Goal: Contribute content

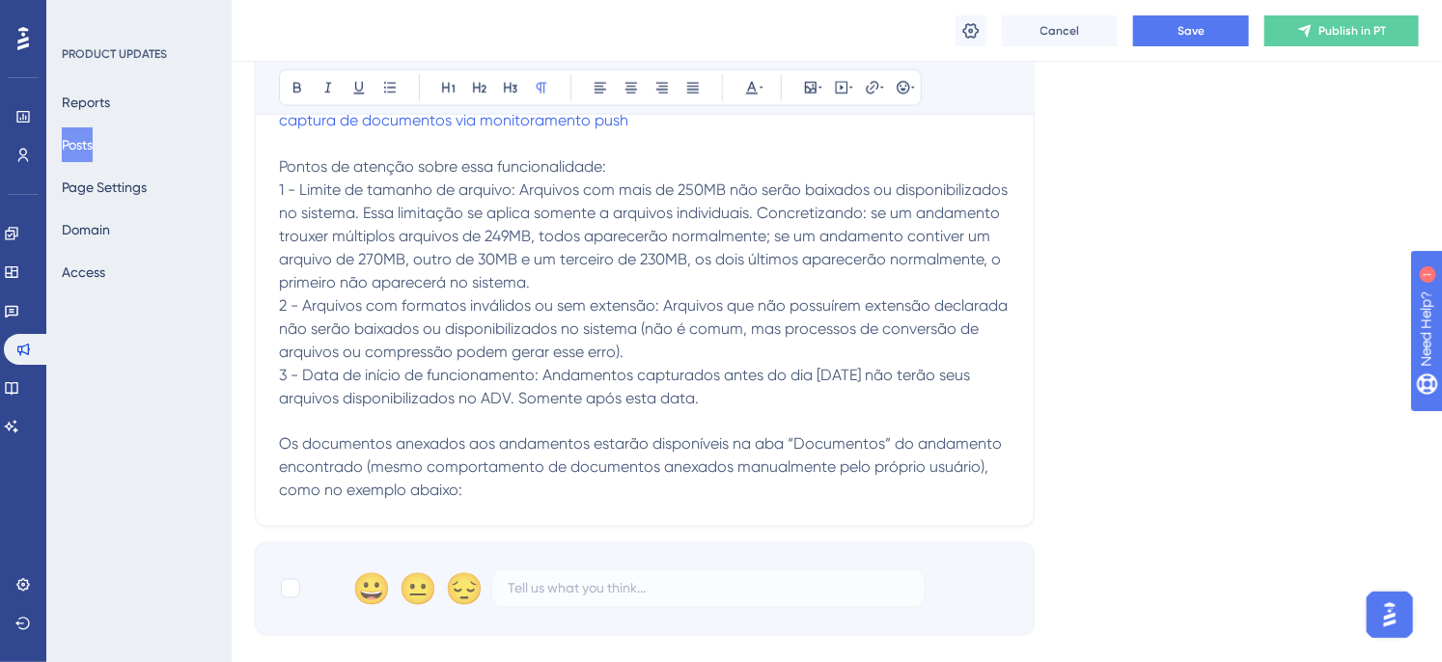
click at [503, 498] on p "Os documentos anexados aos andamentos estarão disponíveis na aba “Documentos” d…" at bounding box center [645, 467] width 732 height 69
click at [484, 484] on p "Os documentos anexados aos andamentos estarão disponíveis na aba “Documentos” d…" at bounding box center [645, 467] width 732 height 69
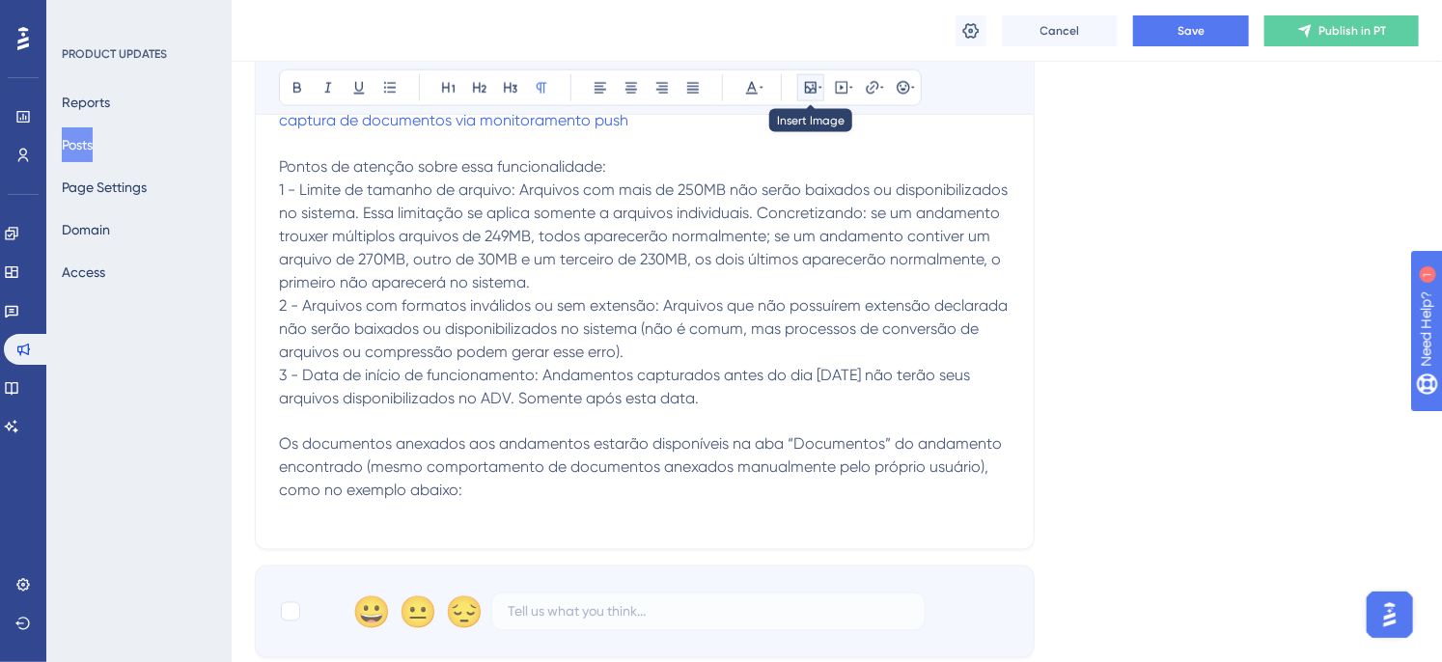
click at [812, 90] on icon at bounding box center [811, 88] width 12 height 12
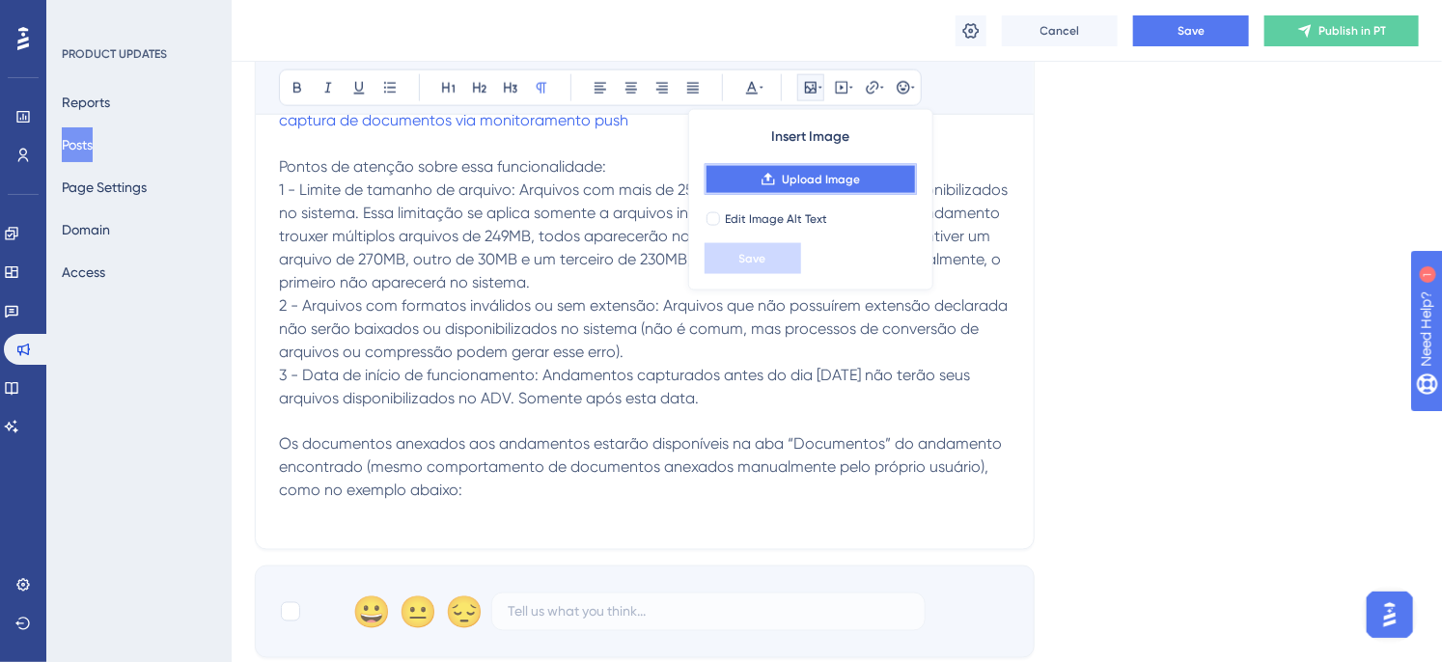
click at [813, 186] on span "Upload Image" at bounding box center [821, 179] width 78 height 15
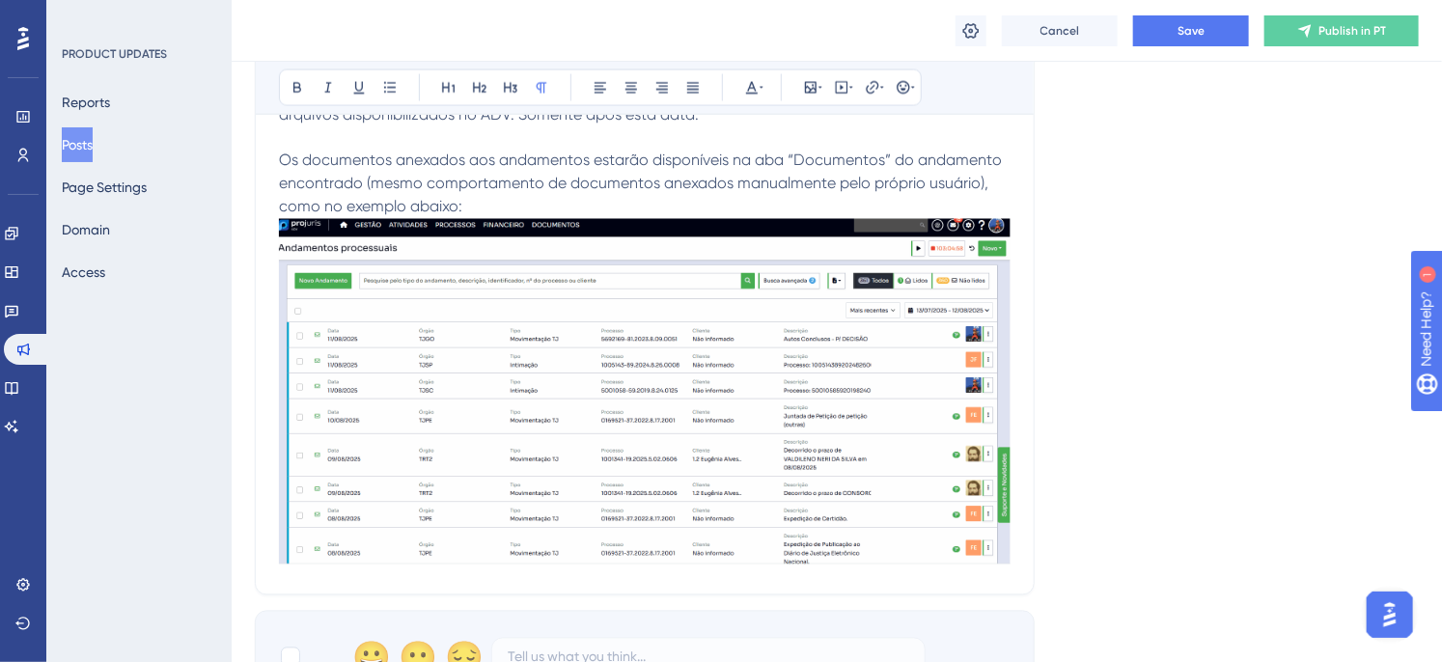
scroll to position [1506, 0]
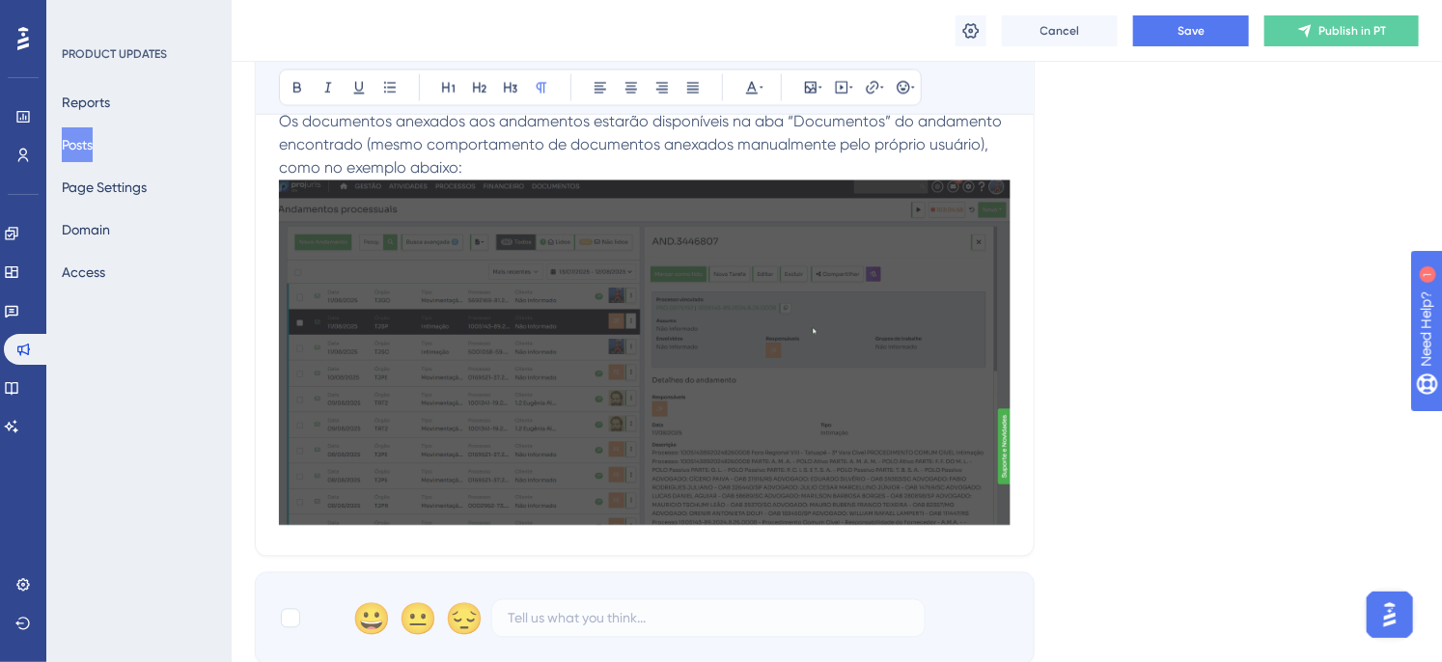
click at [600, 377] on img at bounding box center [645, 352] width 732 height 345
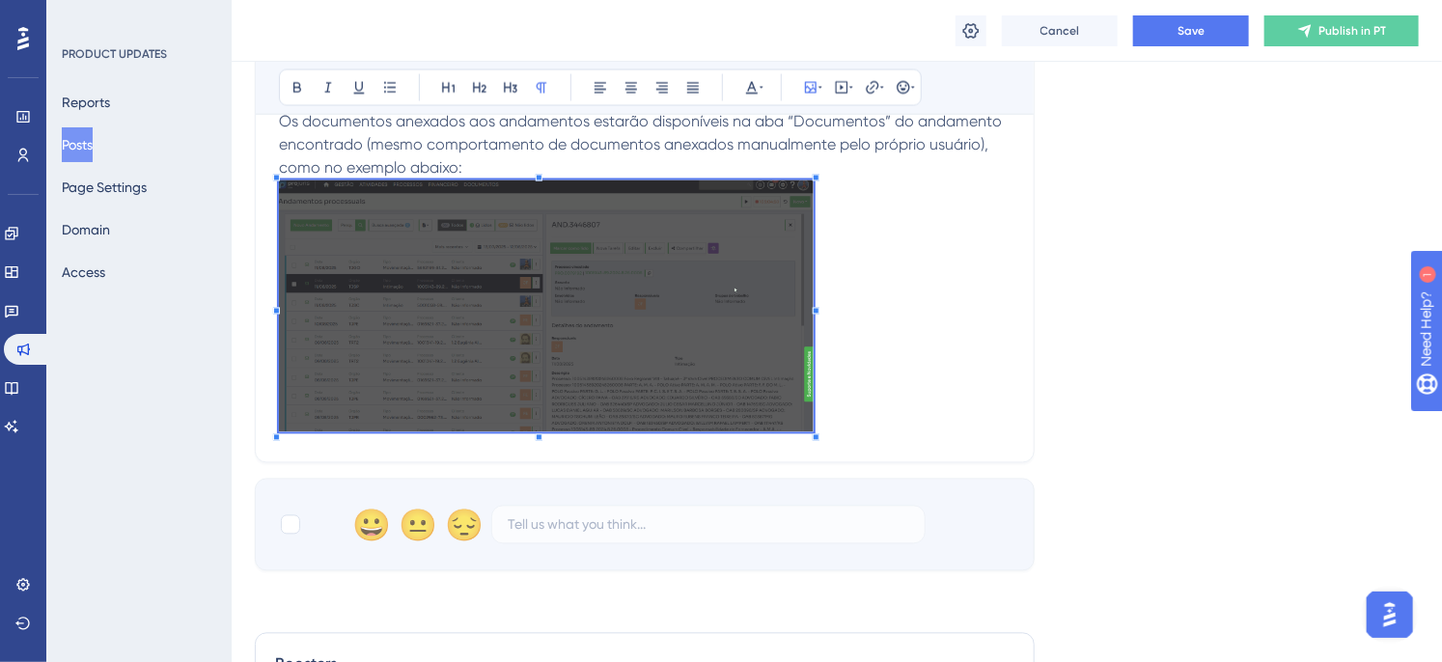
click at [476, 330] on span at bounding box center [546, 309] width 535 height 259
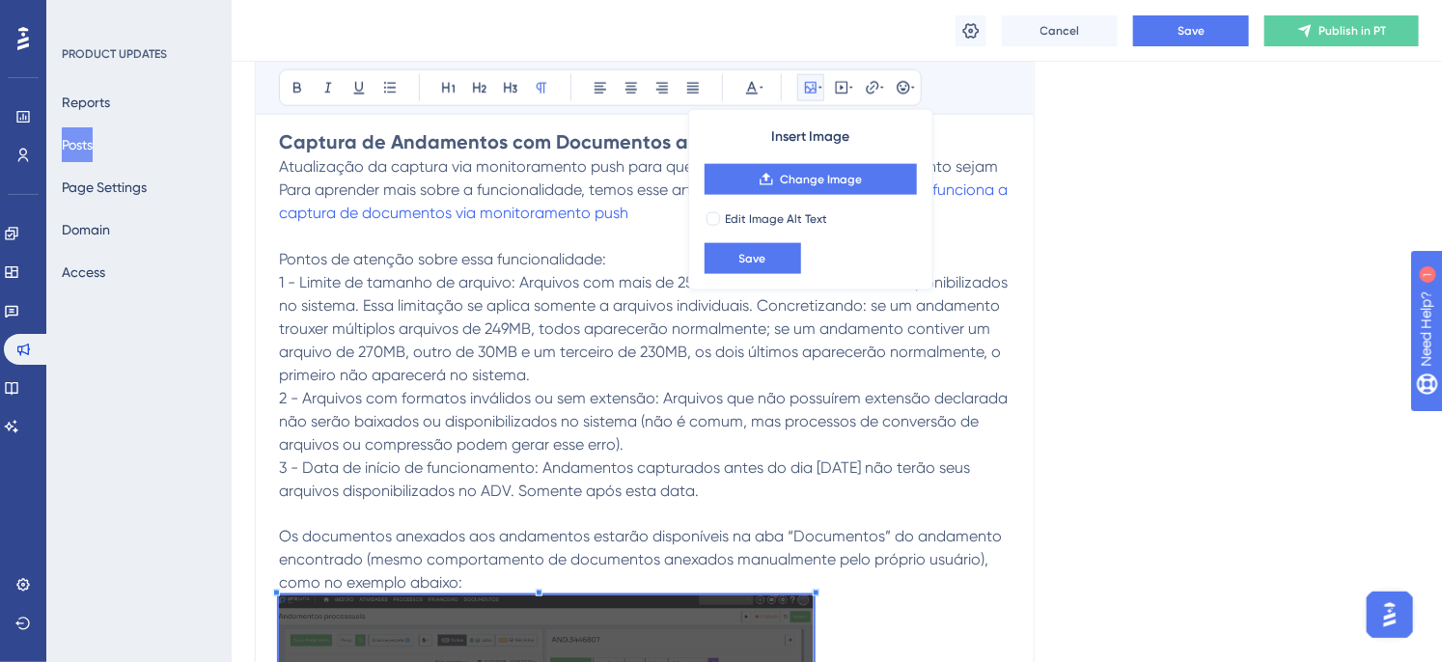
scroll to position [1291, 0]
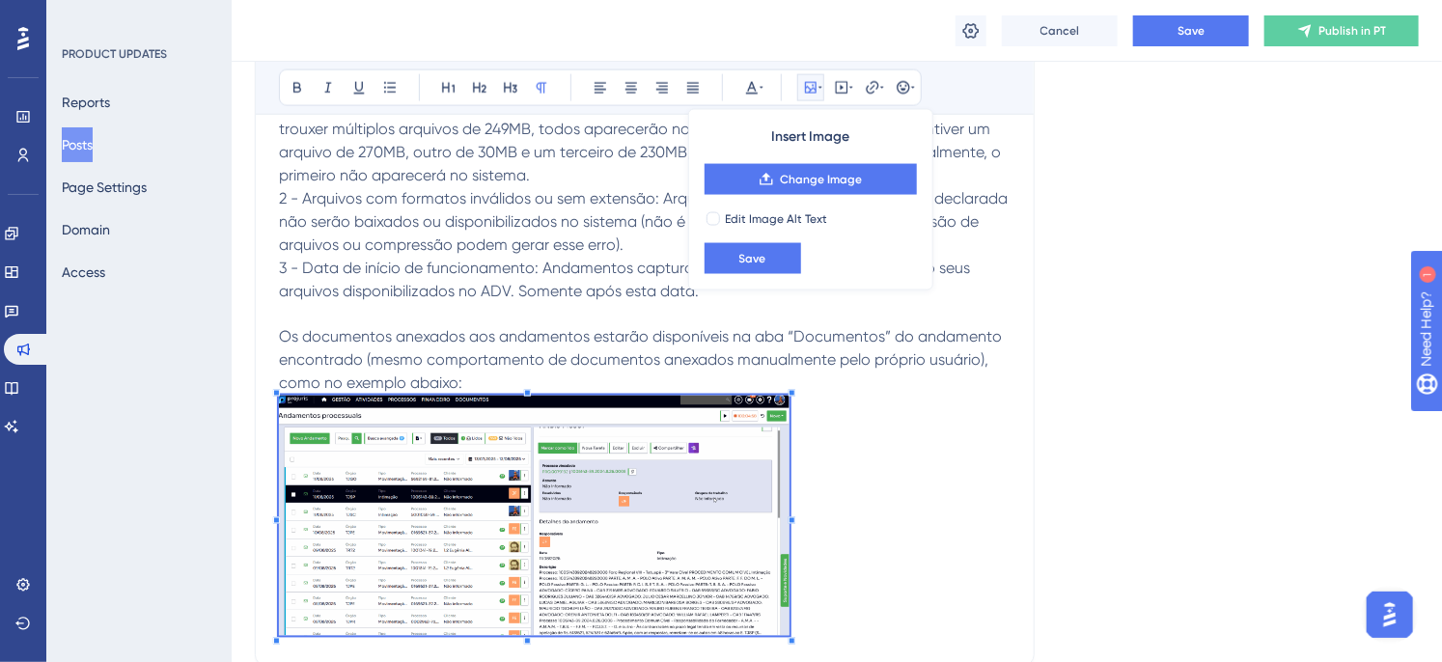
click at [792, 425] on p "Os documentos anexados aos andamentos estarão disponíveis na aba “Documentos” d…" at bounding box center [645, 485] width 732 height 318
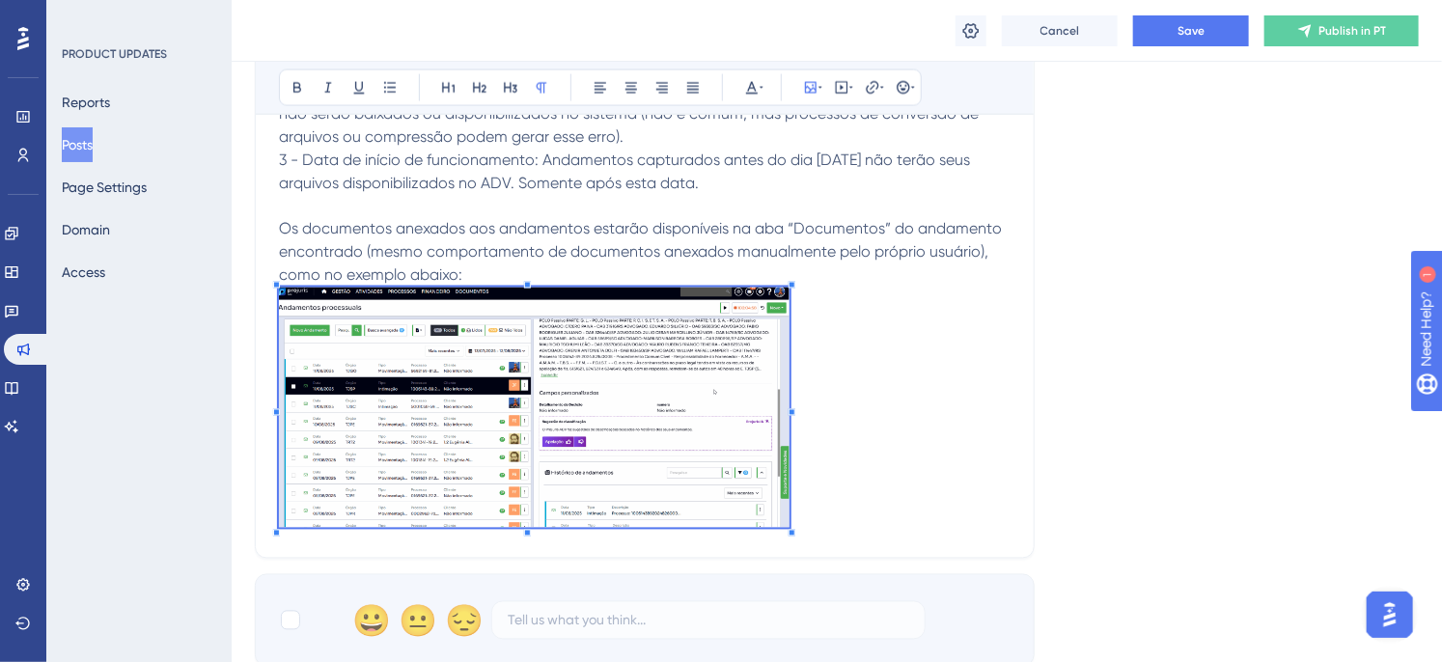
scroll to position [1506, 0]
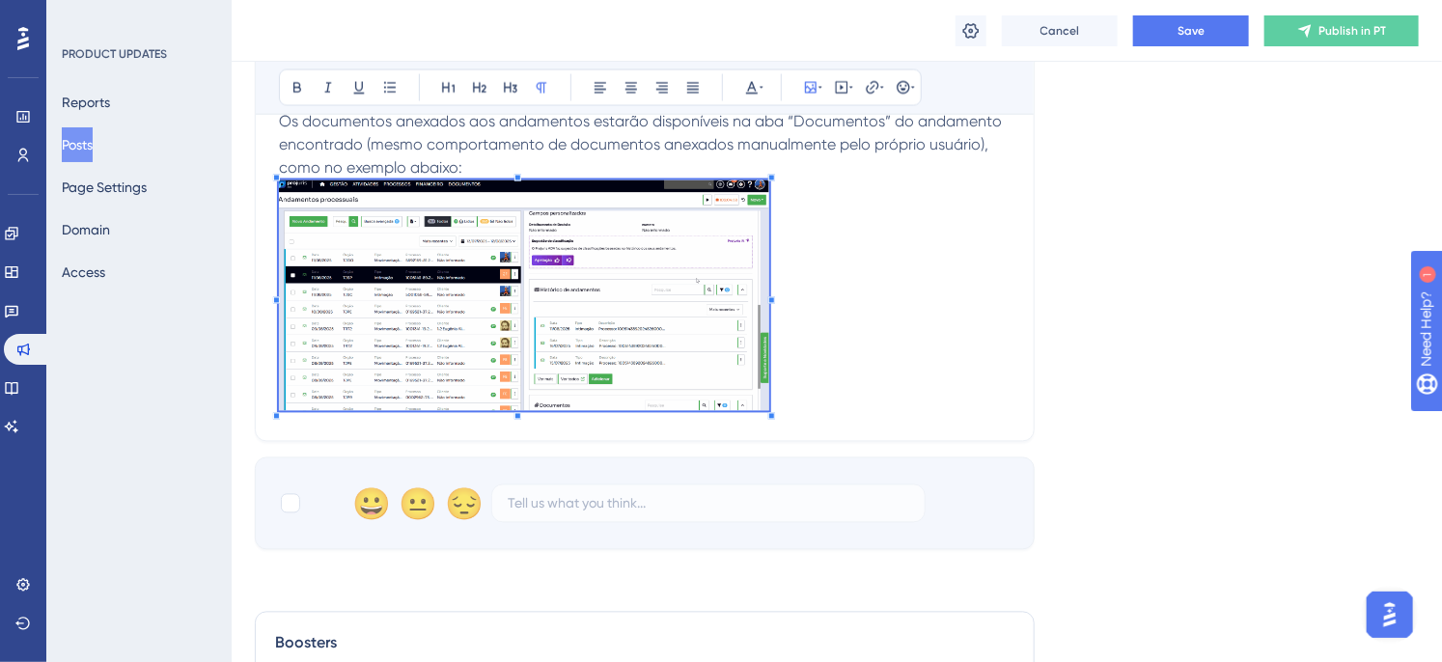
click at [768, 188] on span at bounding box center [524, 299] width 490 height 238
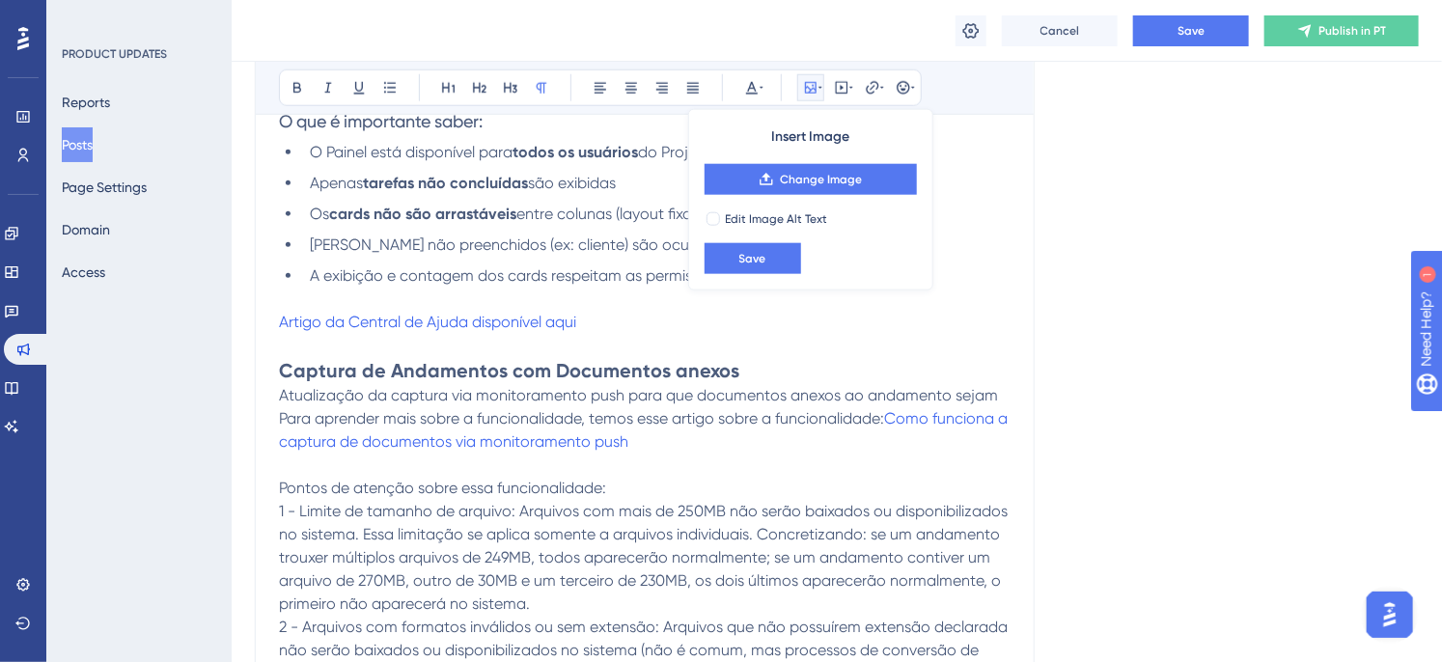
scroll to position [541, 0]
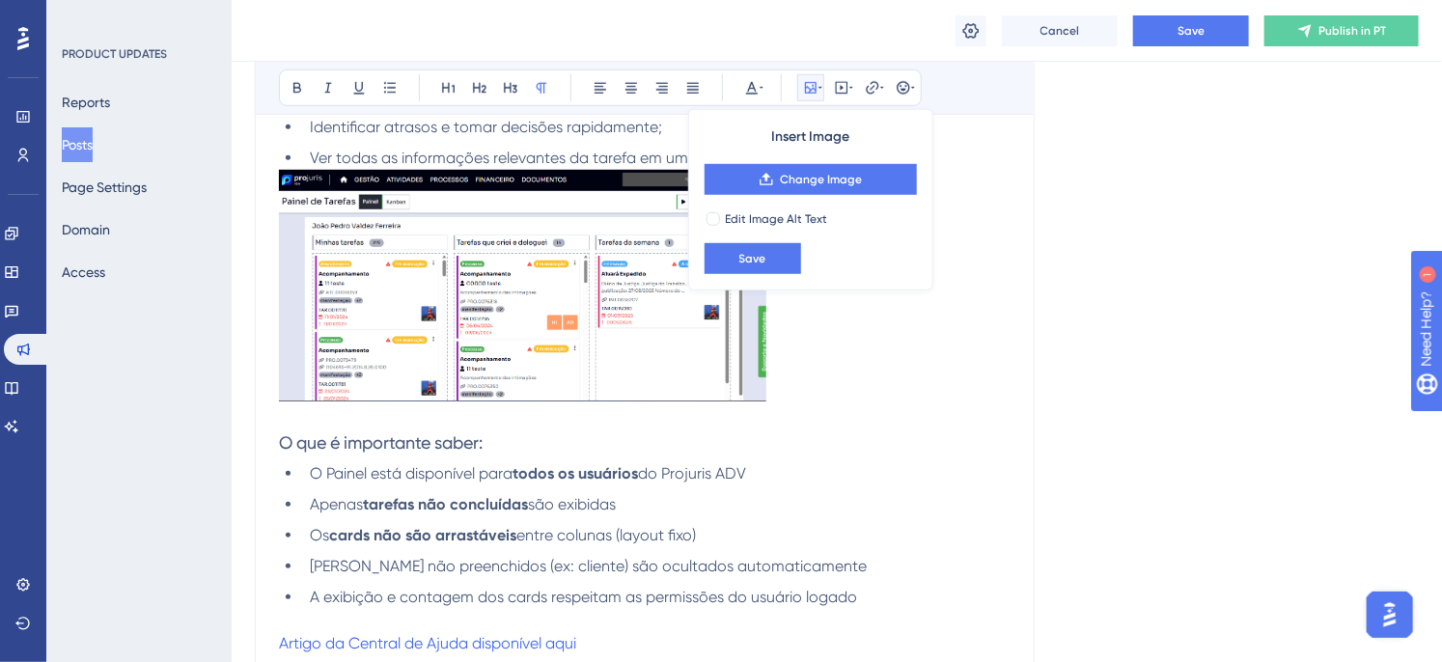
click at [939, 392] on p at bounding box center [645, 289] width 732 height 238
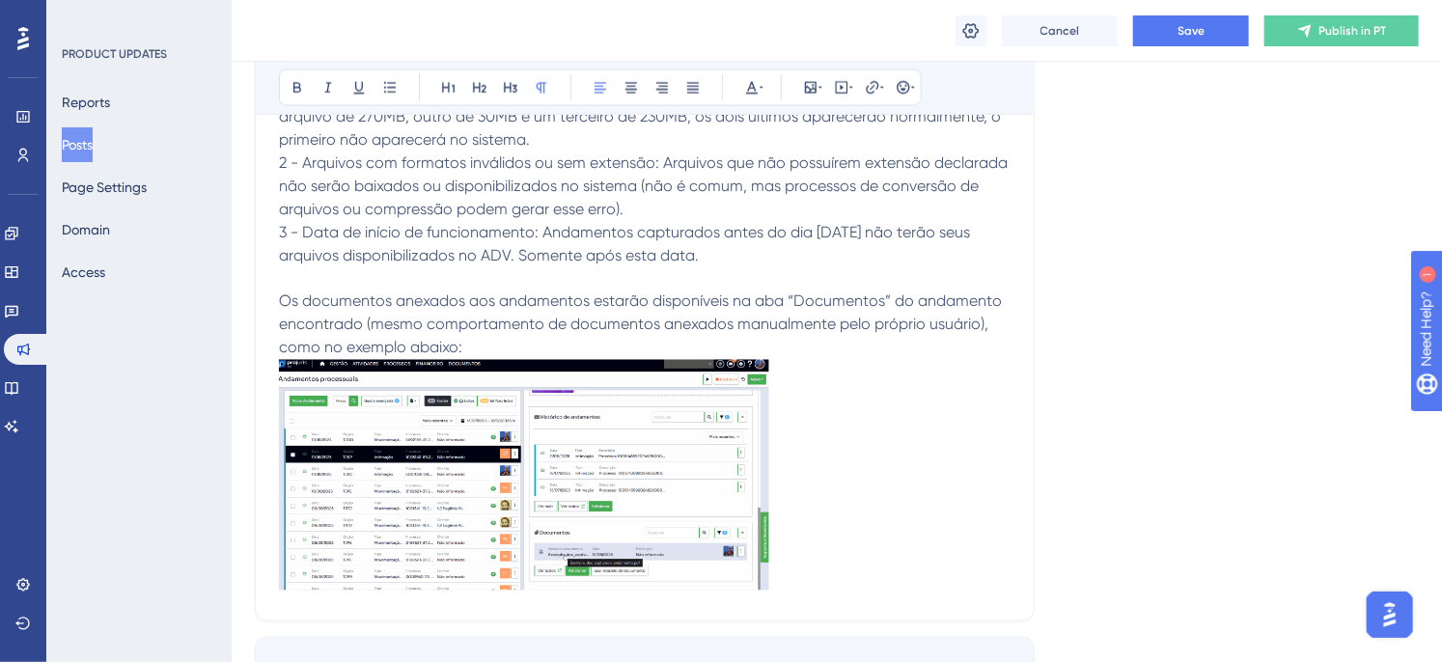
scroll to position [1291, 0]
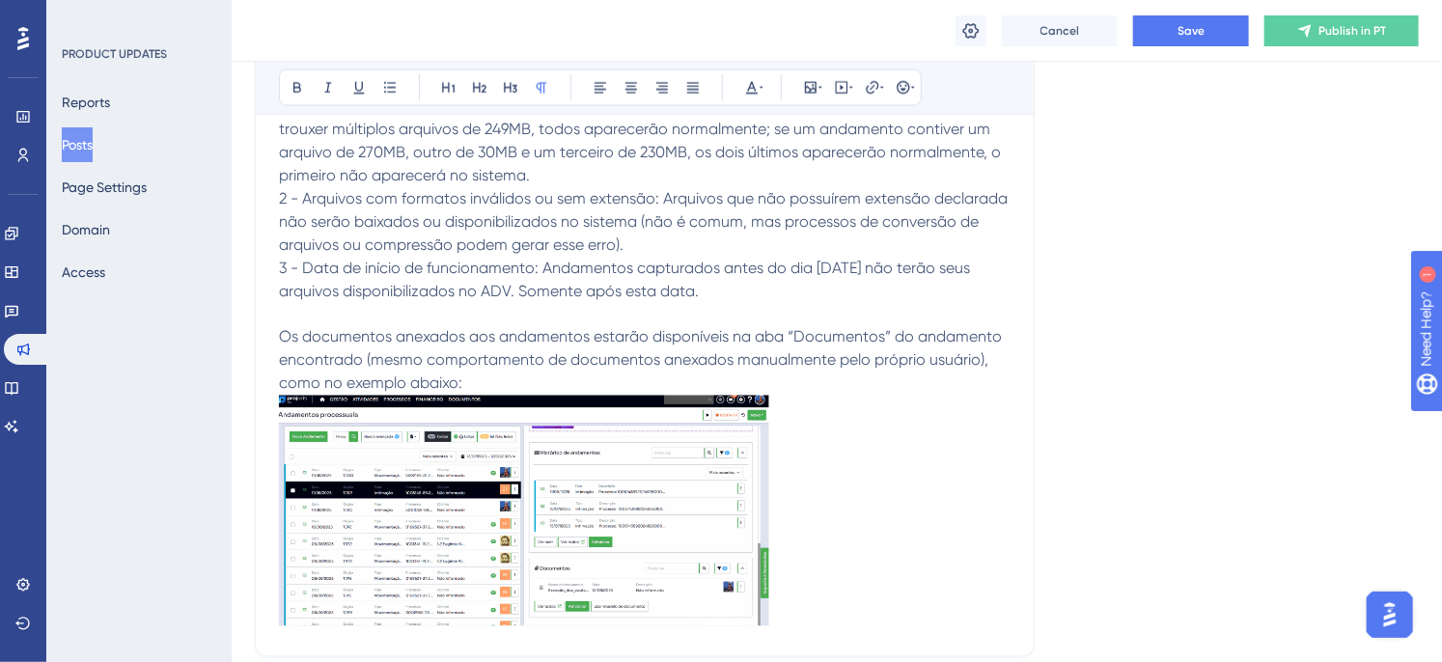
click at [659, 243] on p "2 - Arquivos com formatos inválidos ou sem extensão: Arquivos que não possuírem…" at bounding box center [645, 221] width 732 height 69
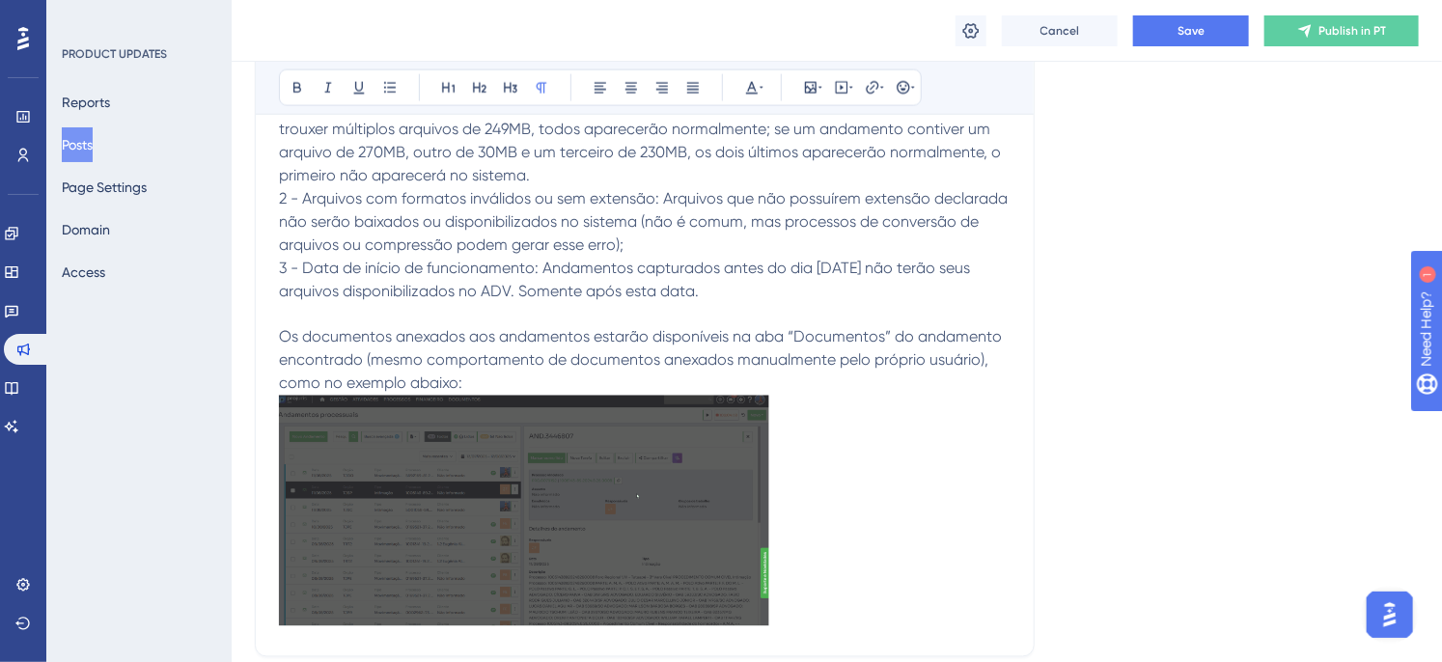
click at [584, 161] on p "1 - Limite de tamanho de arquivo: Arquivos com mais de 250MB não serão baixados…" at bounding box center [645, 129] width 732 height 116
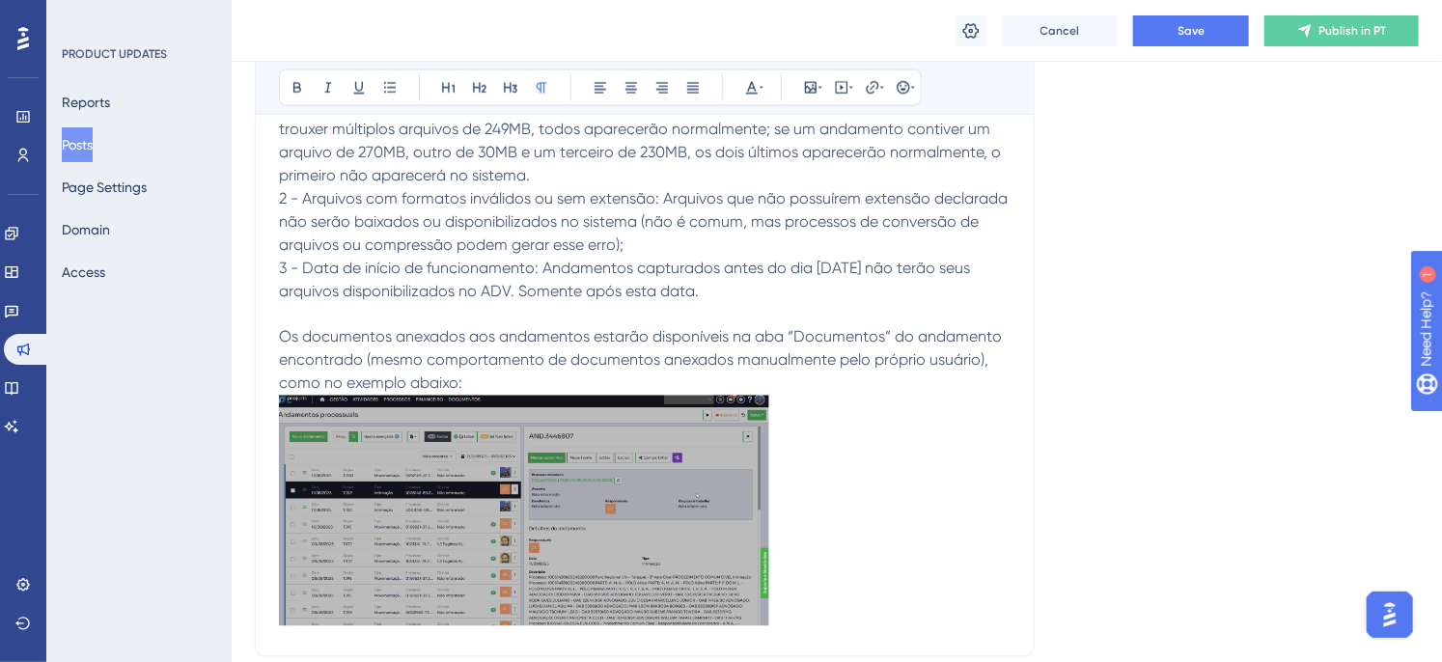
click at [602, 174] on p "1 - Limite de tamanho de arquivo: Arquivos com mais de 250MB não serão baixados…" at bounding box center [645, 129] width 732 height 116
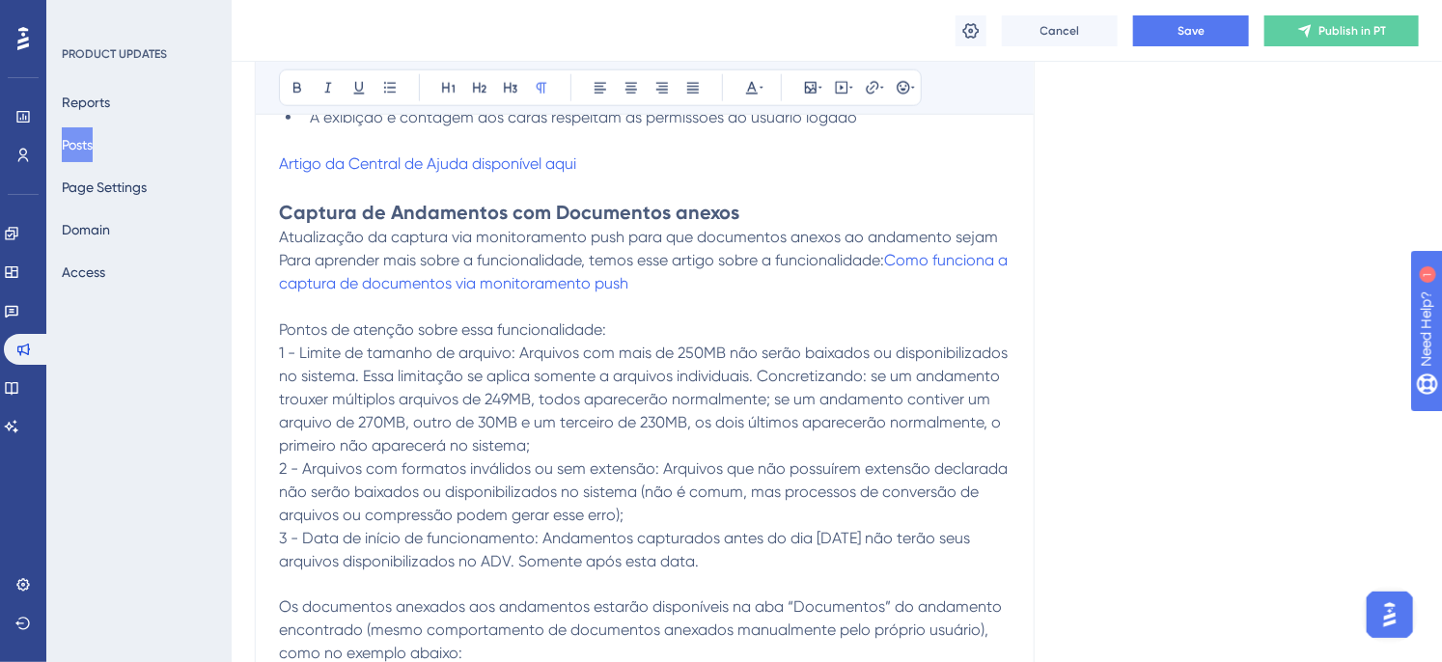
scroll to position [970, 0]
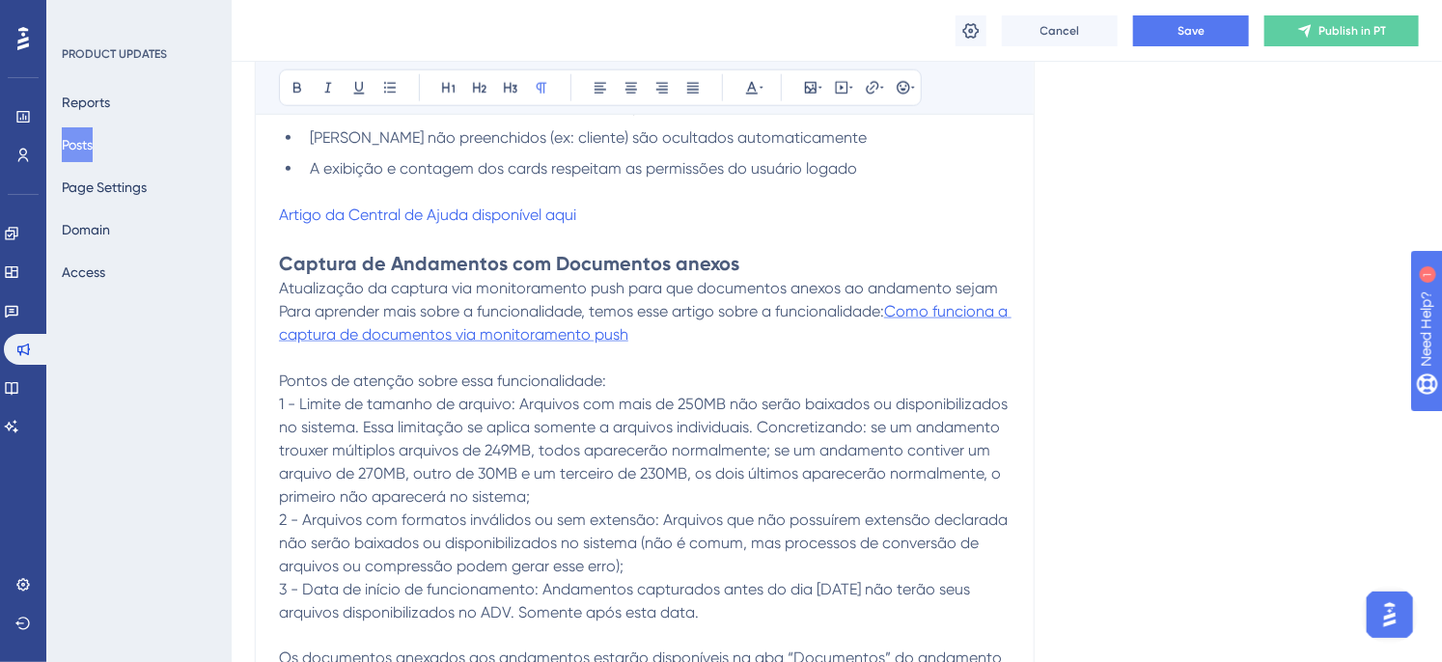
click at [481, 333] on span "Como funciona a captura de documentos via monitoramento push" at bounding box center [645, 322] width 732 height 41
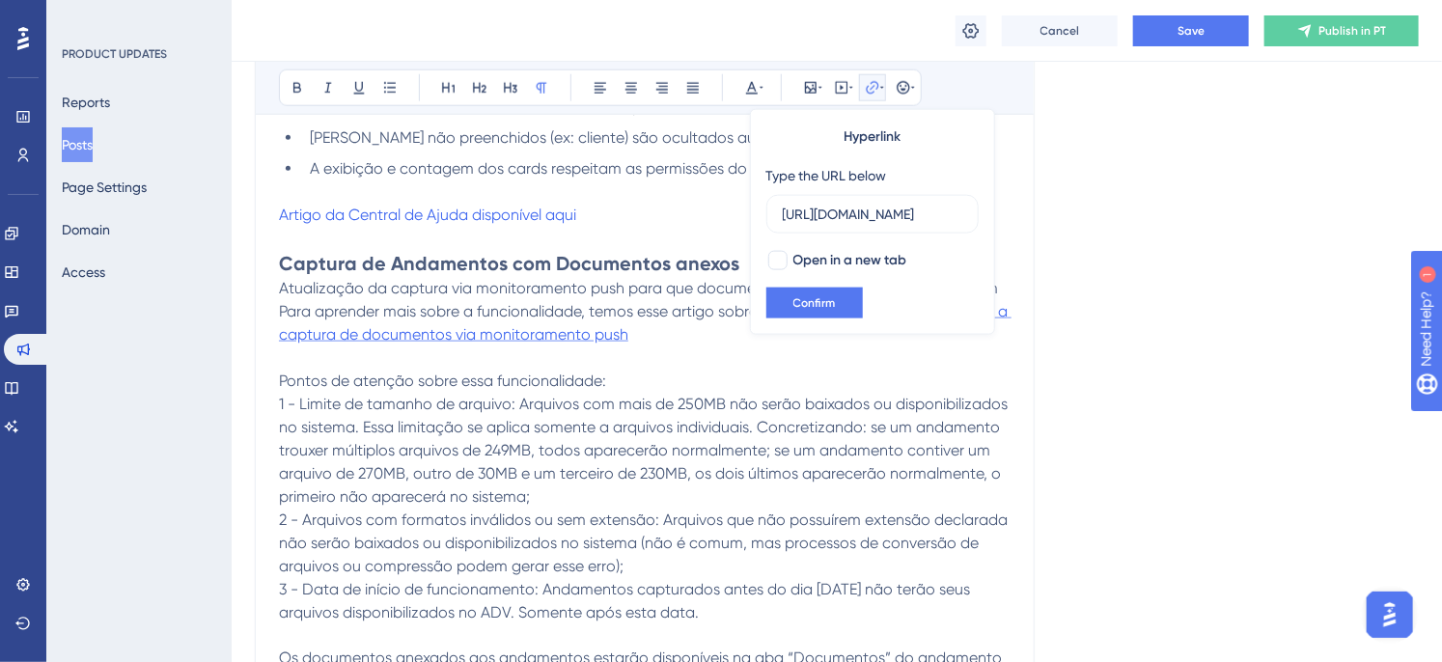
scroll to position [0, 746]
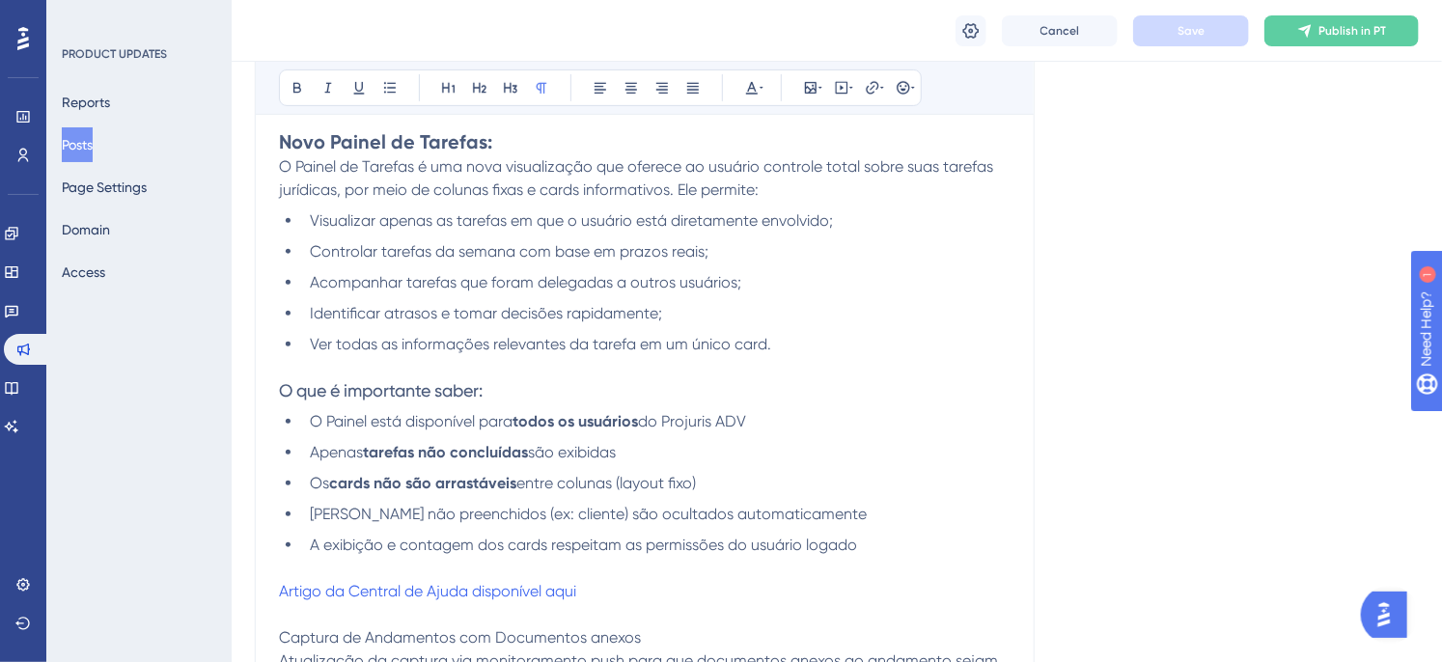
scroll to position [326, 0]
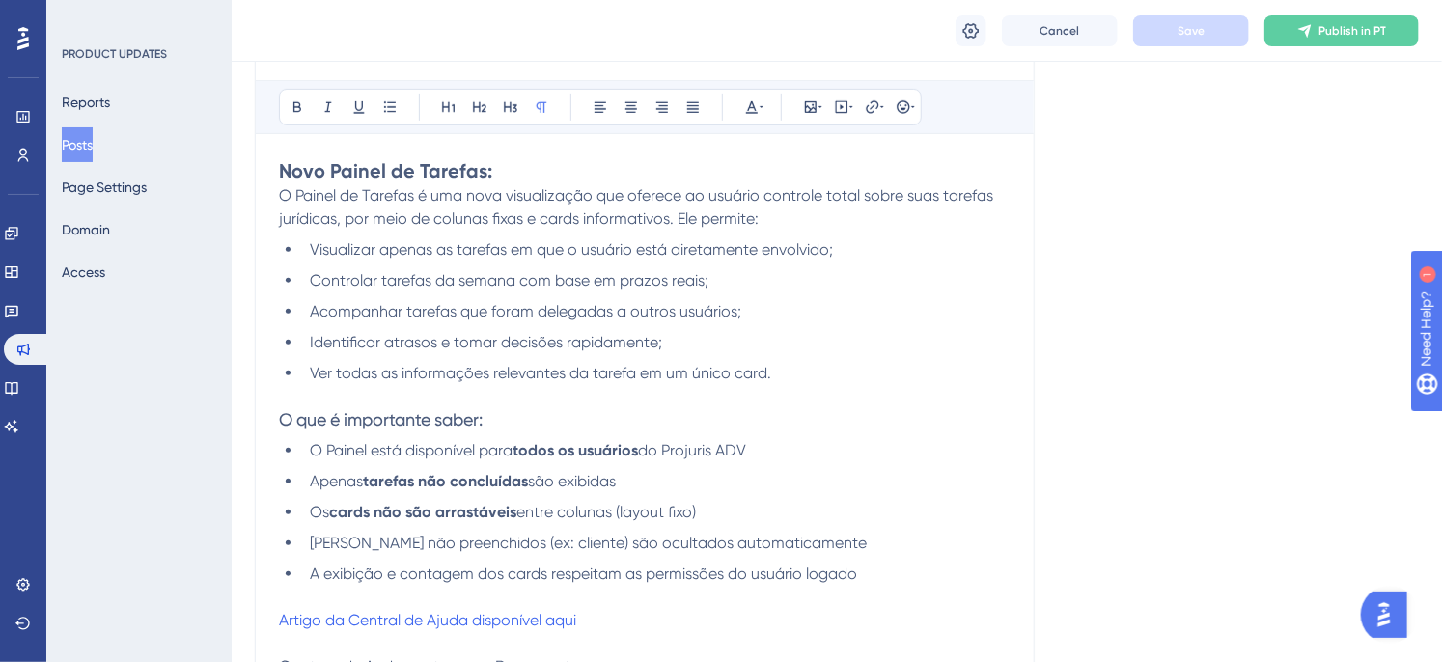
click at [825, 365] on li "Ver todas as informações relevantes da tarefa em um único card." at bounding box center [656, 373] width 708 height 23
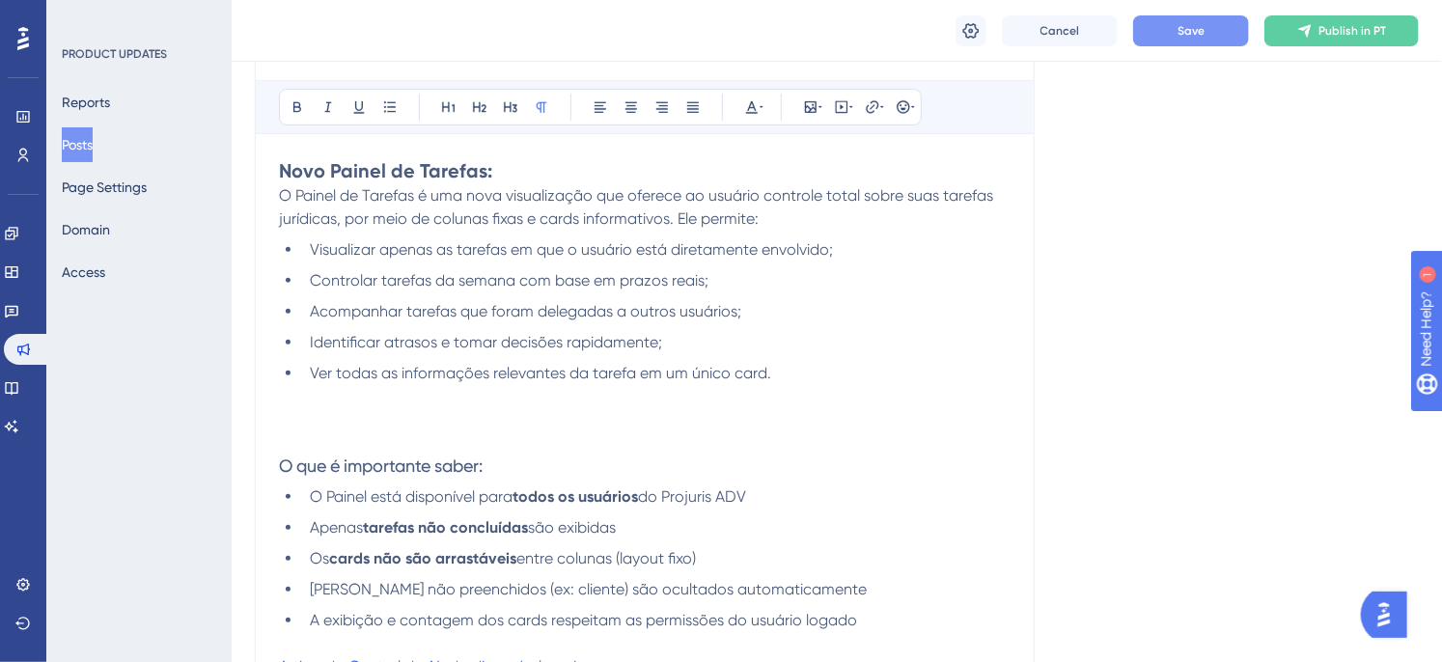
click at [1174, 33] on button "Save" at bounding box center [1191, 30] width 116 height 31
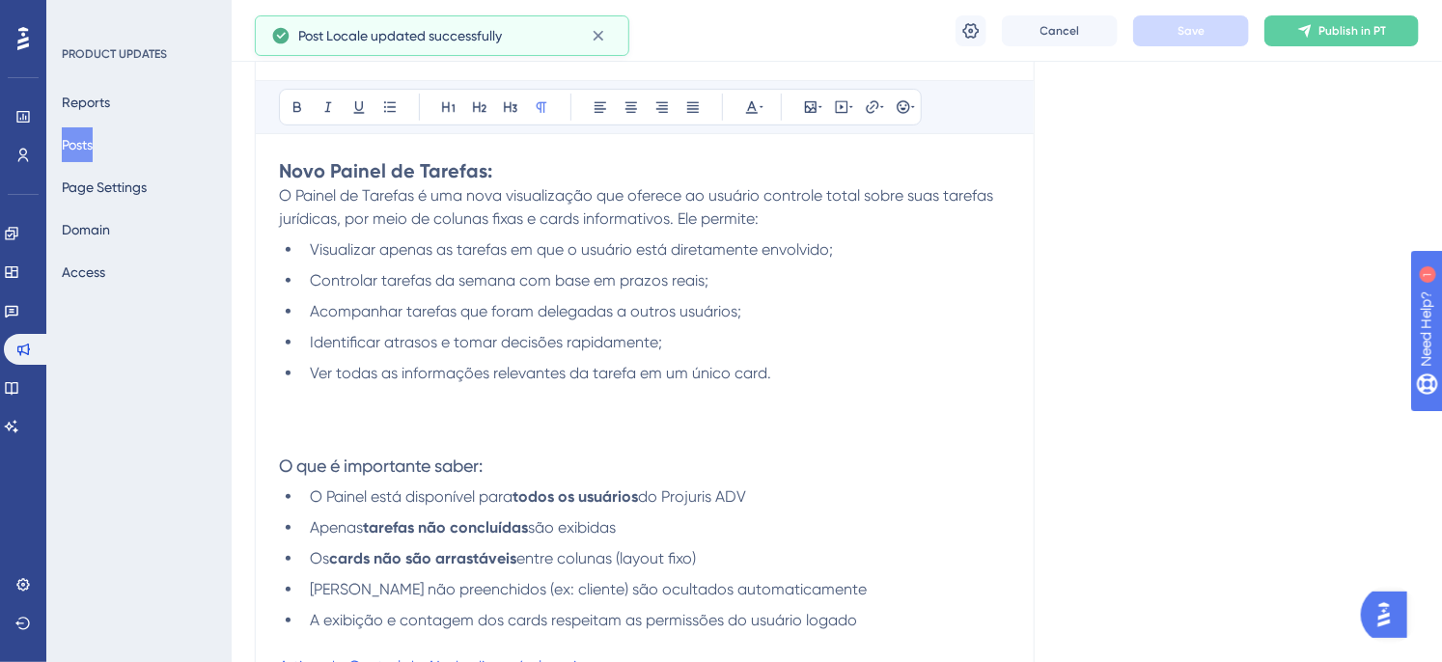
click at [313, 417] on p at bounding box center [645, 419] width 732 height 23
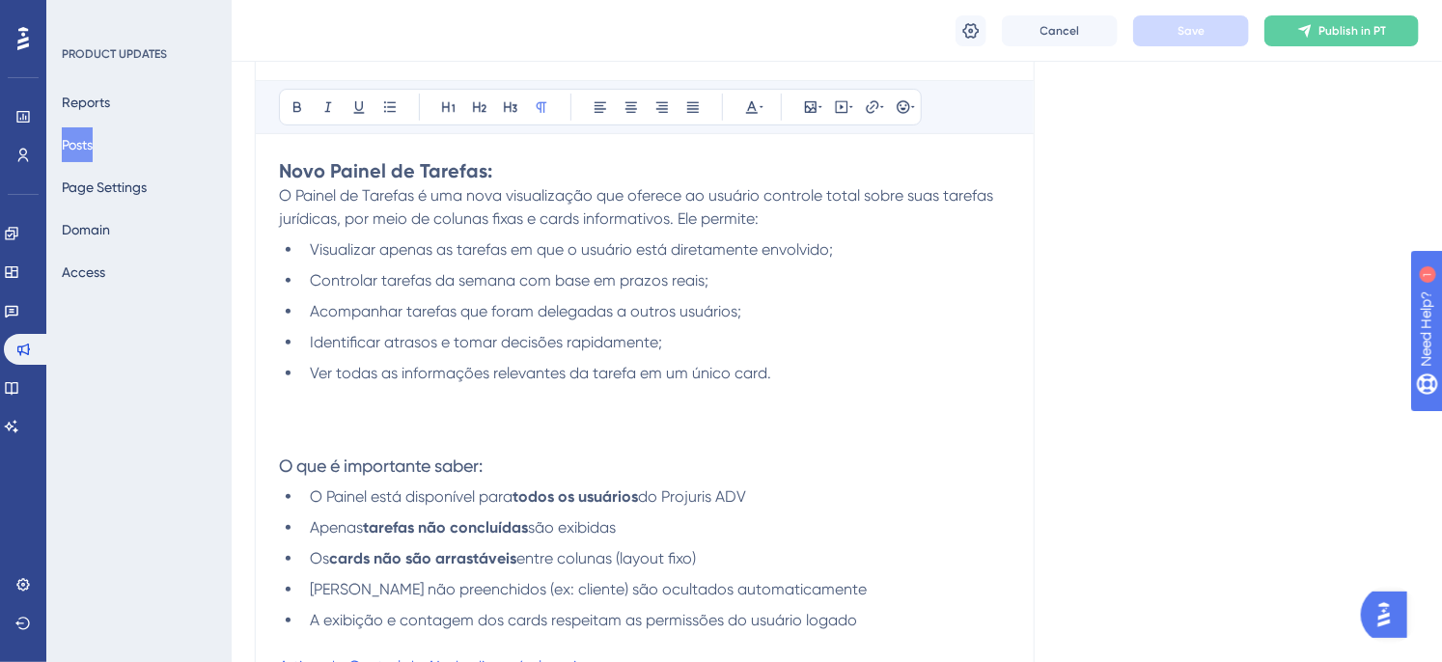
click at [368, 415] on p at bounding box center [645, 419] width 732 height 23
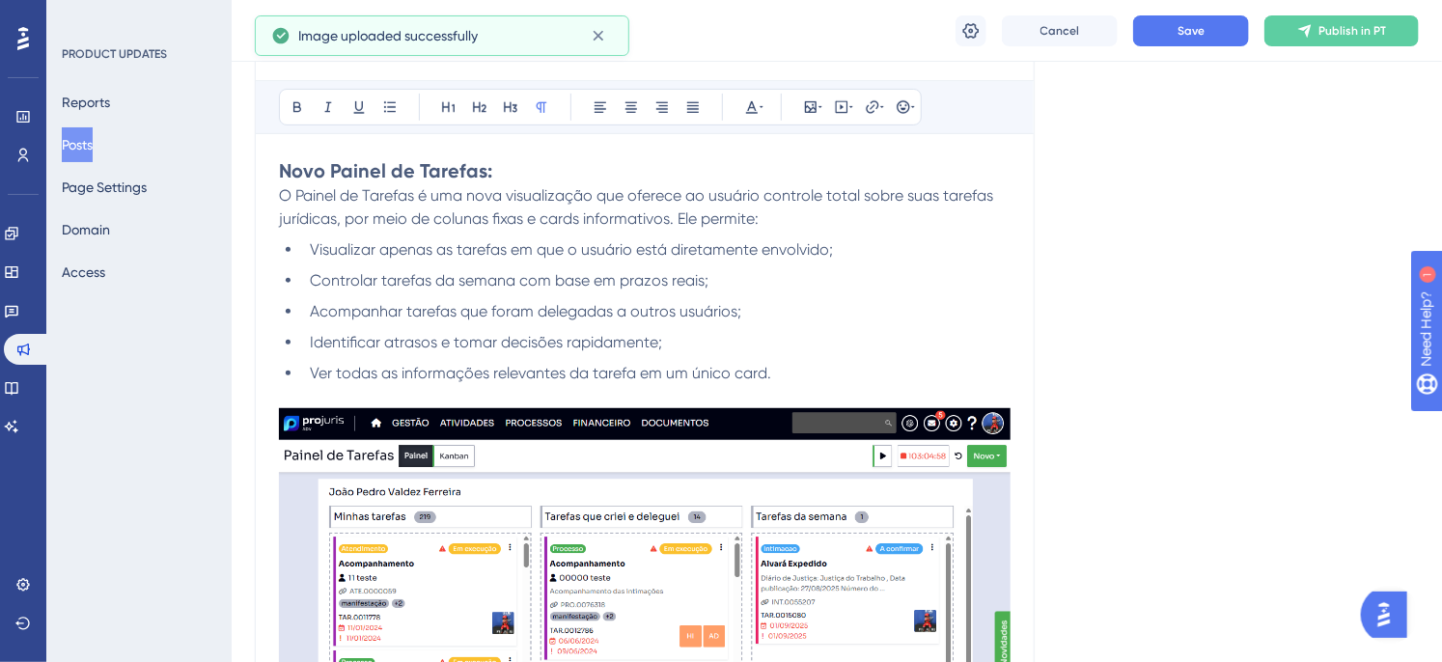
click at [574, 456] on img at bounding box center [645, 580] width 732 height 345
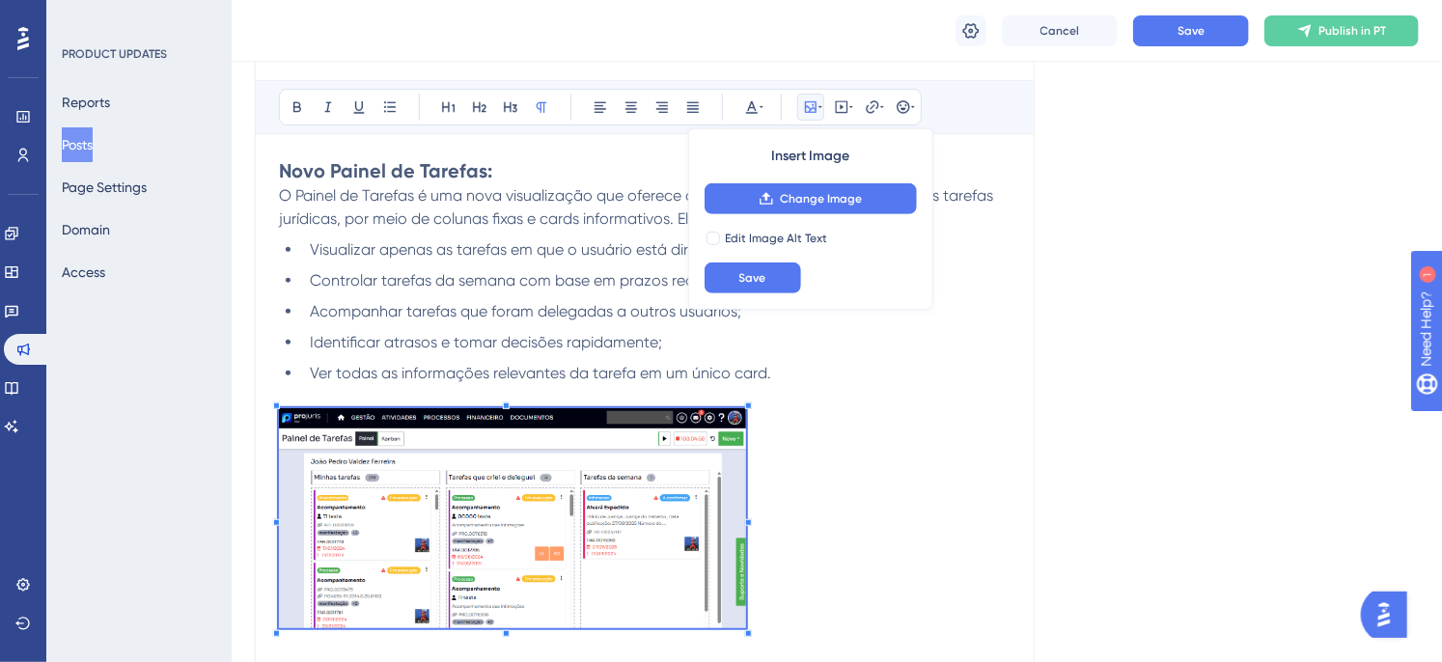
click at [748, 537] on p at bounding box center [645, 521] width 732 height 227
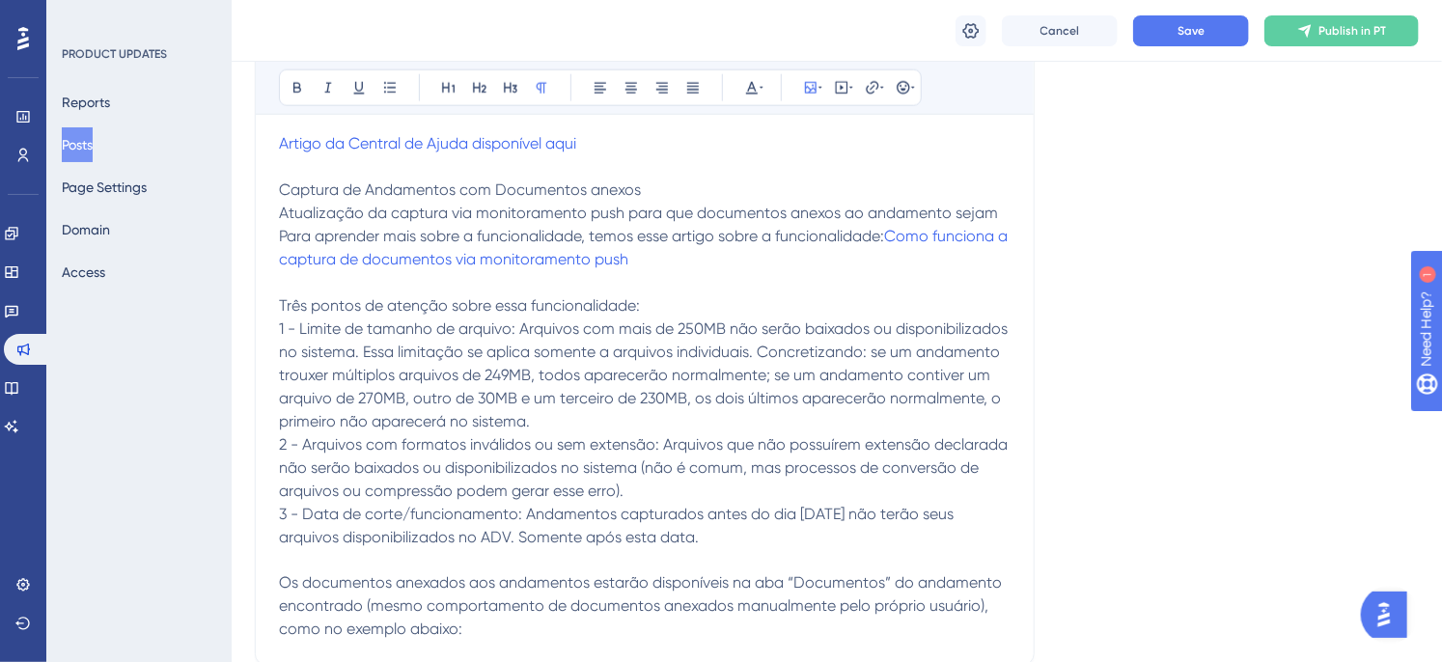
scroll to position [1077, 0]
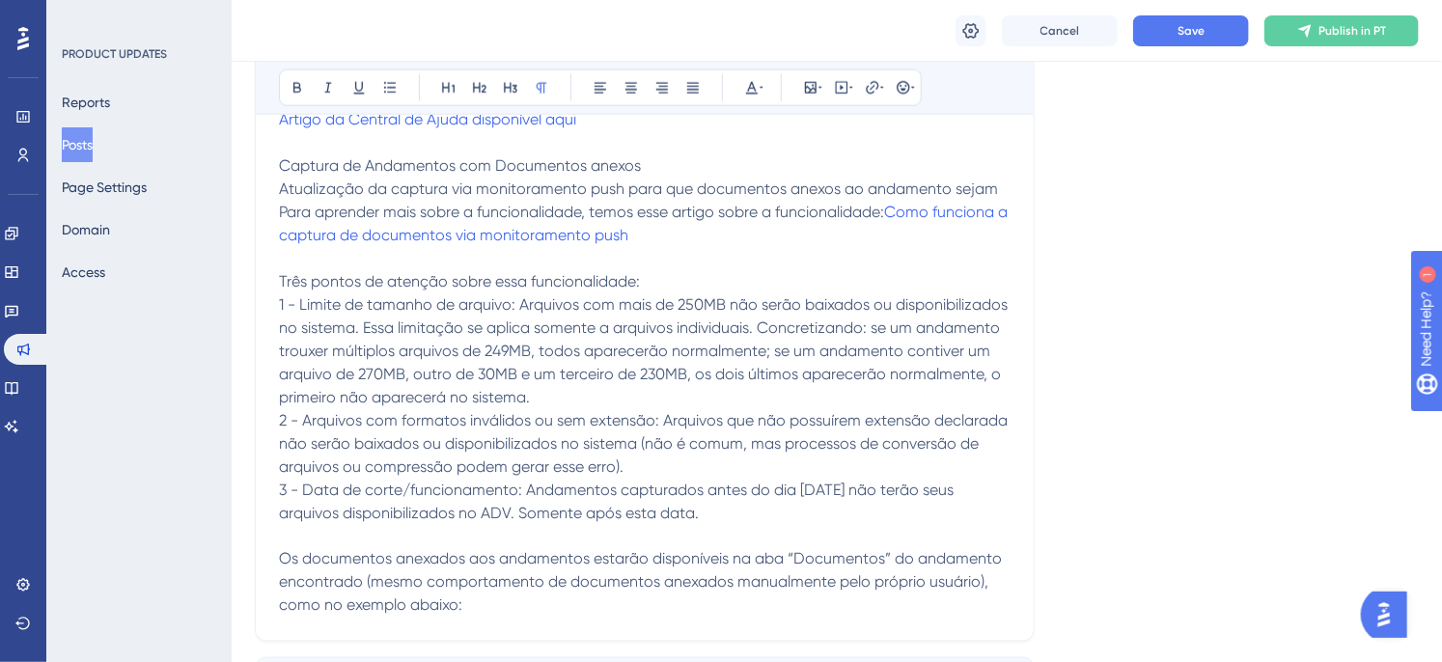
click at [643, 470] on p "2 - Arquivos com formatos inválidos ou sem extensão: Arquivos que não possuírem…" at bounding box center [645, 443] width 732 height 69
click at [541, 396] on p "1 - Limite de tamanho de arquivo: Arquivos com mais de 250MB não serão baixados…" at bounding box center [645, 351] width 732 height 116
click at [1213, 27] on button "Save" at bounding box center [1191, 30] width 116 height 31
click at [401, 535] on p at bounding box center [645, 536] width 732 height 23
click at [484, 596] on p "Os documentos anexados aos andamentos estarão disponíveis na aba “Documentos” d…" at bounding box center [645, 582] width 732 height 69
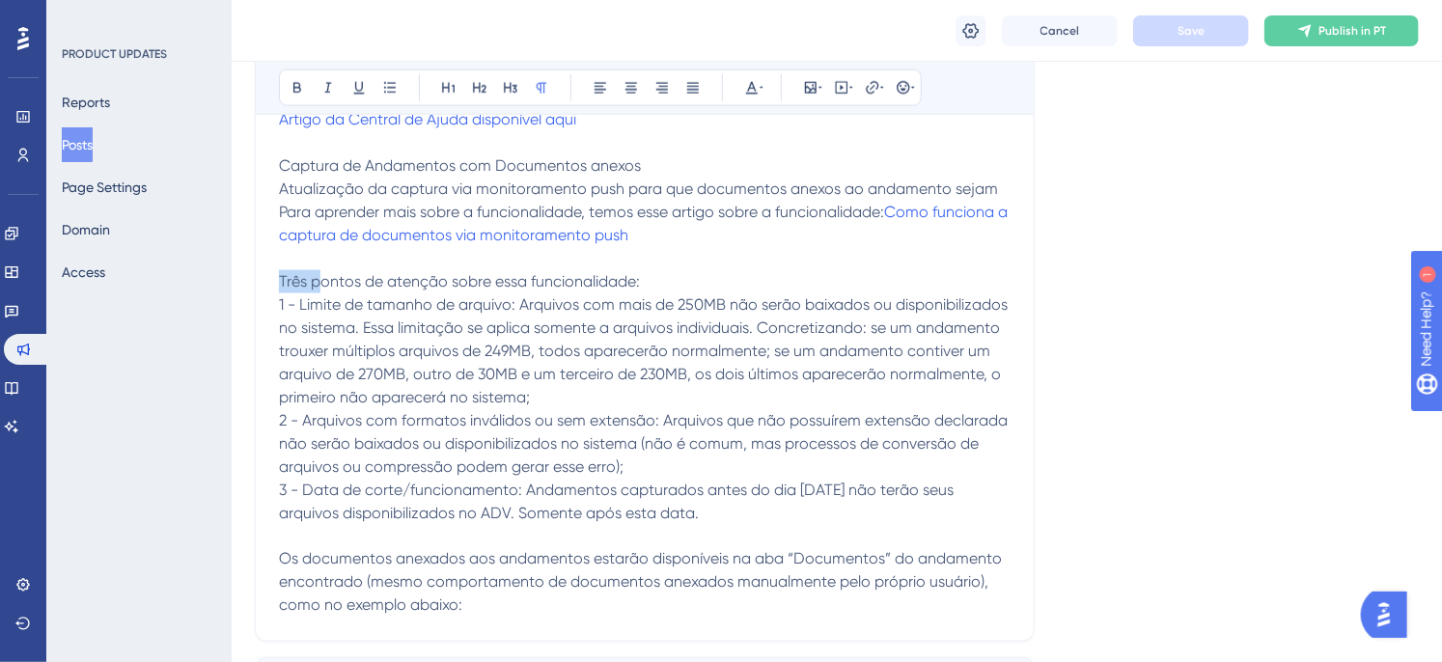
drag, startPoint x: 316, startPoint y: 286, endPoint x: 263, endPoint y: 286, distance: 52.1
drag, startPoint x: 412, startPoint y: 273, endPoint x: 330, endPoint y: 276, distance: 82.1
click at [330, 276] on span "Pontos de atenção sobre essa funcionalidade:" at bounding box center [442, 281] width 327 height 18
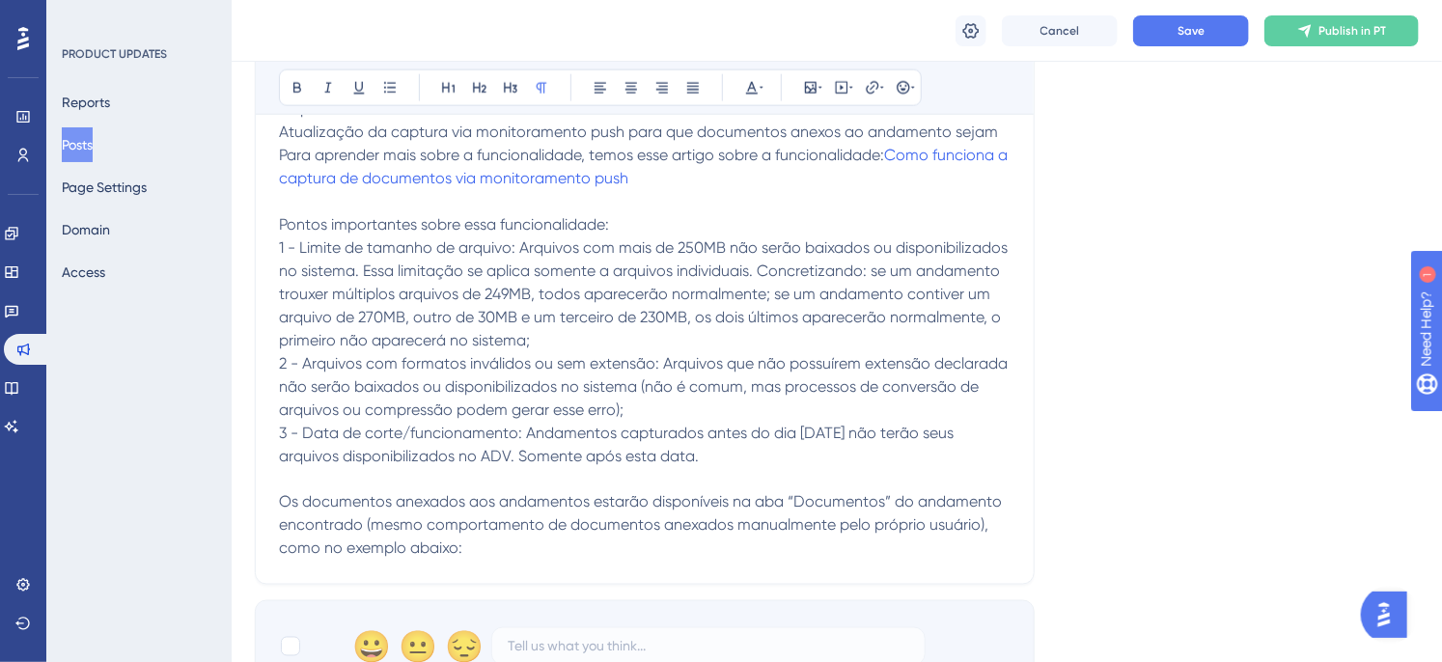
scroll to position [1184, 0]
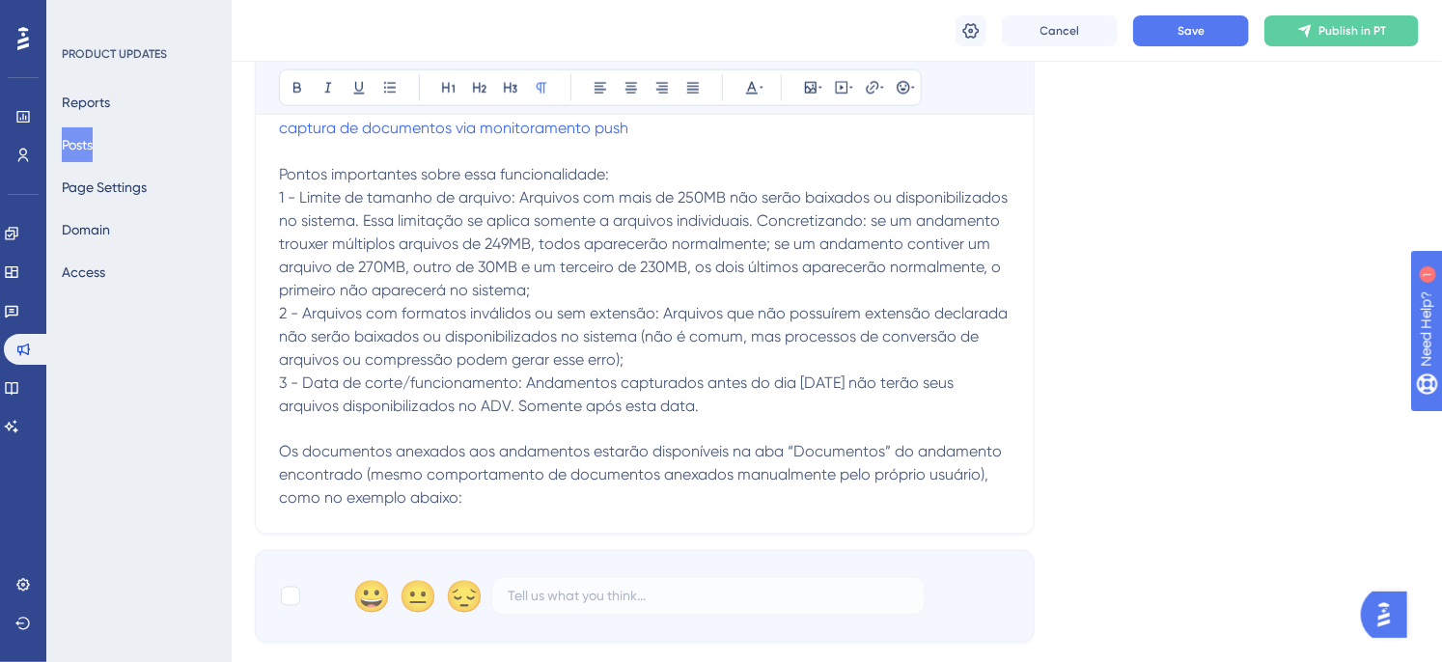
click at [489, 500] on p "Os documentos anexados aos andamentos estarão disponíveis na aba “Documentos” d…" at bounding box center [645, 475] width 732 height 69
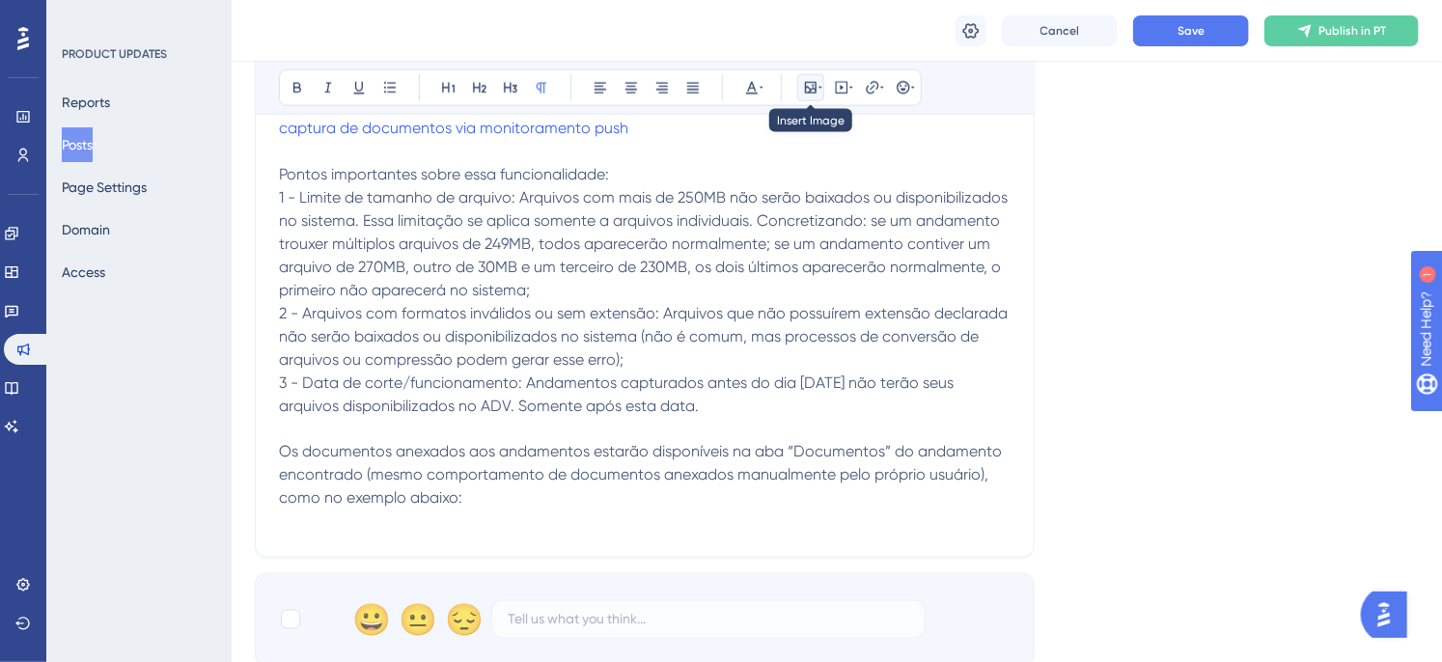
click at [808, 78] on button at bounding box center [810, 87] width 27 height 27
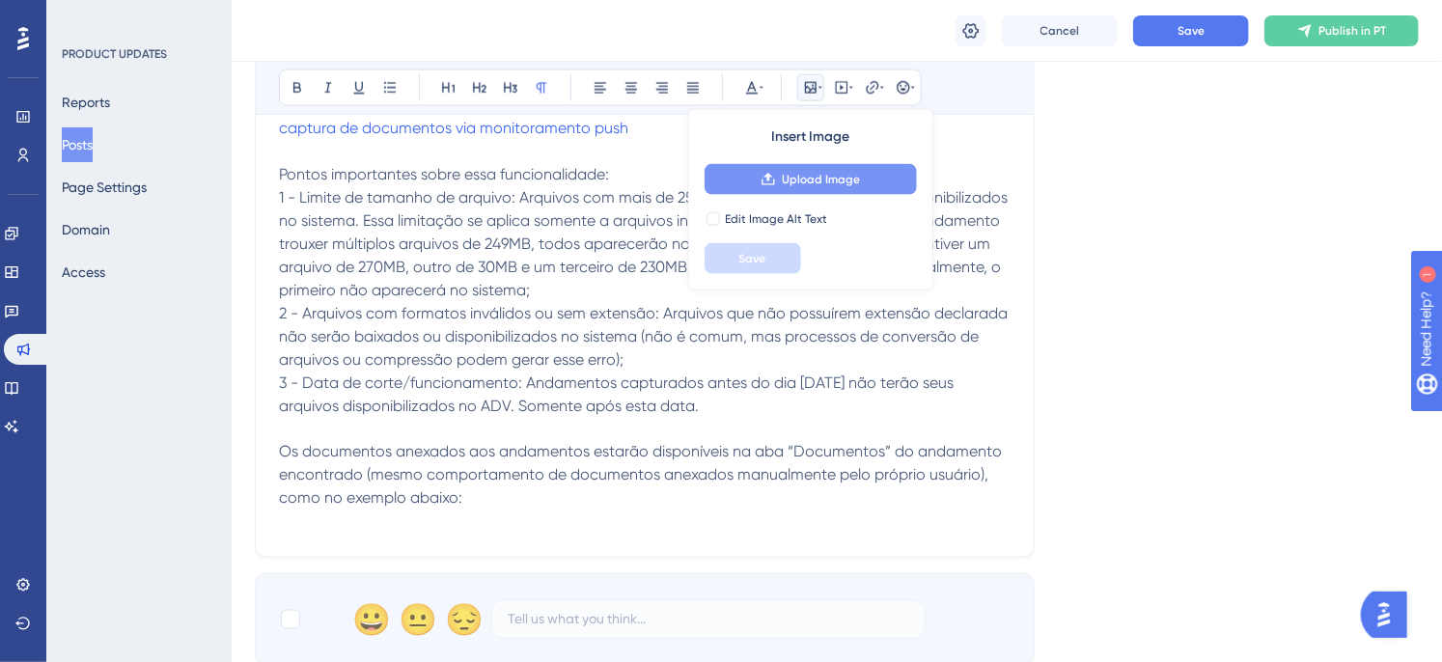
click at [817, 178] on span "Upload Image" at bounding box center [821, 179] width 78 height 15
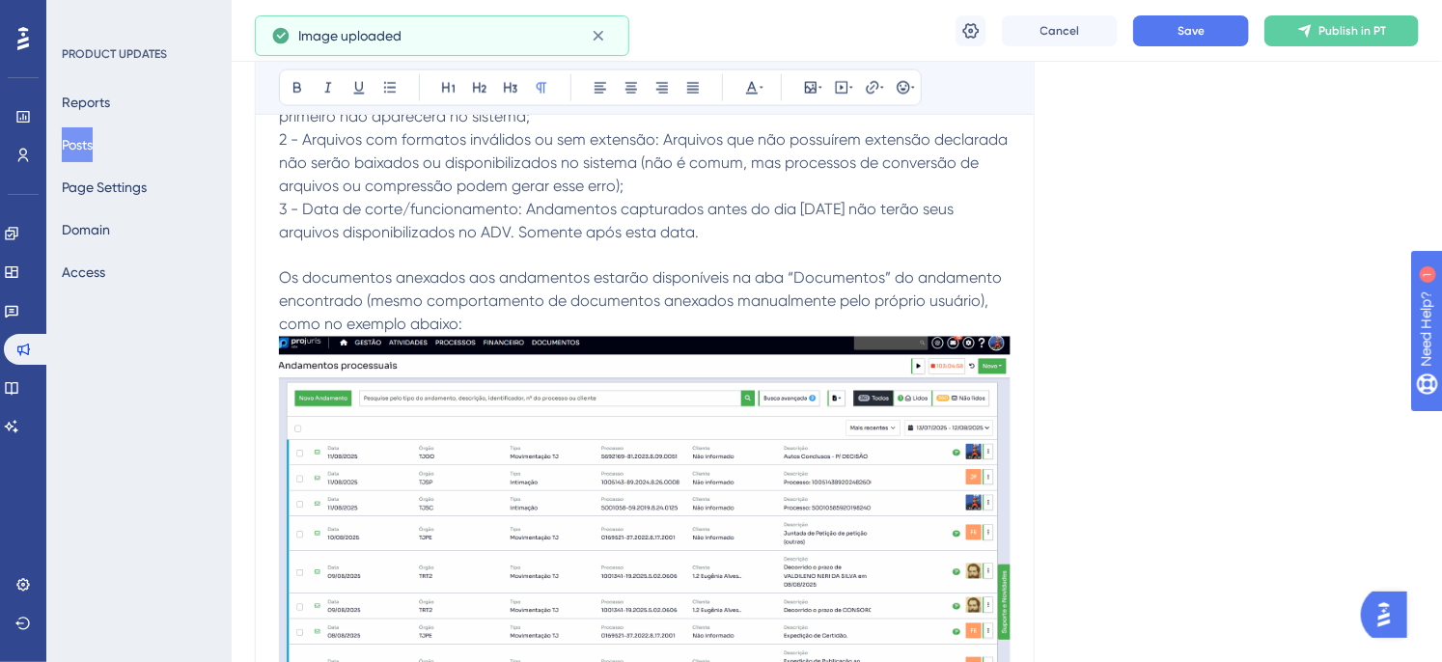
scroll to position [1399, 0]
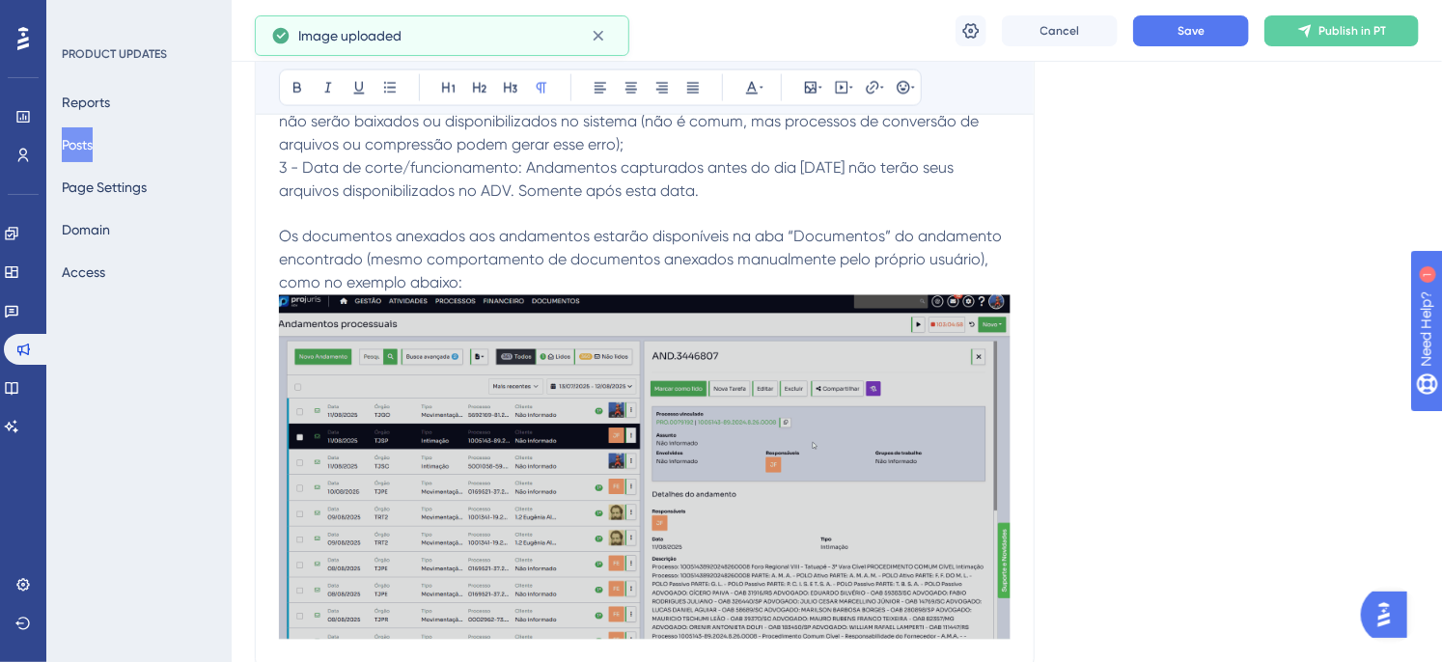
click at [726, 509] on img at bounding box center [645, 467] width 732 height 345
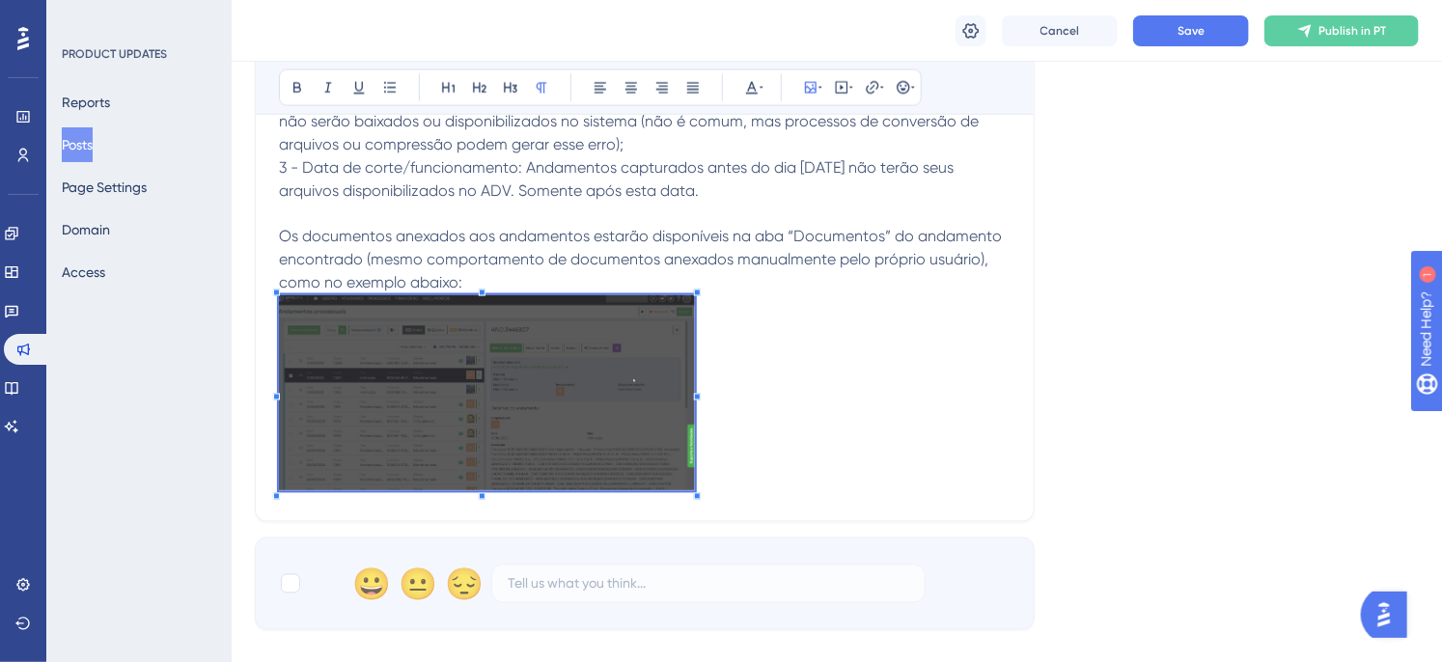
click at [696, 406] on p at bounding box center [645, 396] width 732 height 203
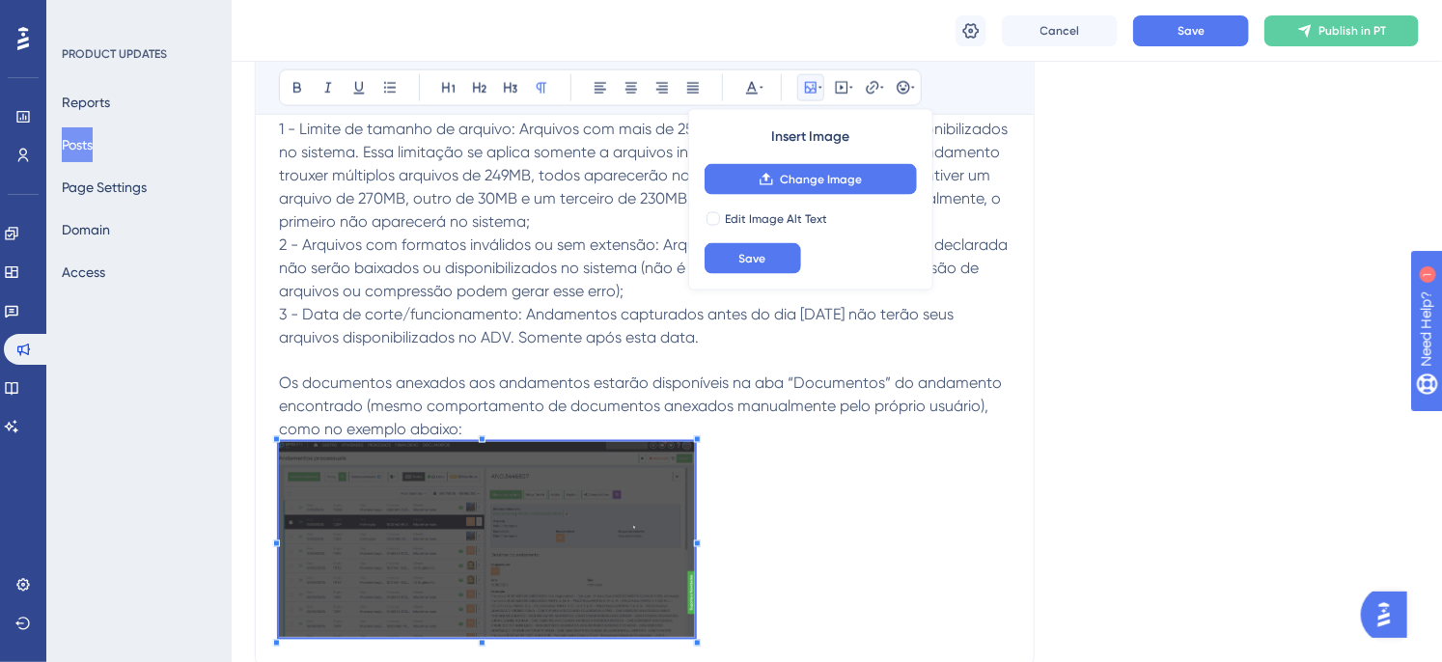
scroll to position [1291, 0]
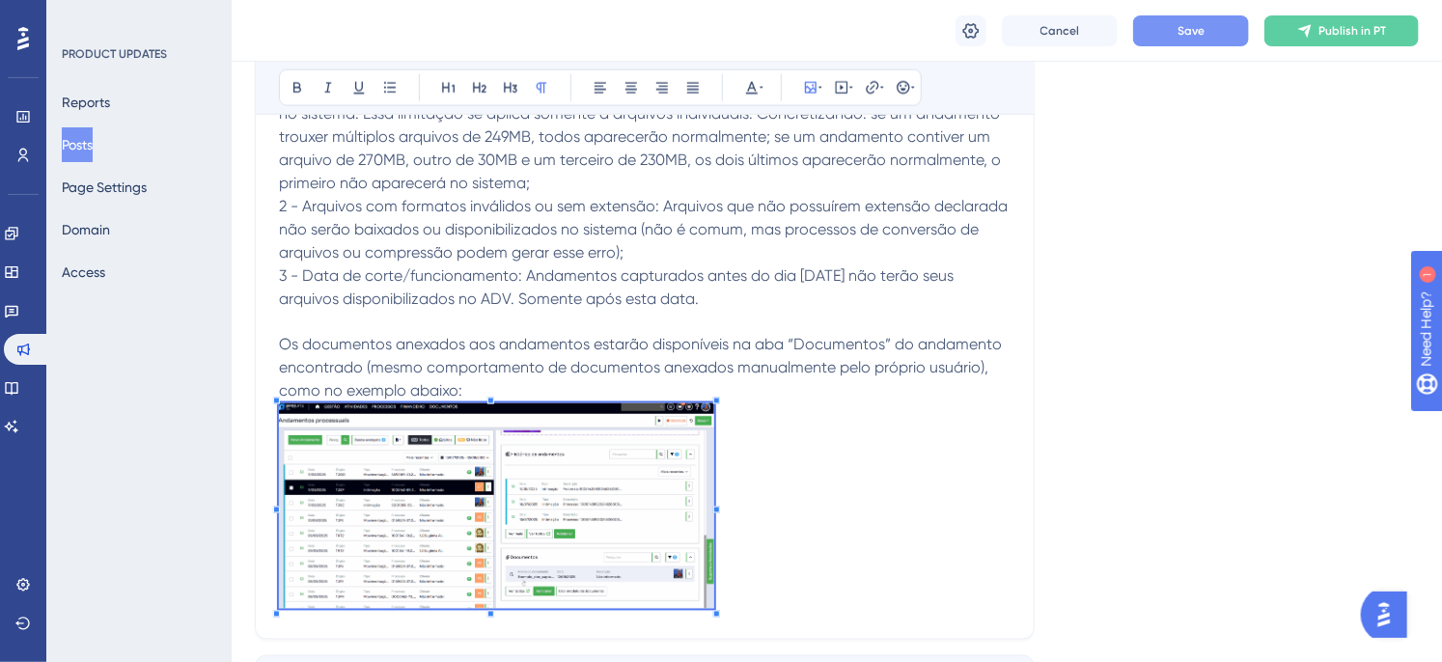
click at [1194, 20] on button "Save" at bounding box center [1191, 30] width 116 height 31
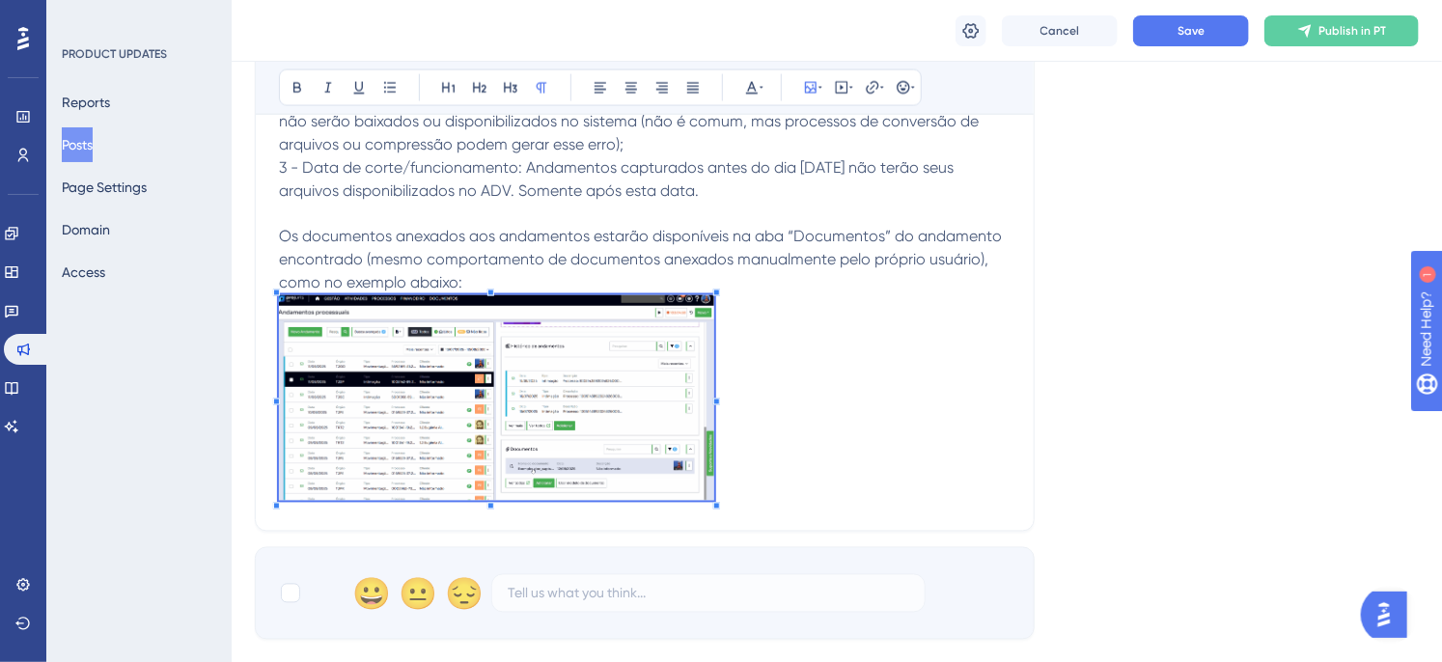
scroll to position [1506, 0]
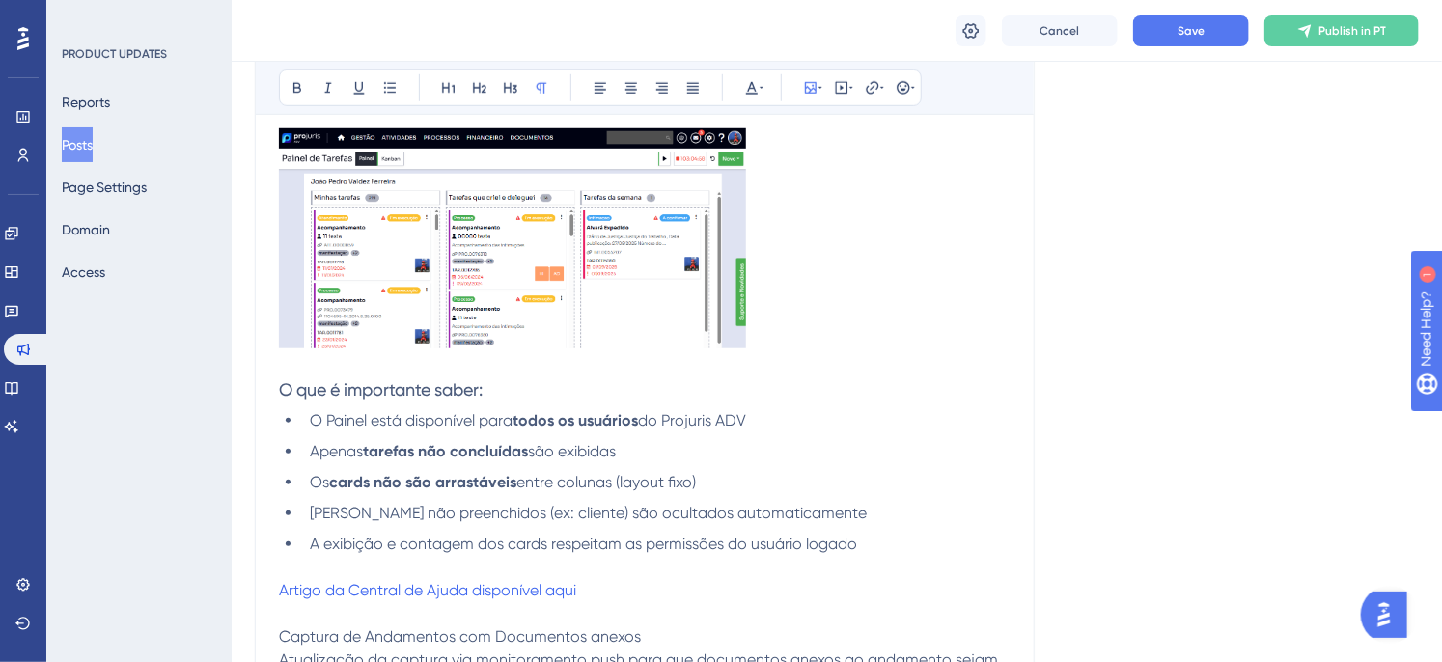
scroll to position [541, 0]
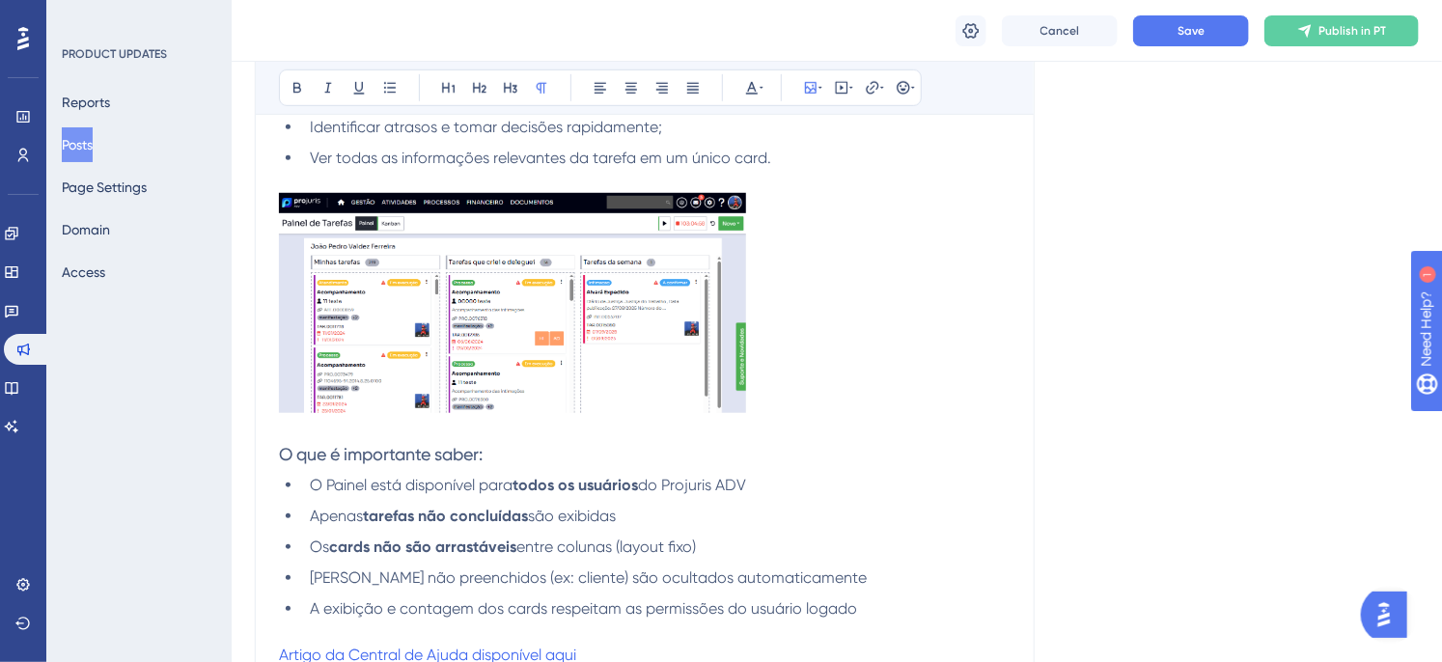
click at [705, 275] on img at bounding box center [512, 303] width 467 height 220
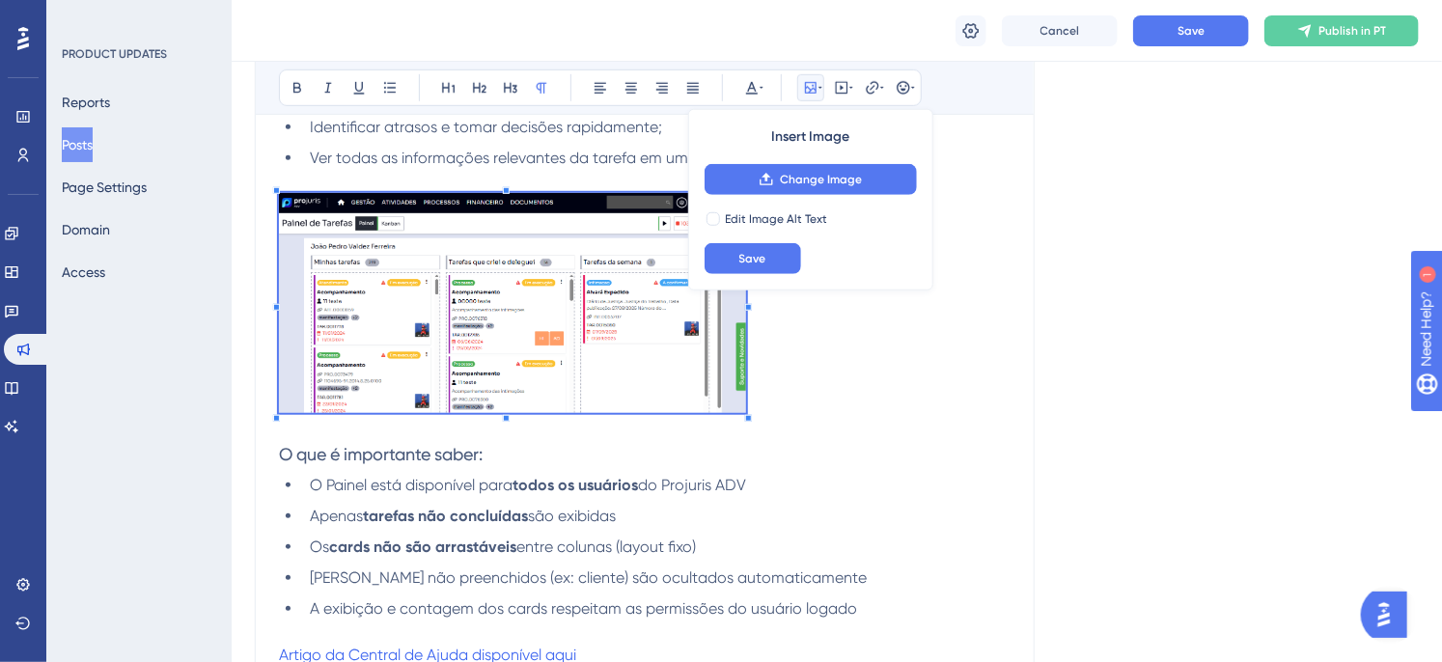
click at [744, 415] on div at bounding box center [512, 306] width 467 height 227
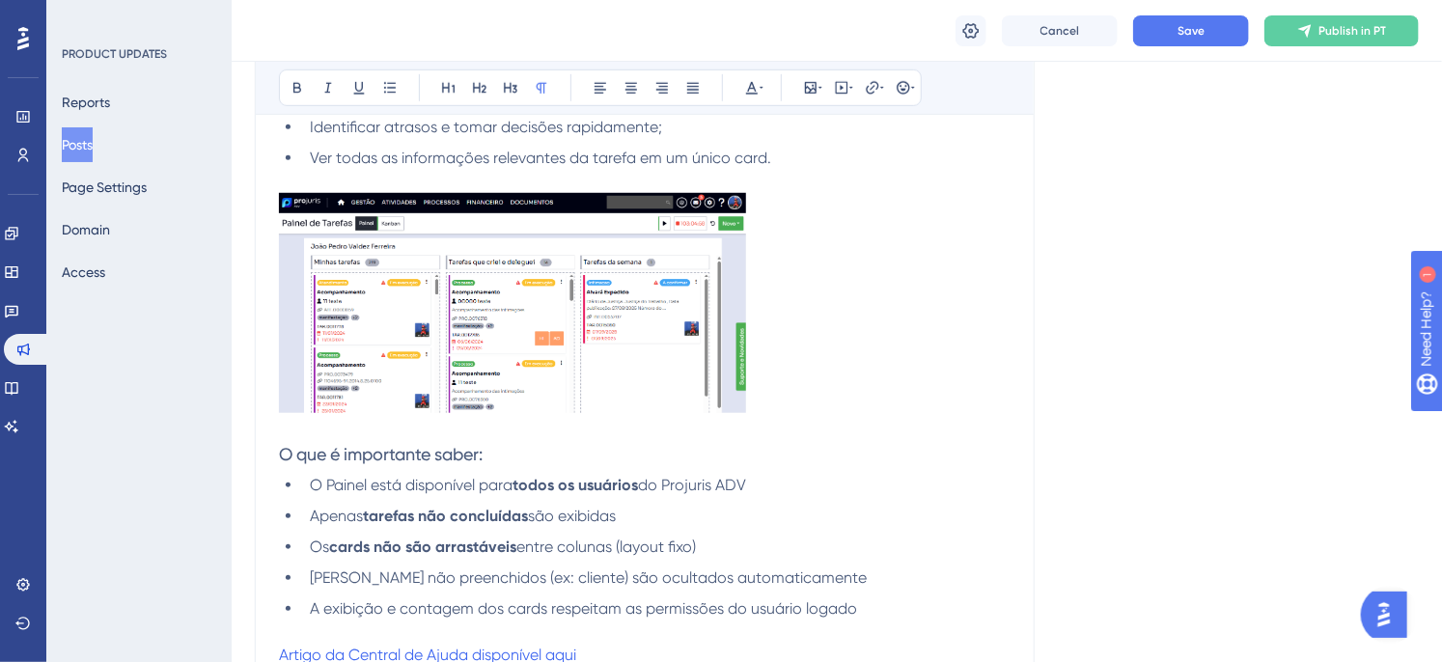
click at [722, 387] on img at bounding box center [512, 303] width 467 height 220
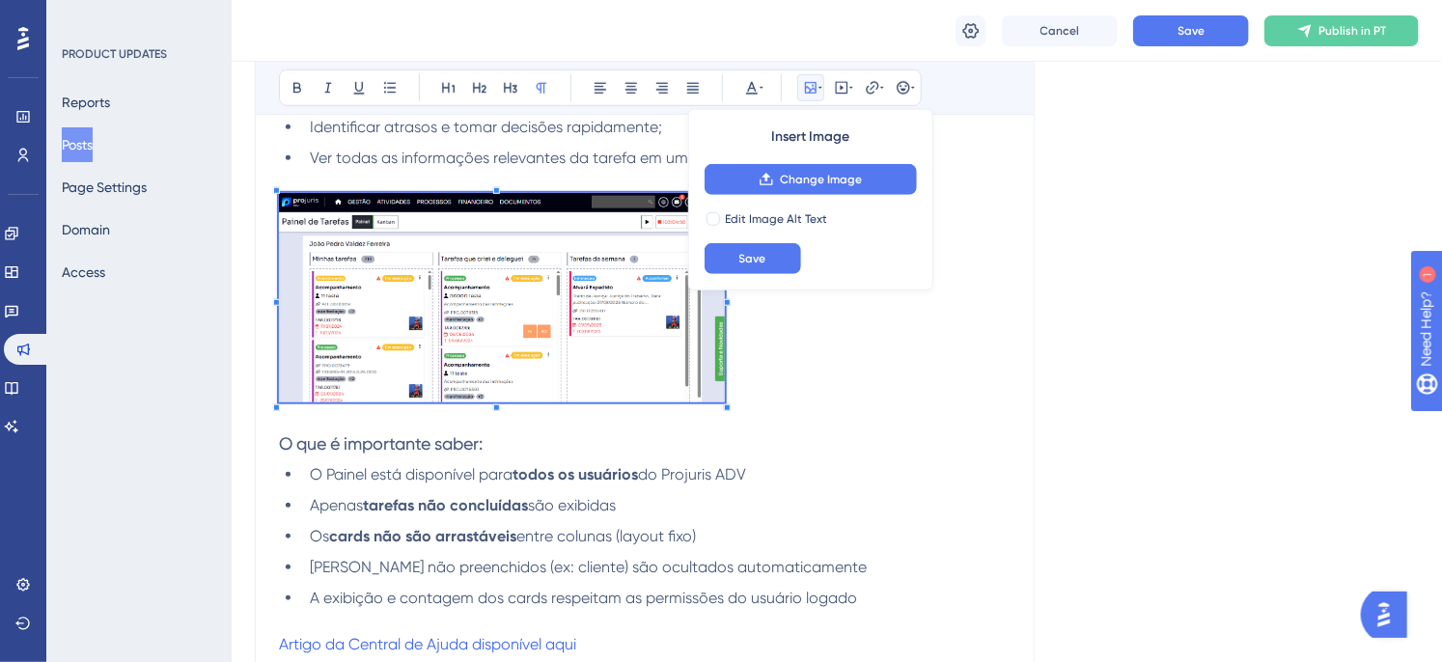
click at [725, 396] on p at bounding box center [645, 301] width 732 height 216
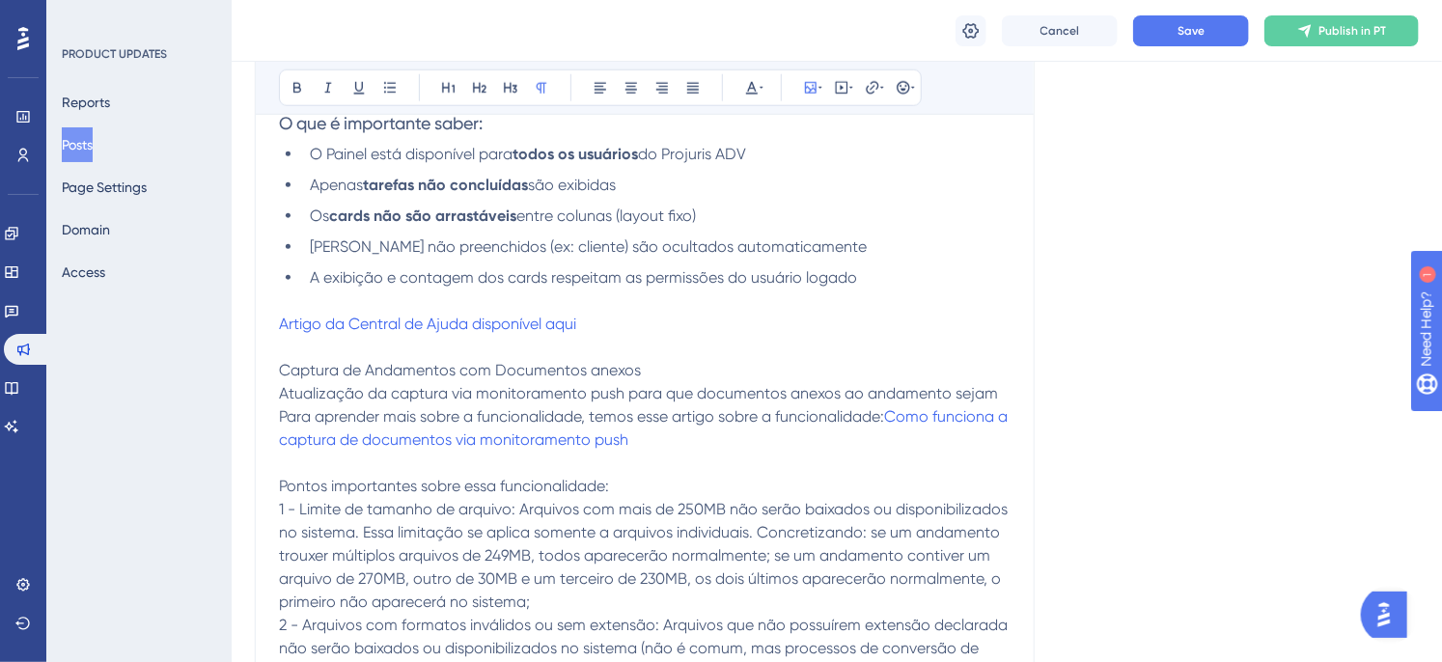
scroll to position [863, 0]
click at [1154, 29] on button "Save" at bounding box center [1191, 30] width 116 height 31
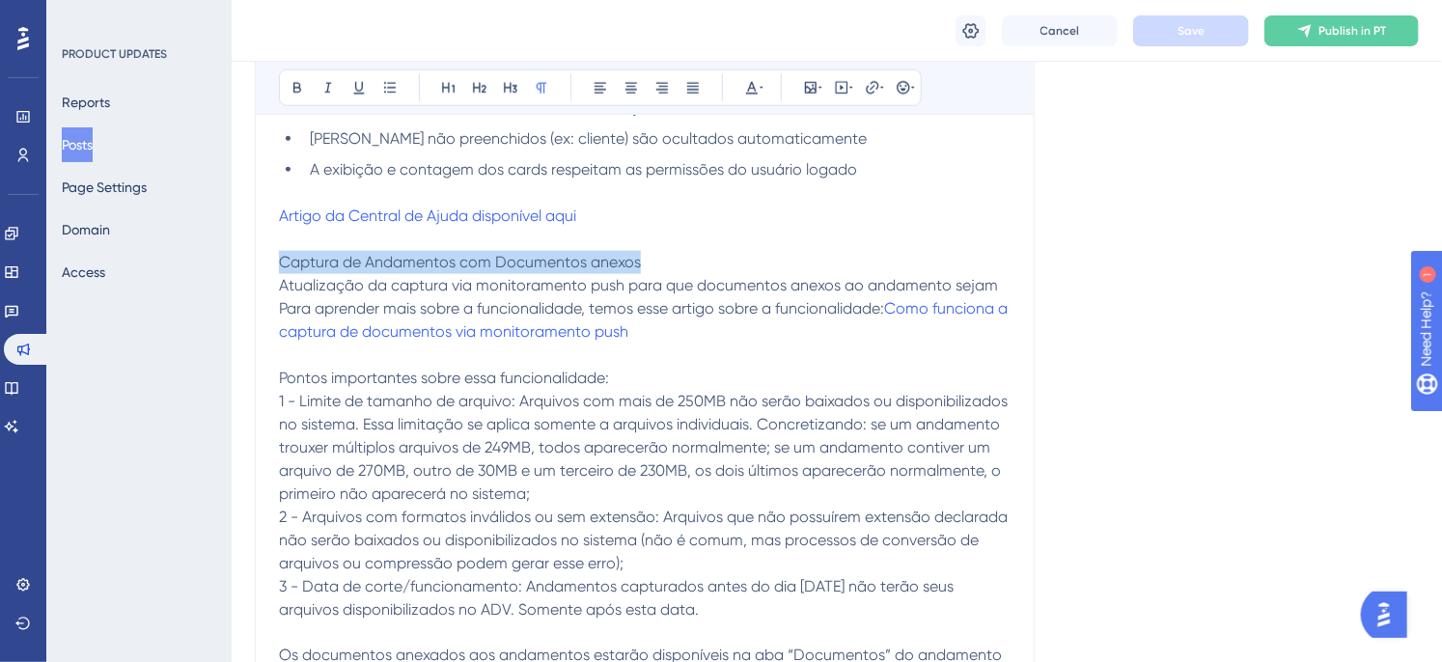
drag, startPoint x: 668, startPoint y: 254, endPoint x: 257, endPoint y: 262, distance: 411.2
click at [257, 262] on div "Atualizações de Agosto! Bold Italic Underline Bullet Point Heading 1 Heading 2 …" at bounding box center [645, 151] width 780 height 1600
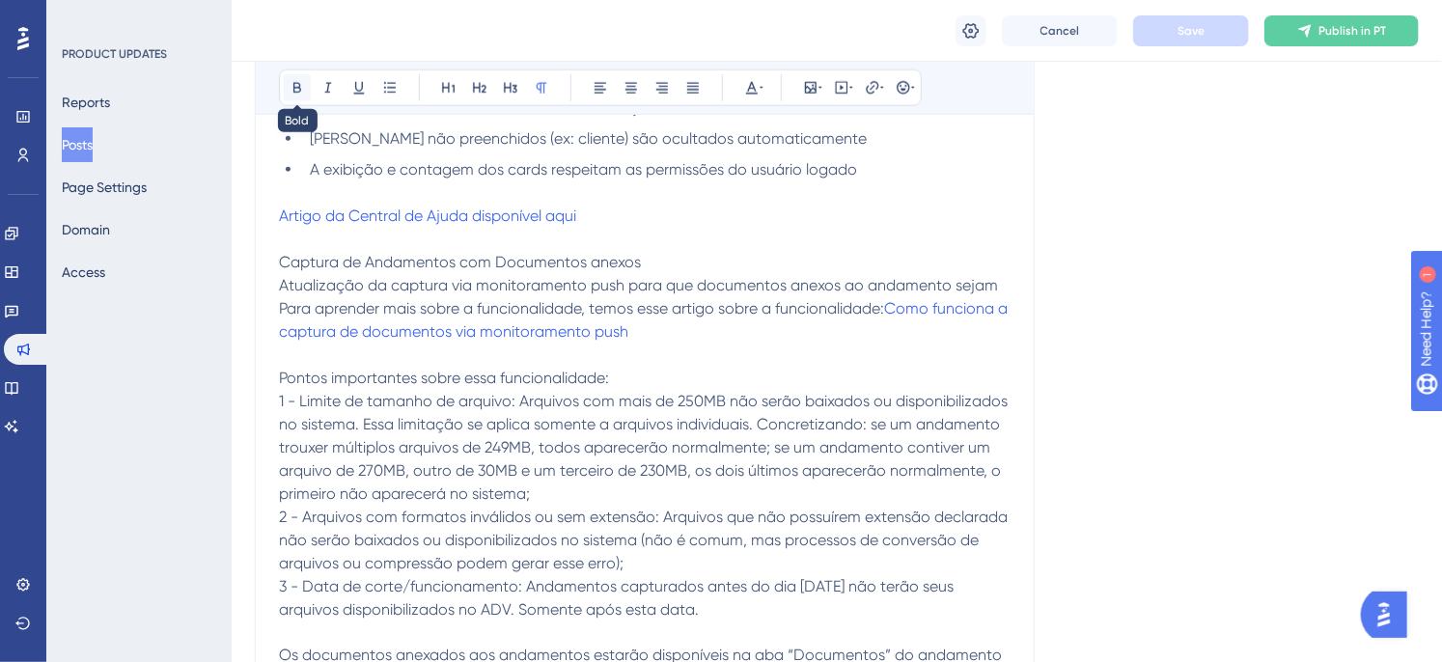
click at [292, 82] on icon at bounding box center [297, 87] width 15 height 15
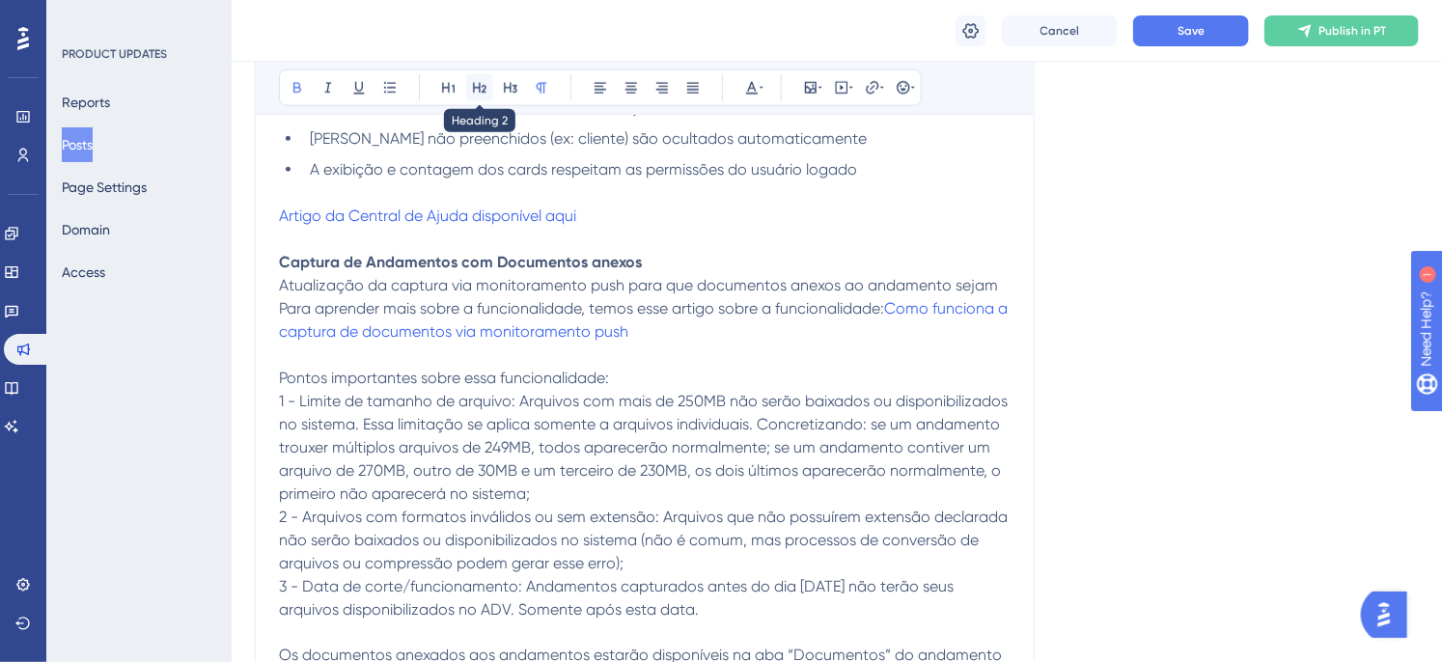
click at [477, 92] on icon at bounding box center [479, 87] width 15 height 15
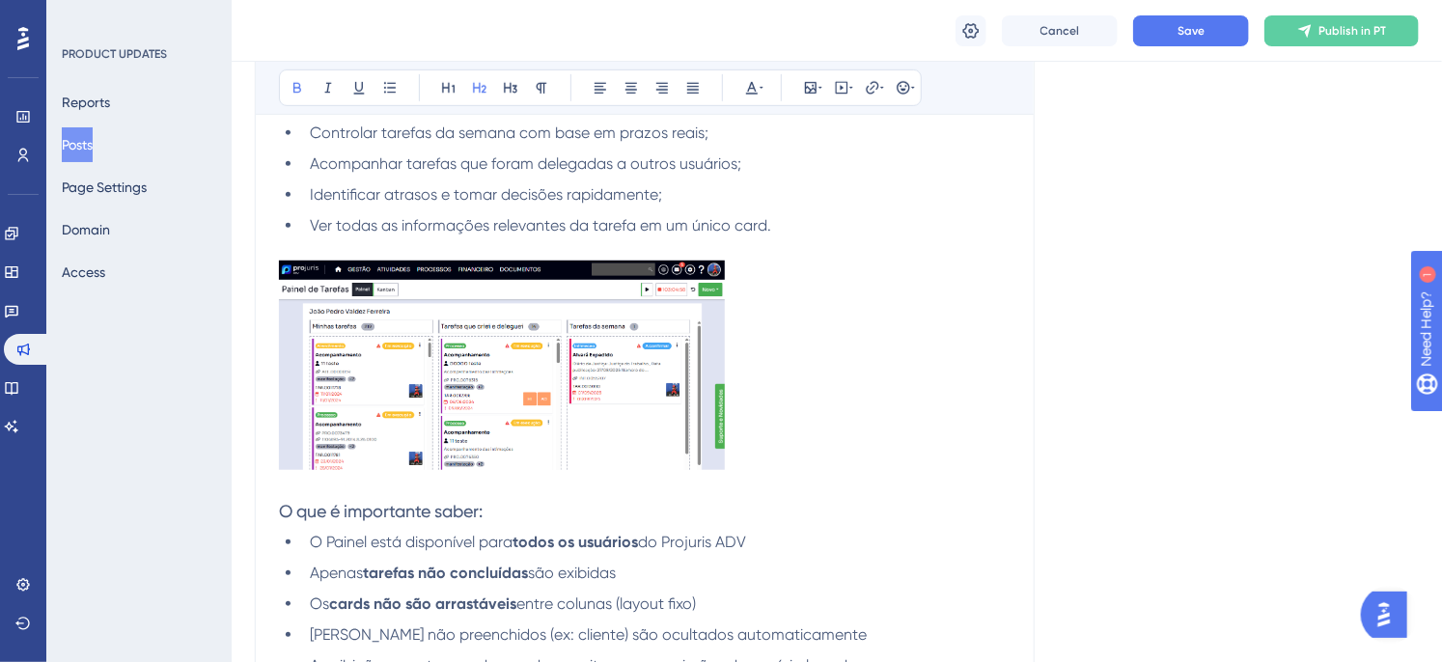
scroll to position [649, 0]
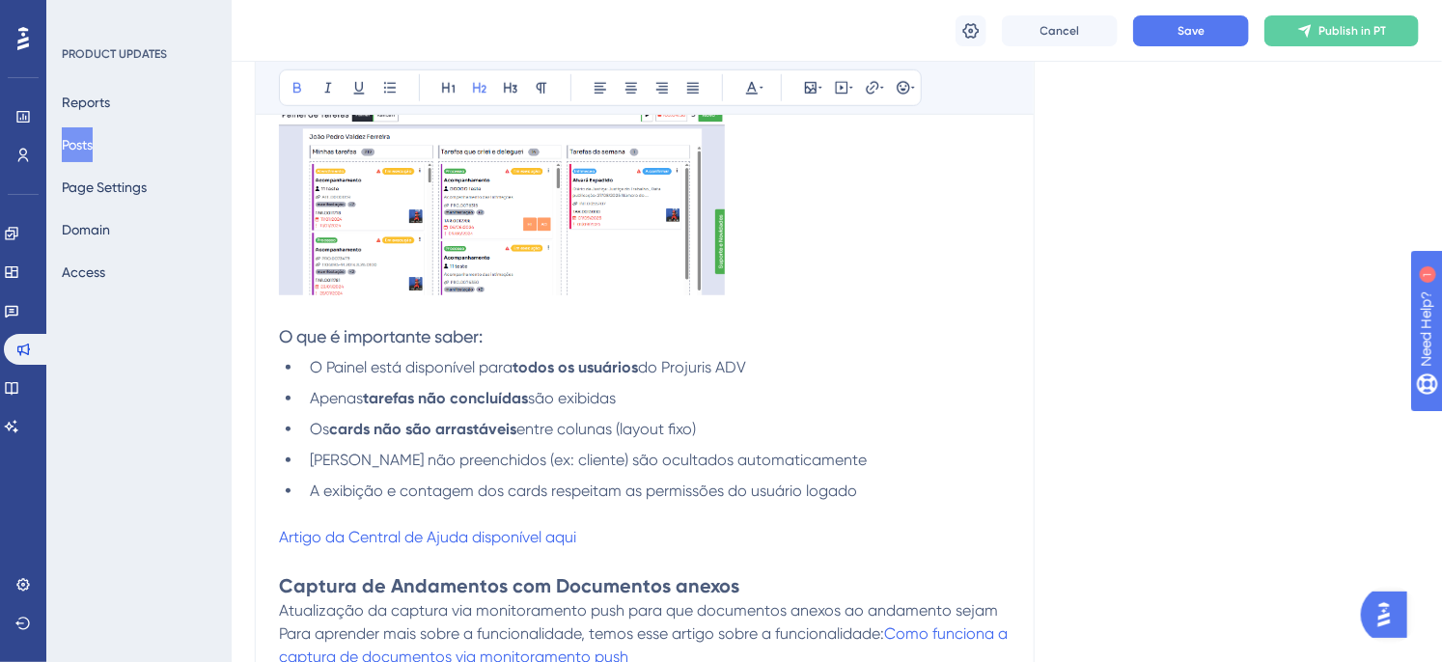
click at [785, 590] on h2 "Captura de Andamentos com Documentos anexos" at bounding box center [645, 585] width 732 height 27
click at [1209, 17] on button "Save" at bounding box center [1191, 30] width 116 height 31
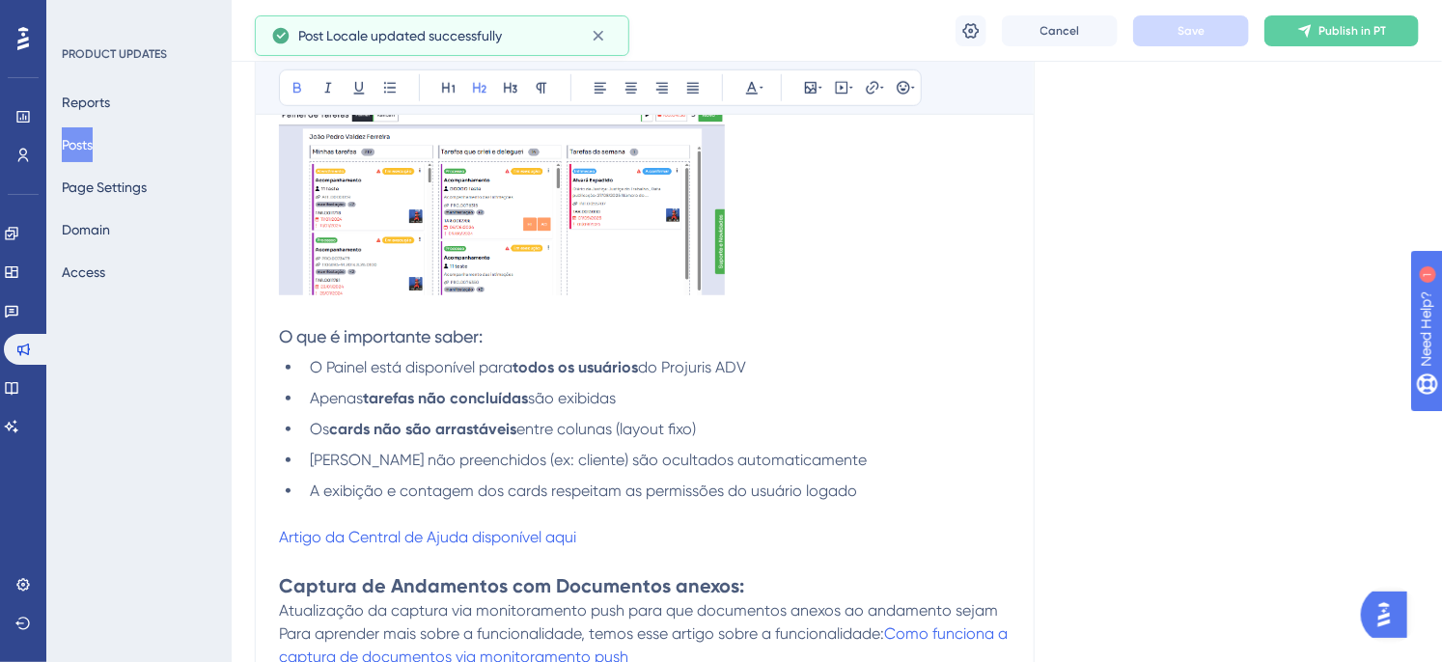
click at [495, 335] on h3 "O que é importante saber:" at bounding box center [645, 336] width 732 height 23
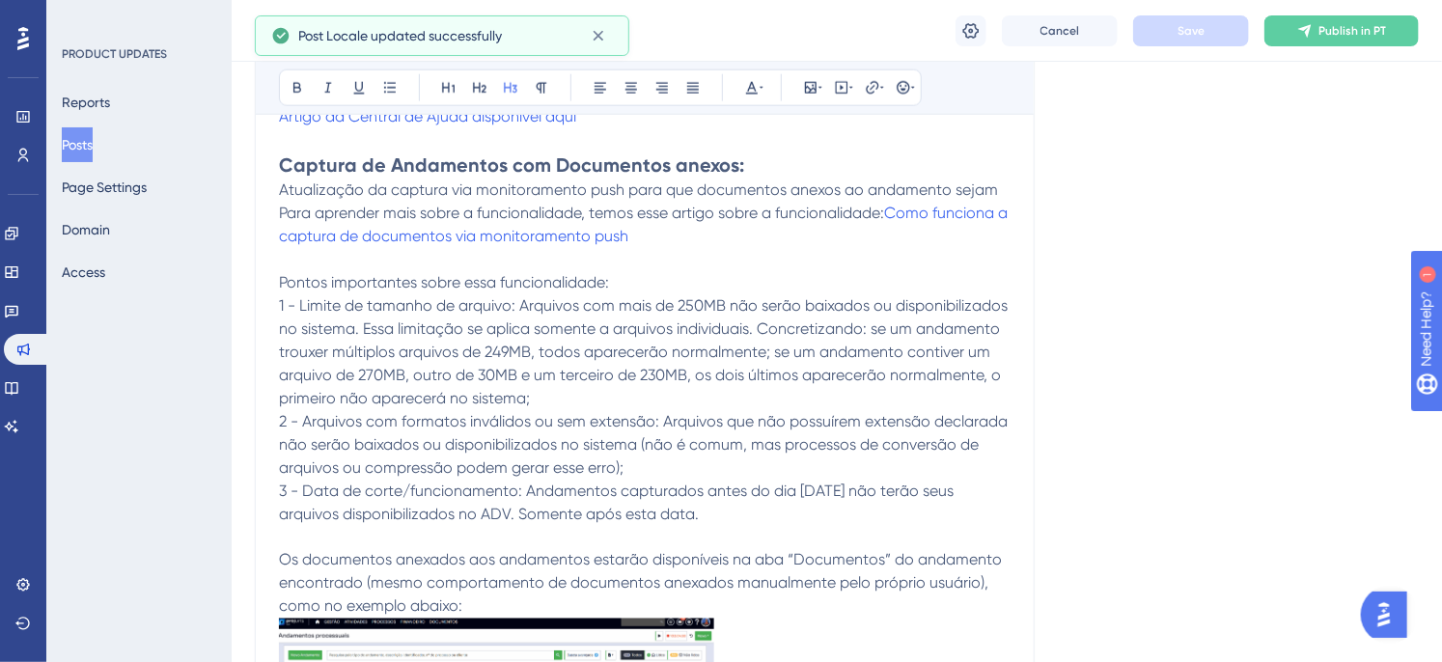
scroll to position [1077, 0]
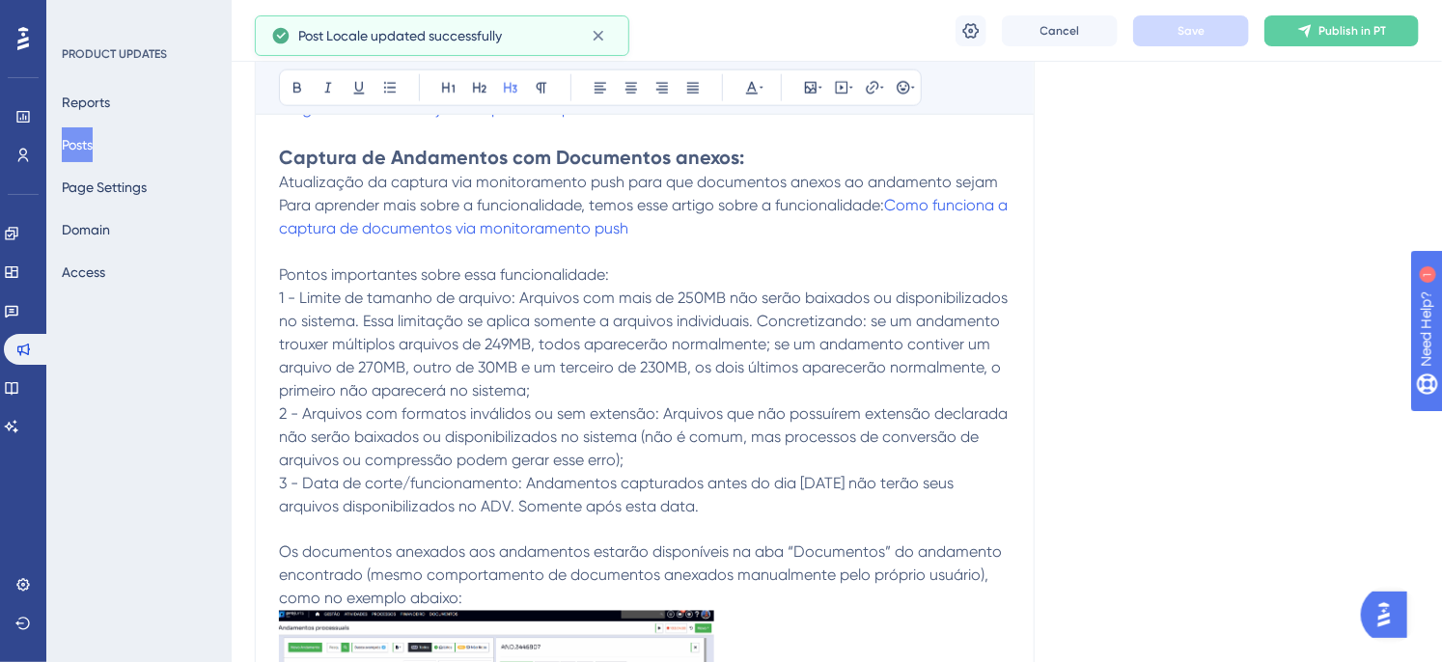
click at [639, 285] on p "Pontos importantes sobre essa funcionalidade:" at bounding box center [645, 274] width 732 height 23
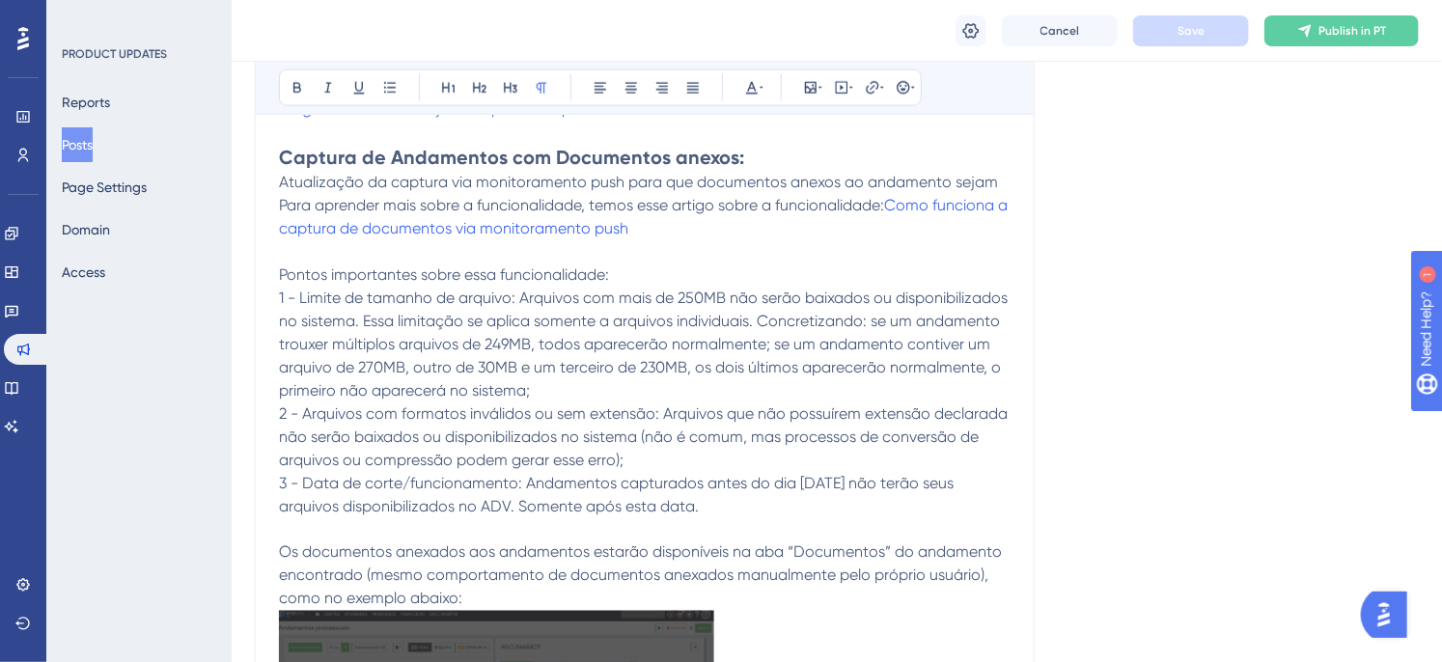
drag, startPoint x: 637, startPoint y: 274, endPoint x: 241, endPoint y: 287, distance: 395.9
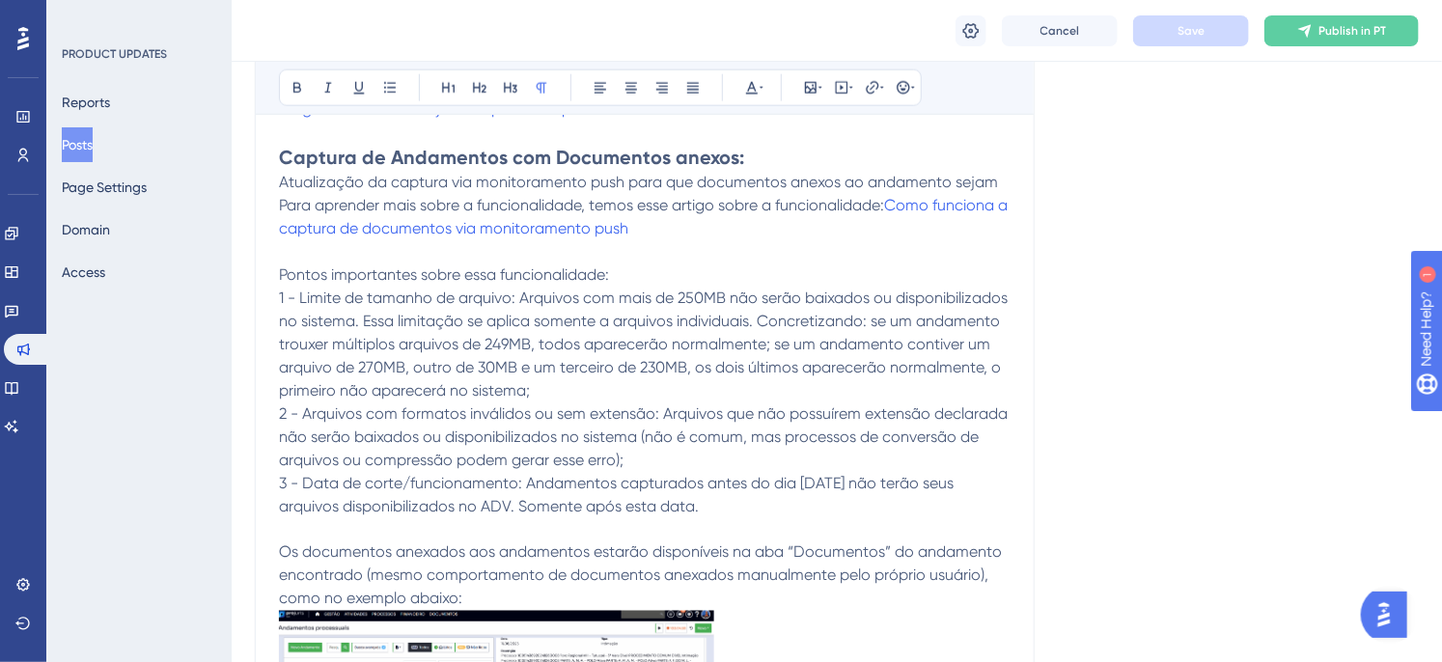
click at [241, 287] on div "Performance Users Engagement Widgets Feedback Product Updates Knowledge Base AI…" at bounding box center [837, 137] width 1210 height 2428
click at [521, 87] on button at bounding box center [510, 87] width 27 height 27
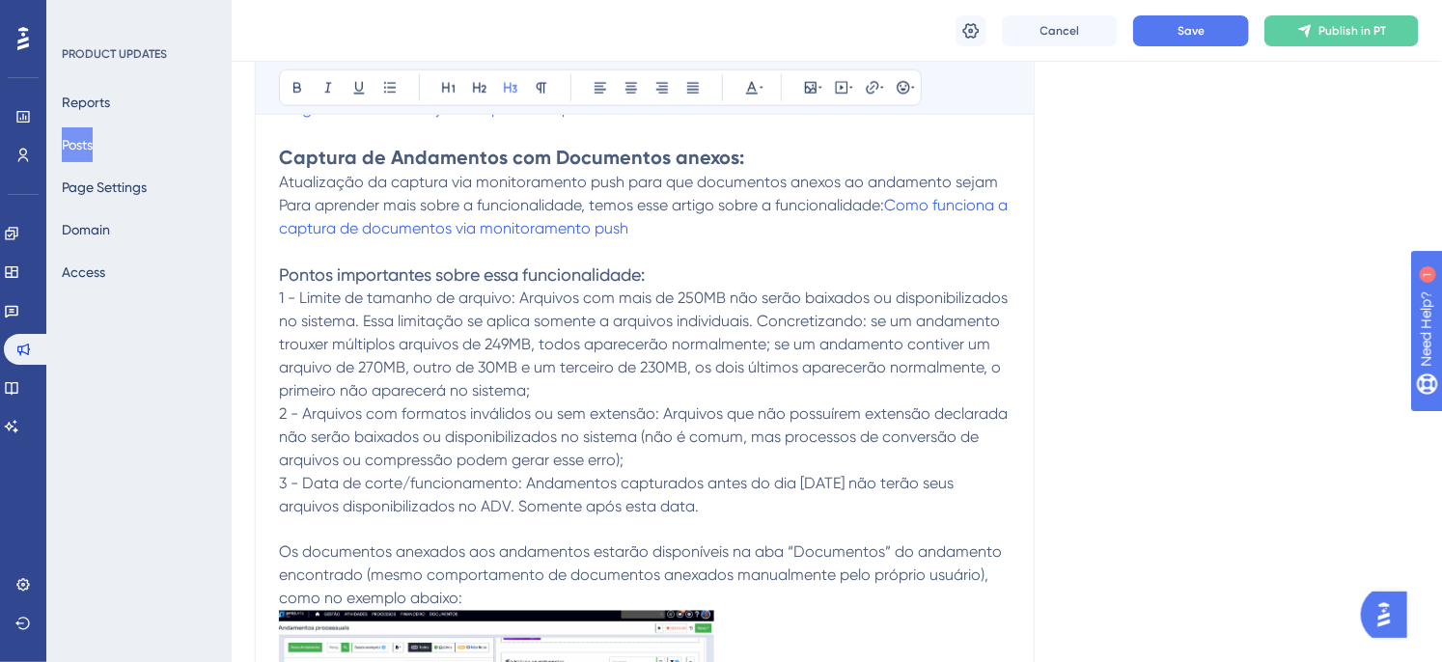
click at [741, 349] on span "1 - Limite de tamanho de arquivo: Arquivos com mais de 250MB não serão baixados…" at bounding box center [645, 344] width 732 height 111
click at [1207, 23] on button "Save" at bounding box center [1191, 30] width 116 height 31
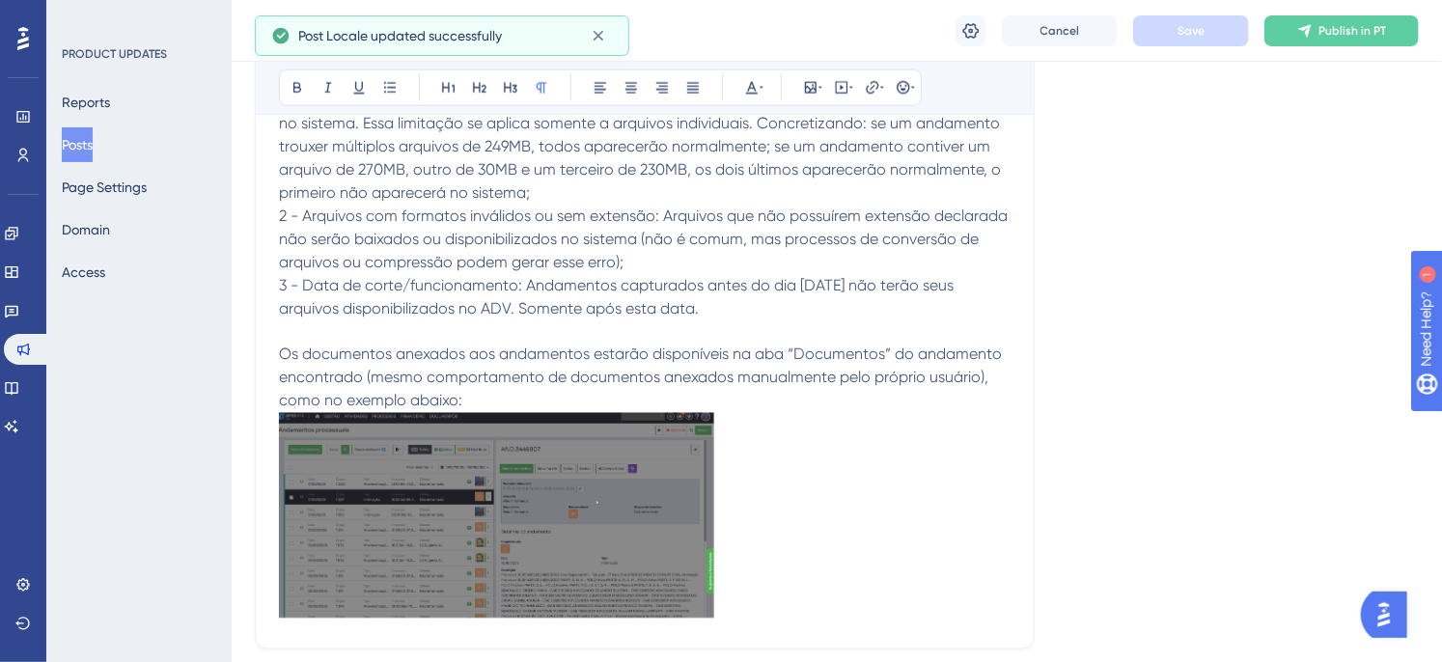
scroll to position [1291, 0]
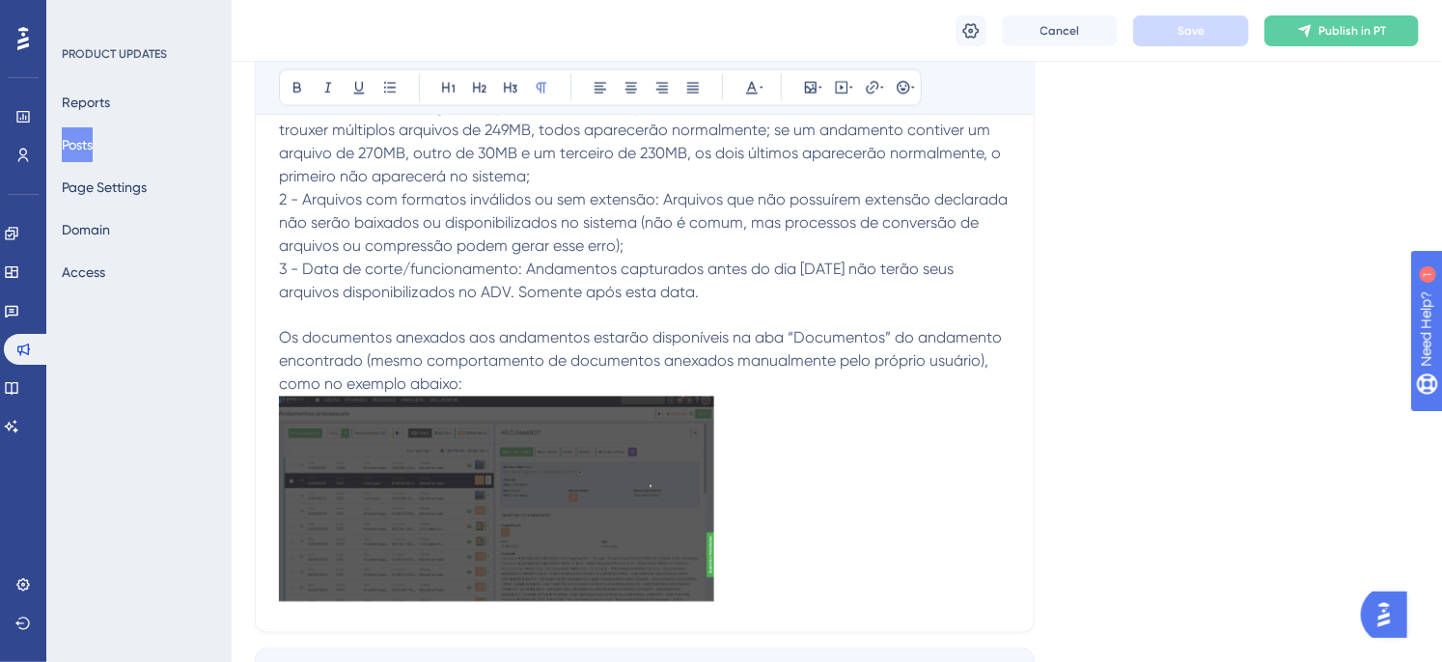
click at [447, 342] on span "Os documentos anexados aos andamentos estarão disponíveis na aba “Documentos” d…" at bounding box center [642, 361] width 727 height 65
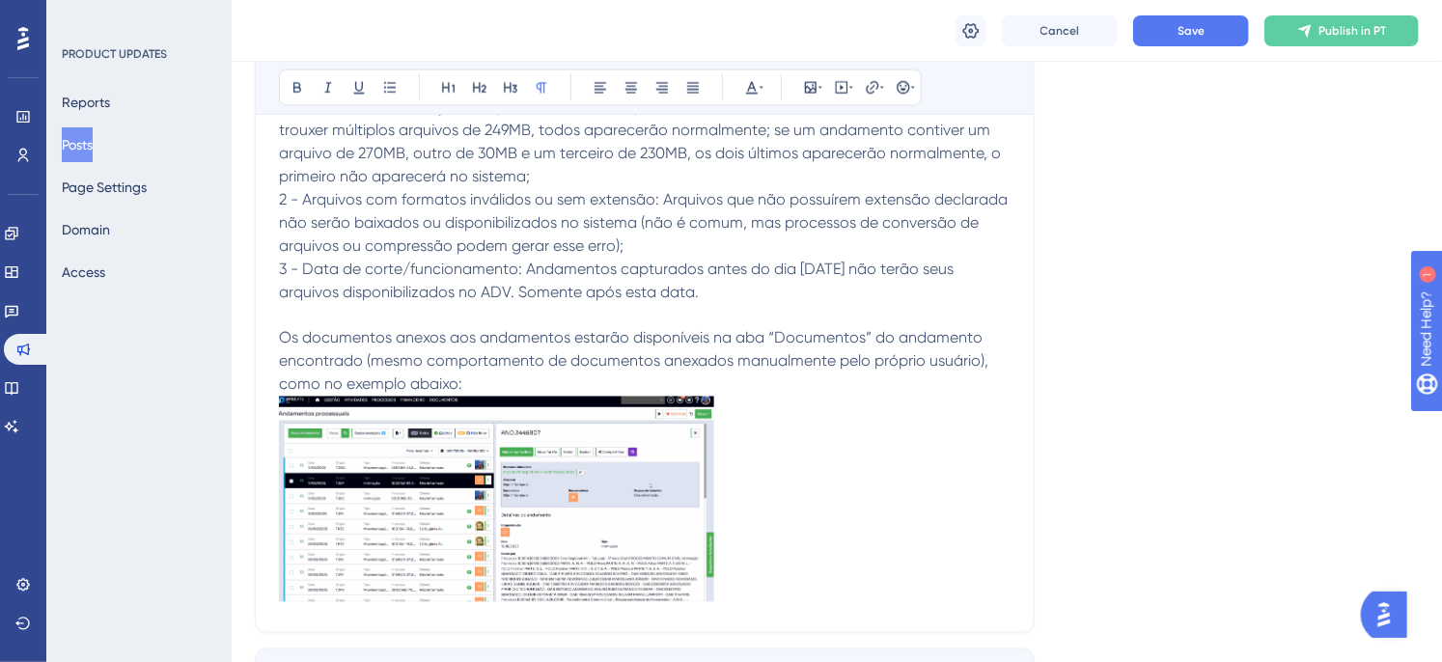
click at [557, 343] on span "Os documentos anexos aos andamentos estarão disponíveis na aba “Documentos” do …" at bounding box center [635, 361] width 713 height 65
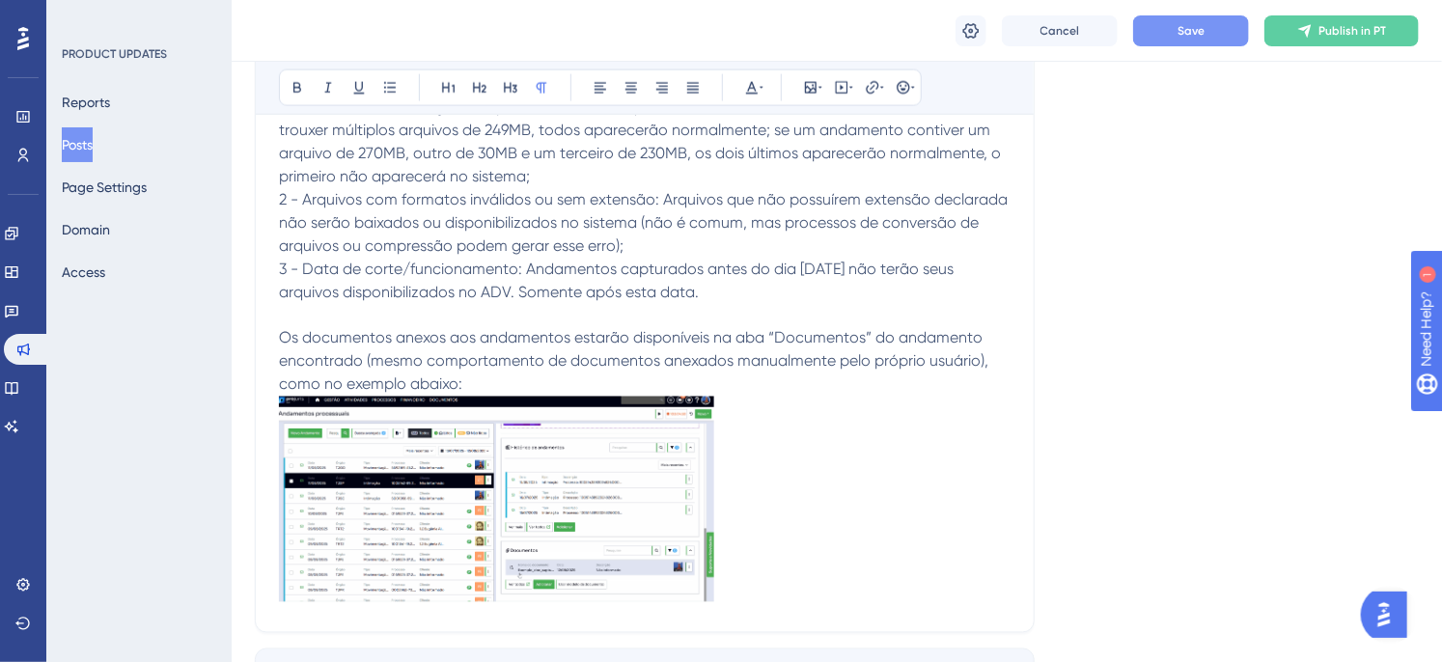
click at [1195, 40] on button "Save" at bounding box center [1191, 30] width 116 height 31
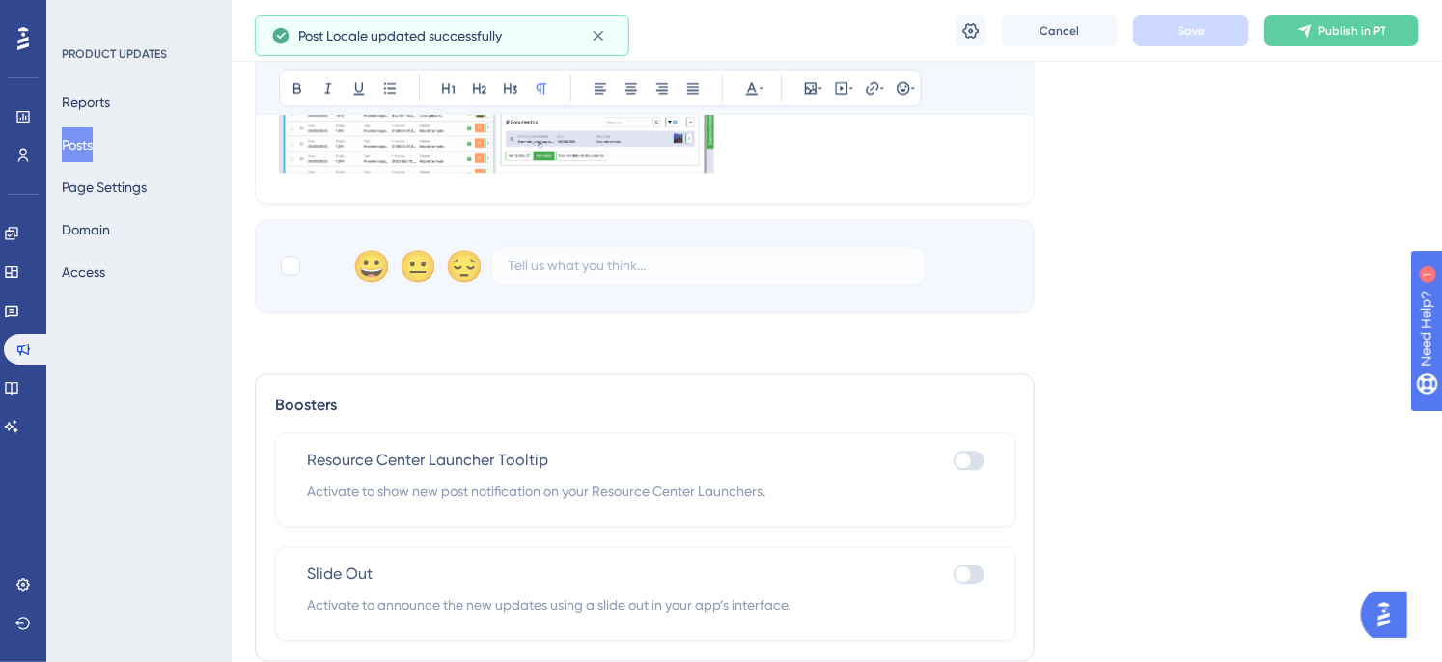
scroll to position [1800, 0]
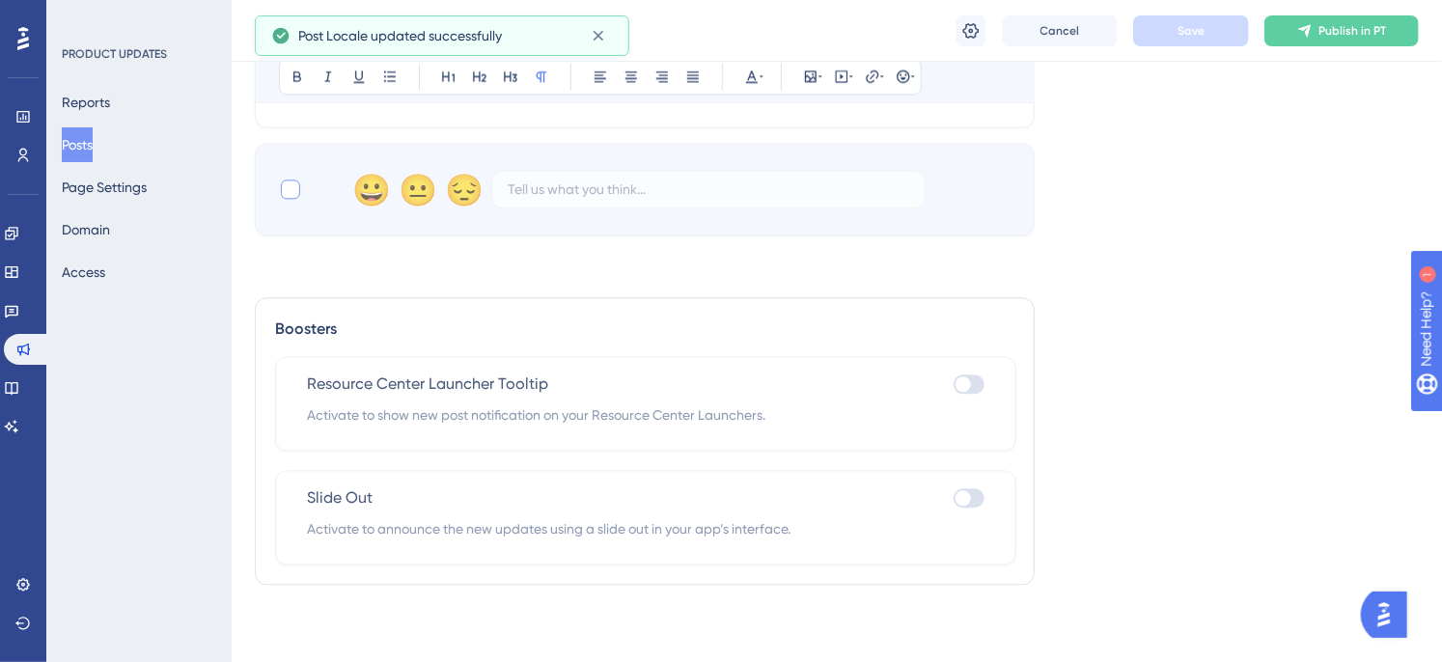
click at [279, 186] on div at bounding box center [290, 189] width 23 height 23
checkbox input "true"
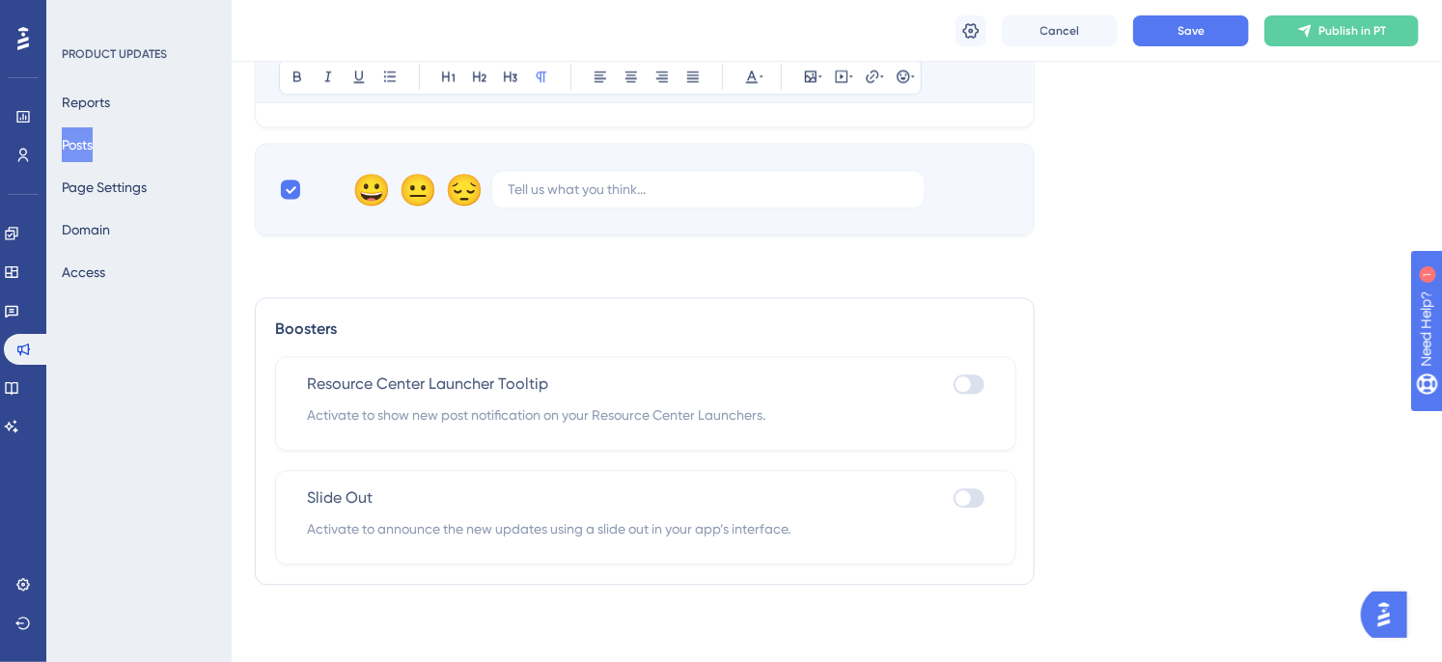
click at [981, 389] on div at bounding box center [968, 383] width 31 height 19
click at [953, 385] on input "checkbox" at bounding box center [953, 384] width 1 height 1
checkbox input "true"
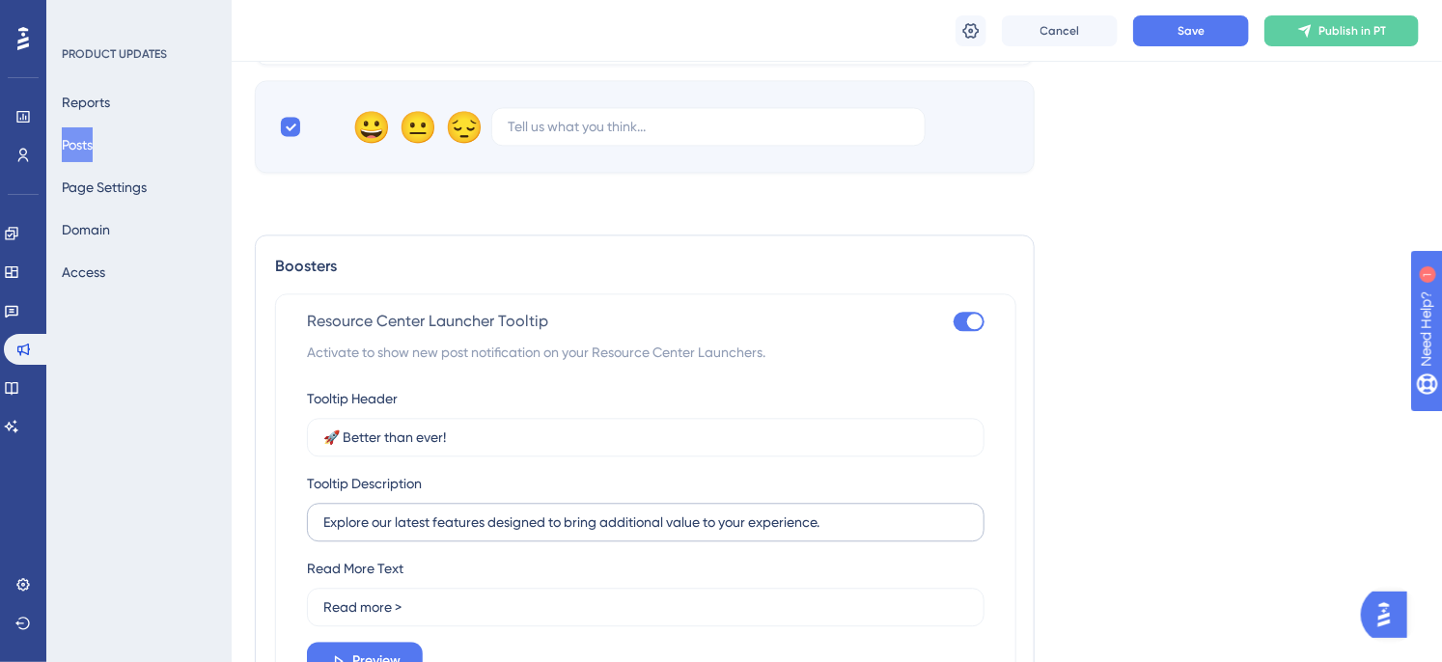
scroll to position [2014, 0]
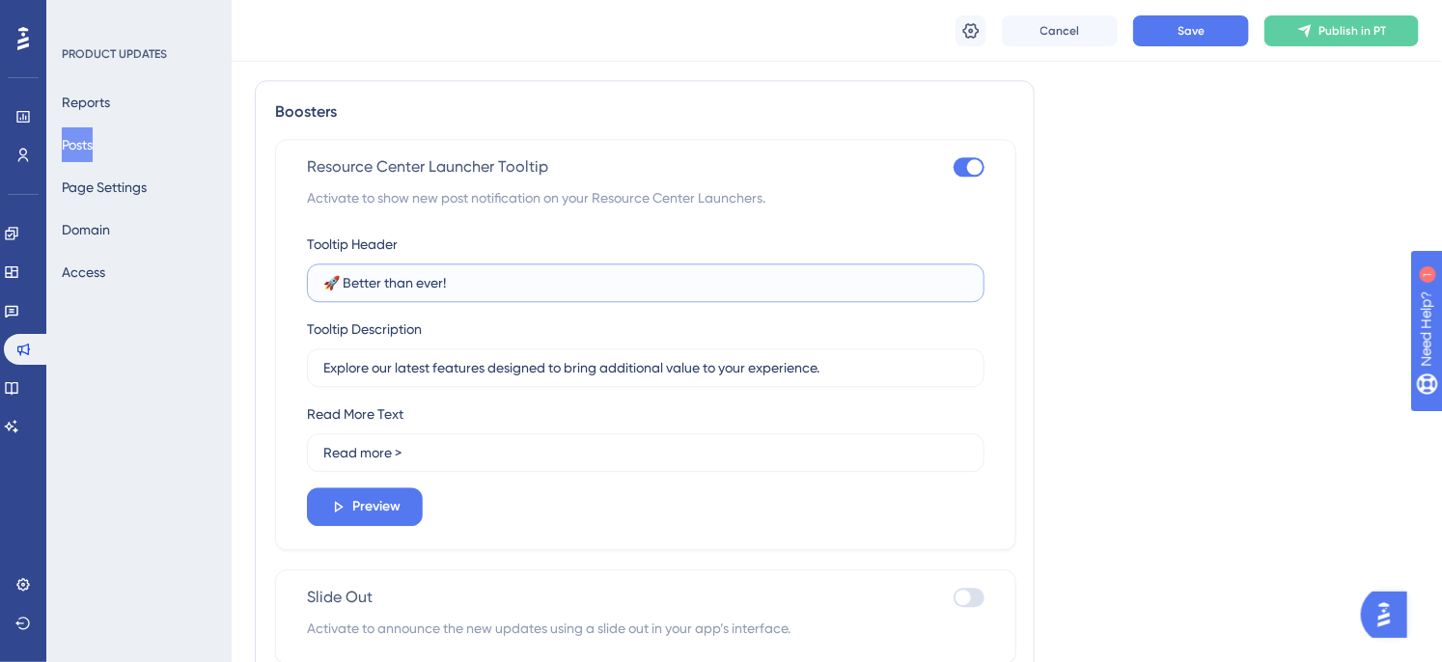
drag, startPoint x: 492, startPoint y: 281, endPoint x: 349, endPoint y: 285, distance: 142.9
click at [349, 285] on input "🚀 Better than ever!" at bounding box center [645, 282] width 645 height 21
type input "🚀 Mais novidades no sistema!"
drag, startPoint x: 855, startPoint y: 374, endPoint x: 292, endPoint y: 373, distance: 562.6
click at [292, 373] on div "Resource Center Launcher Tooltip Activate to show new post notification on your…" at bounding box center [645, 344] width 741 height 411
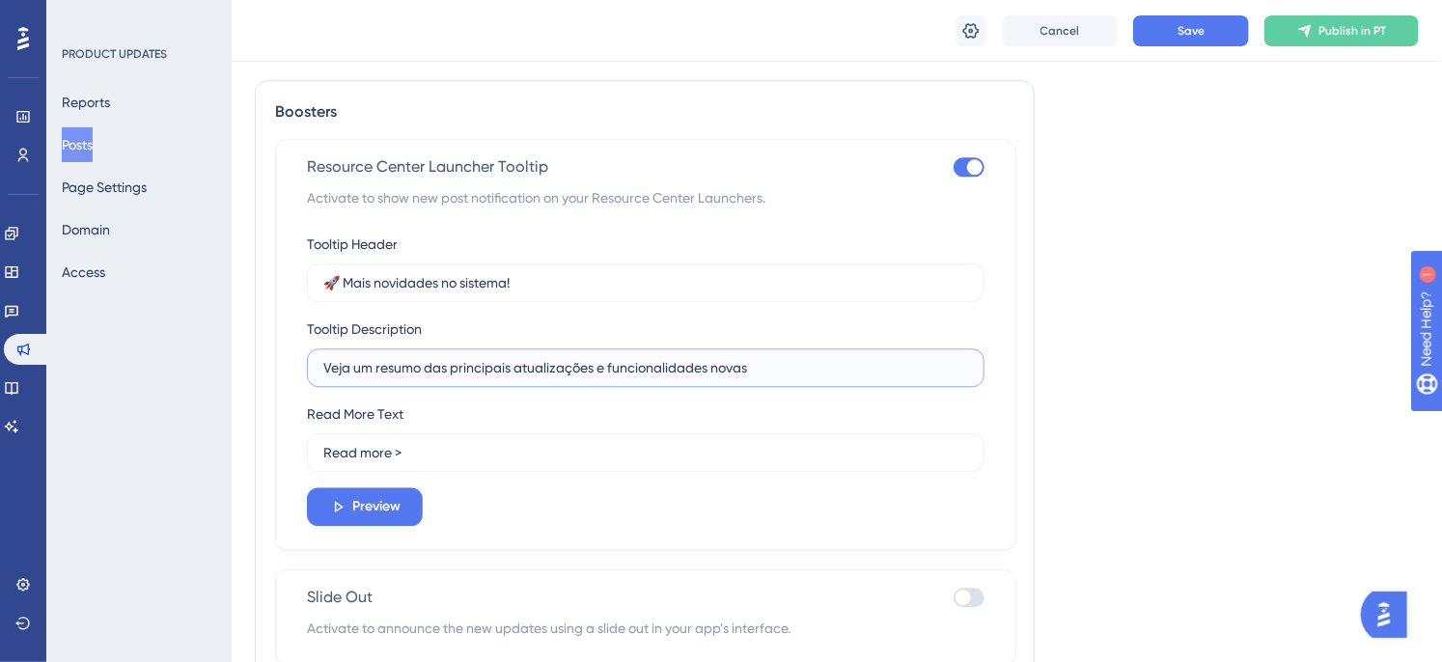
click at [775, 369] on input "Veja um resumo das principais atualizações e funcionalidades novas" at bounding box center [645, 367] width 645 height 21
type input "Veja um resumo das principais atualizações e funcionalidades novas do mês de Ag…"
drag, startPoint x: 451, startPoint y: 448, endPoint x: 301, endPoint y: 450, distance: 149.6
click at [301, 450] on div "Resource Center Launcher Tooltip Activate to show new post notification on your…" at bounding box center [645, 344] width 741 height 411
click at [405, 517] on button "Preview" at bounding box center [365, 506] width 116 height 39
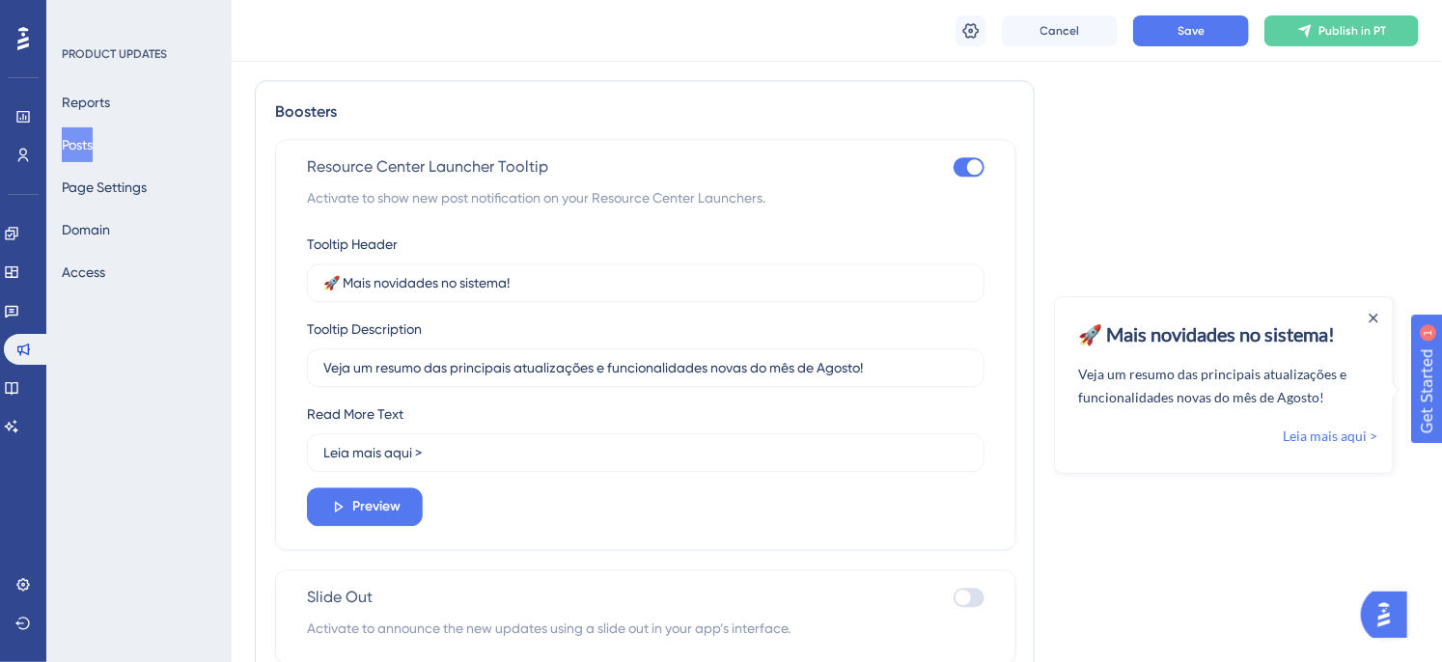
scroll to position [2116, 0]
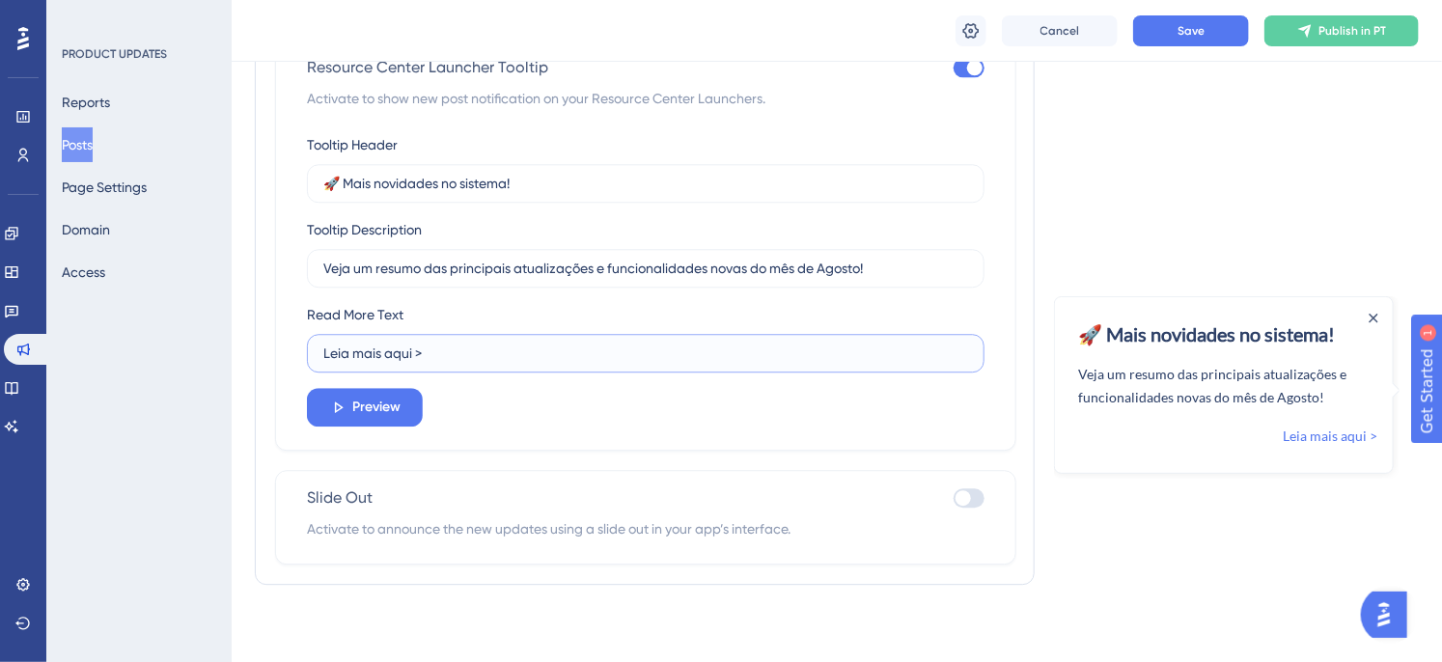
click at [558, 351] on input "Leia mais aqui >" at bounding box center [645, 353] width 645 height 21
type input "Leia mais aqui"
click at [1177, 27] on span "Save" at bounding box center [1190, 30] width 27 height 15
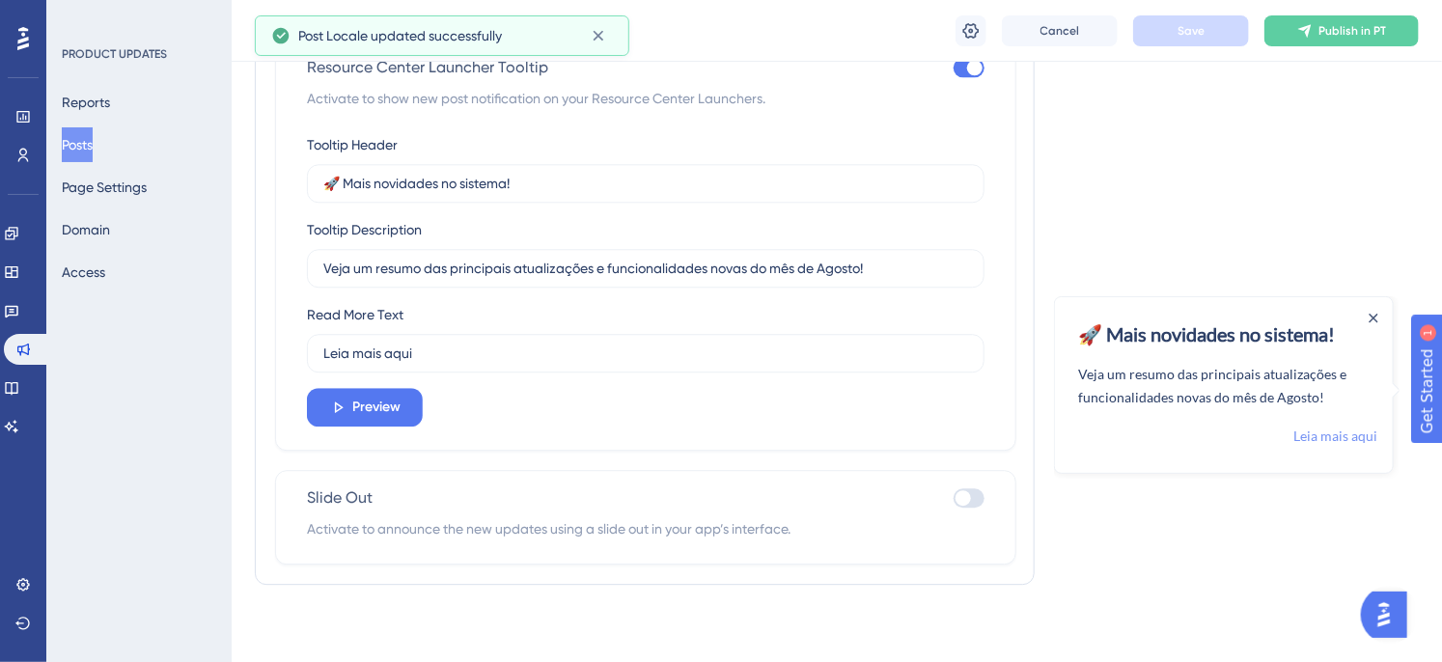
click at [1355, 437] on link "Leia mais aqui" at bounding box center [1334, 435] width 84 height 23
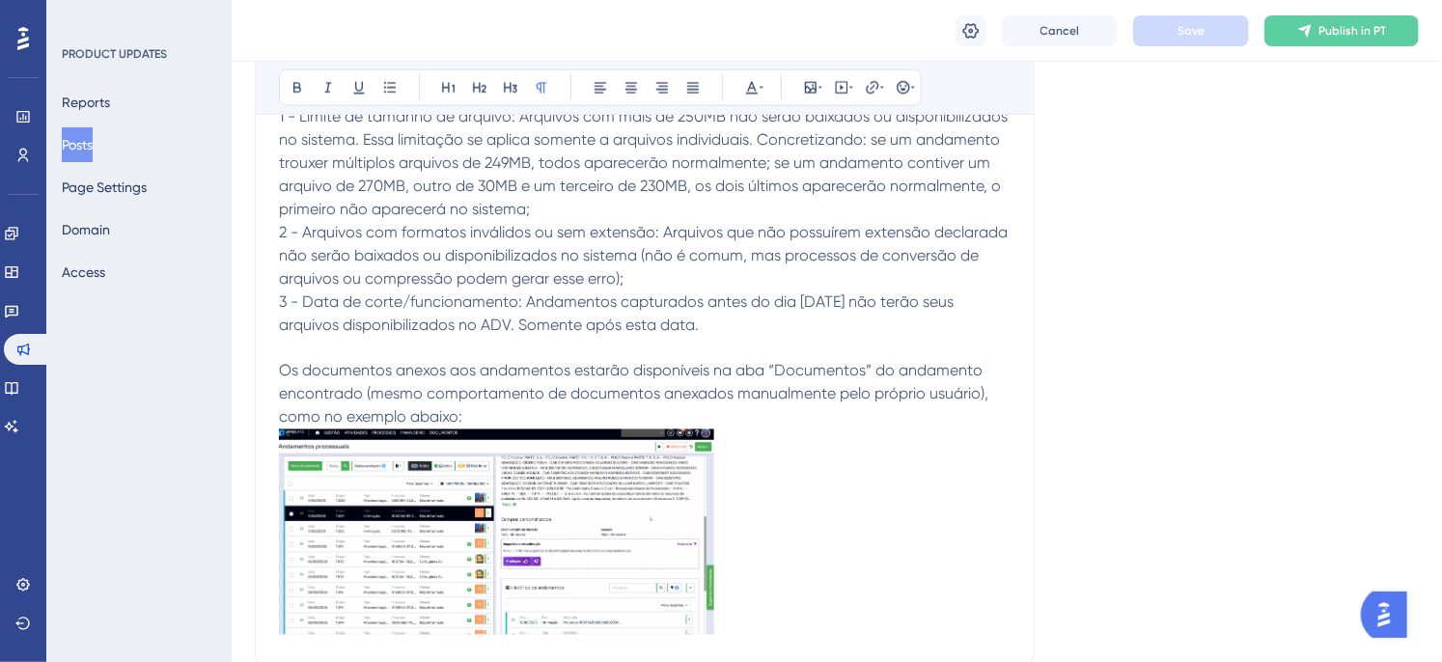
scroll to position [1151, 0]
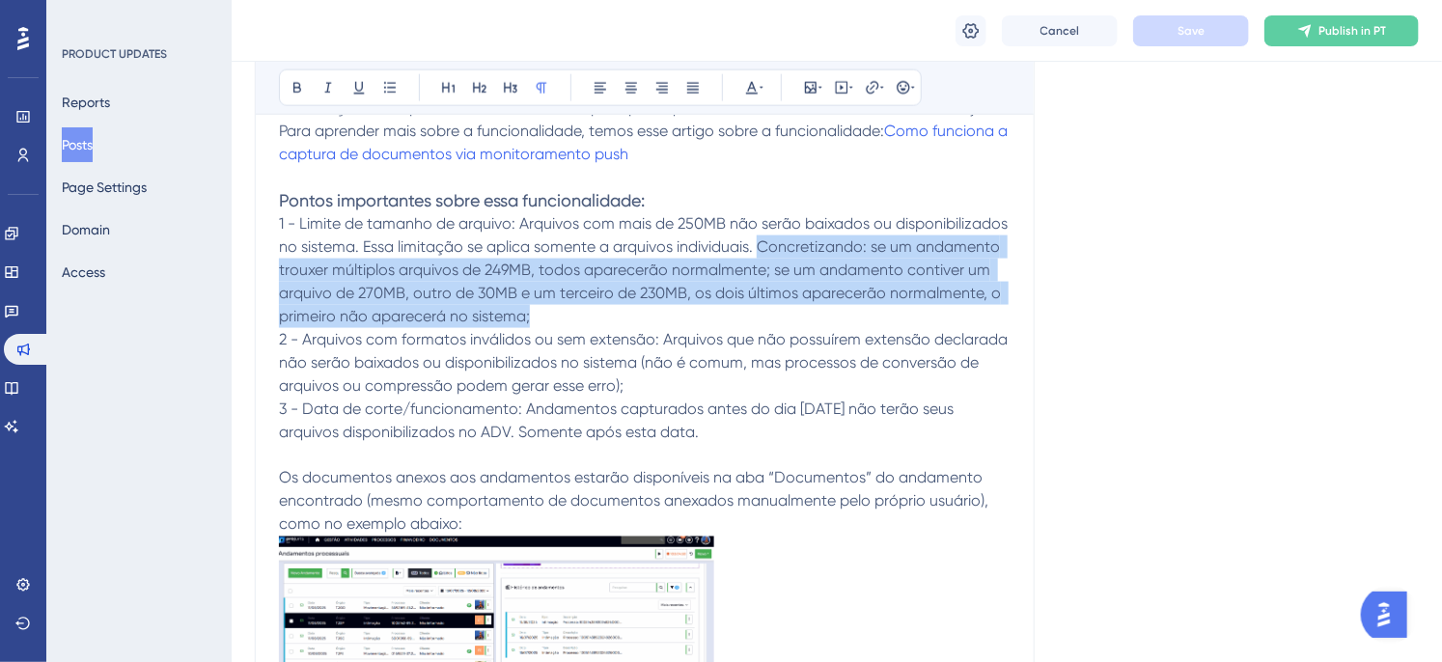
drag, startPoint x: 546, startPoint y: 318, endPoint x: 760, endPoint y: 252, distance: 223.4
click at [760, 252] on p "1 - Limite de tamanho de arquivo: Arquivos com mais de 250MB não serão baixados…" at bounding box center [645, 270] width 732 height 116
click at [760, 252] on span "1 - Limite de tamanho de arquivo: Arquivos com mais de 250MB não serão baixados…" at bounding box center [645, 269] width 732 height 111
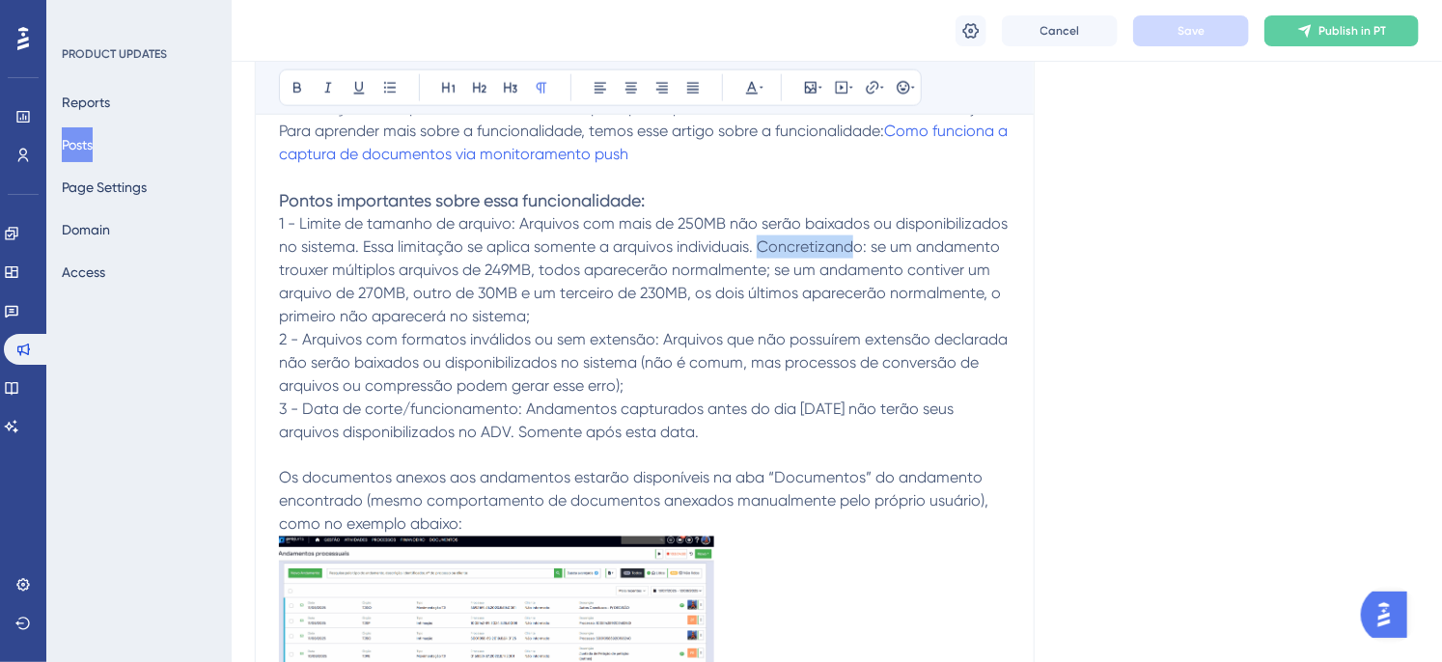
drag, startPoint x: 852, startPoint y: 251, endPoint x: 759, endPoint y: 254, distance: 93.7
click at [759, 254] on span "1 - Limite de tamanho de arquivo: Arquivos com mais de 250MB não serão baixados…" at bounding box center [645, 269] width 732 height 111
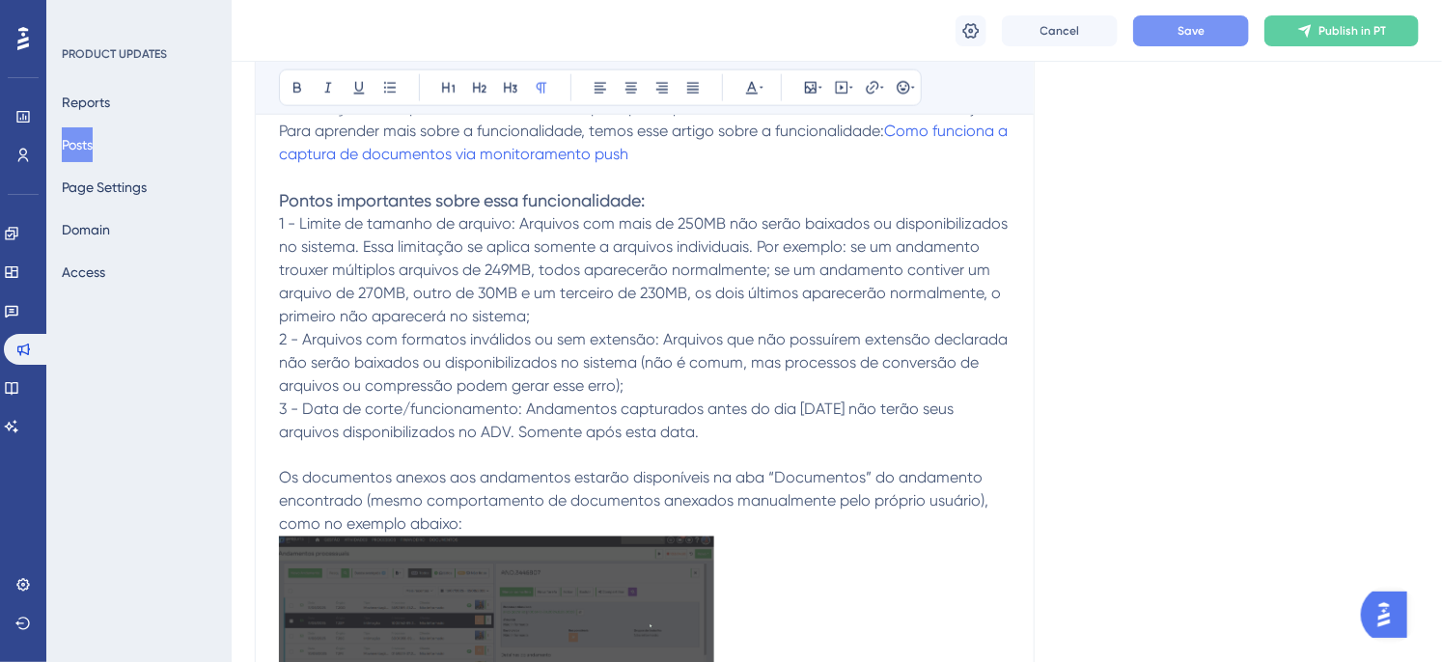
click at [774, 271] on span "1 - Limite de tamanho de arquivo: Arquivos com mais de 250MB não serão baixados…" at bounding box center [645, 269] width 732 height 111
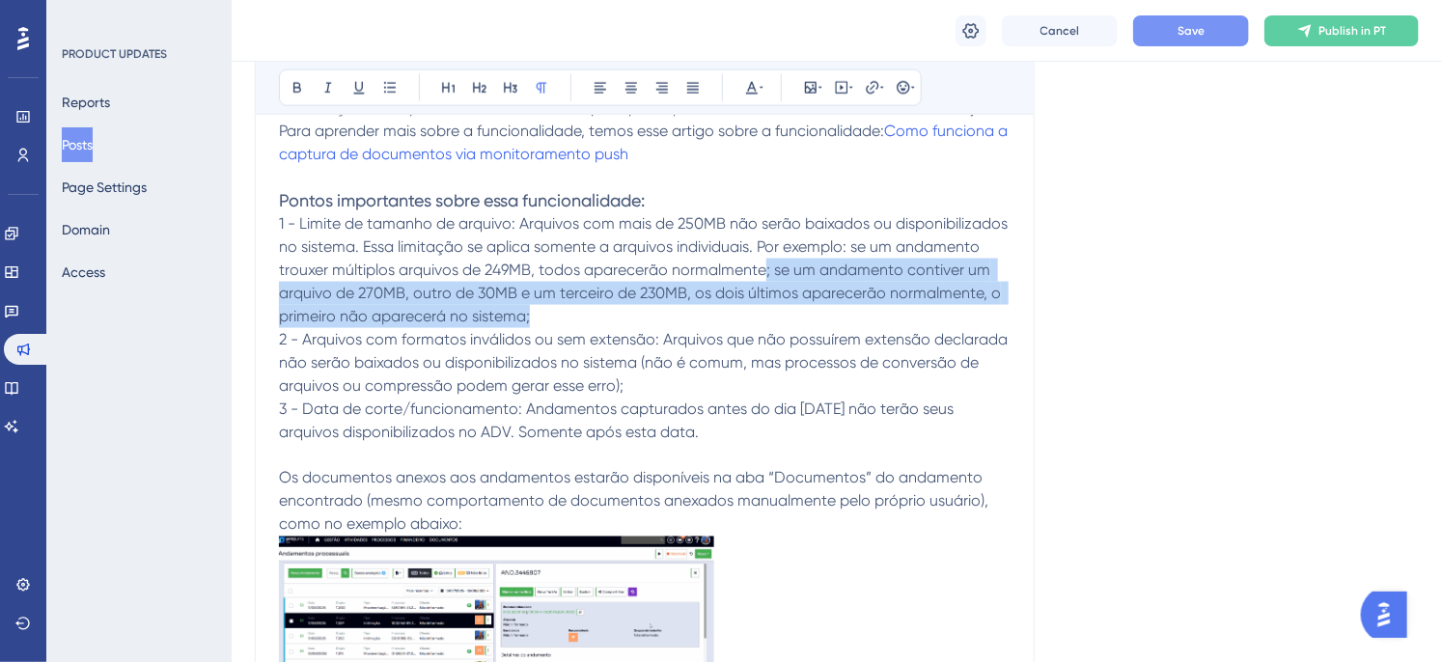
drag, startPoint x: 760, startPoint y: 270, endPoint x: 715, endPoint y: 318, distance: 66.2
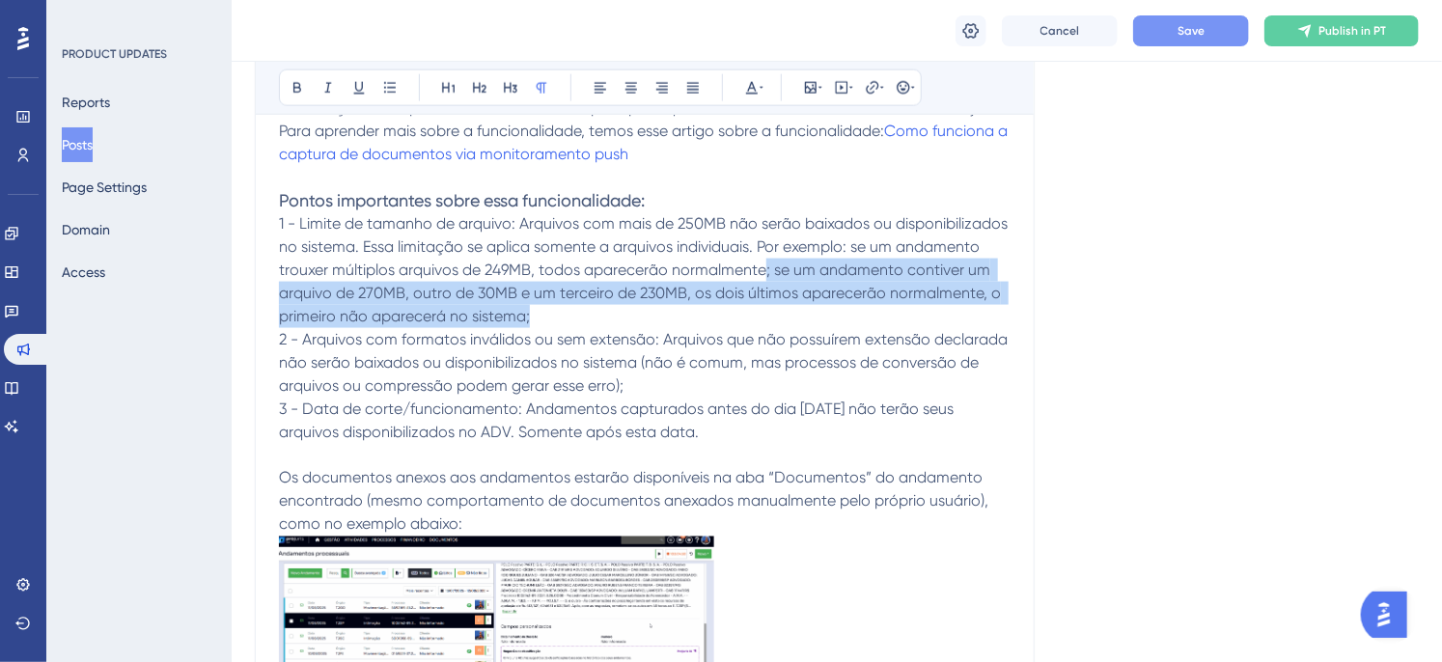
click at [715, 318] on p "1 - Limite de tamanho de arquivo: Arquivos com mais de 250MB não serão baixados…" at bounding box center [645, 270] width 732 height 116
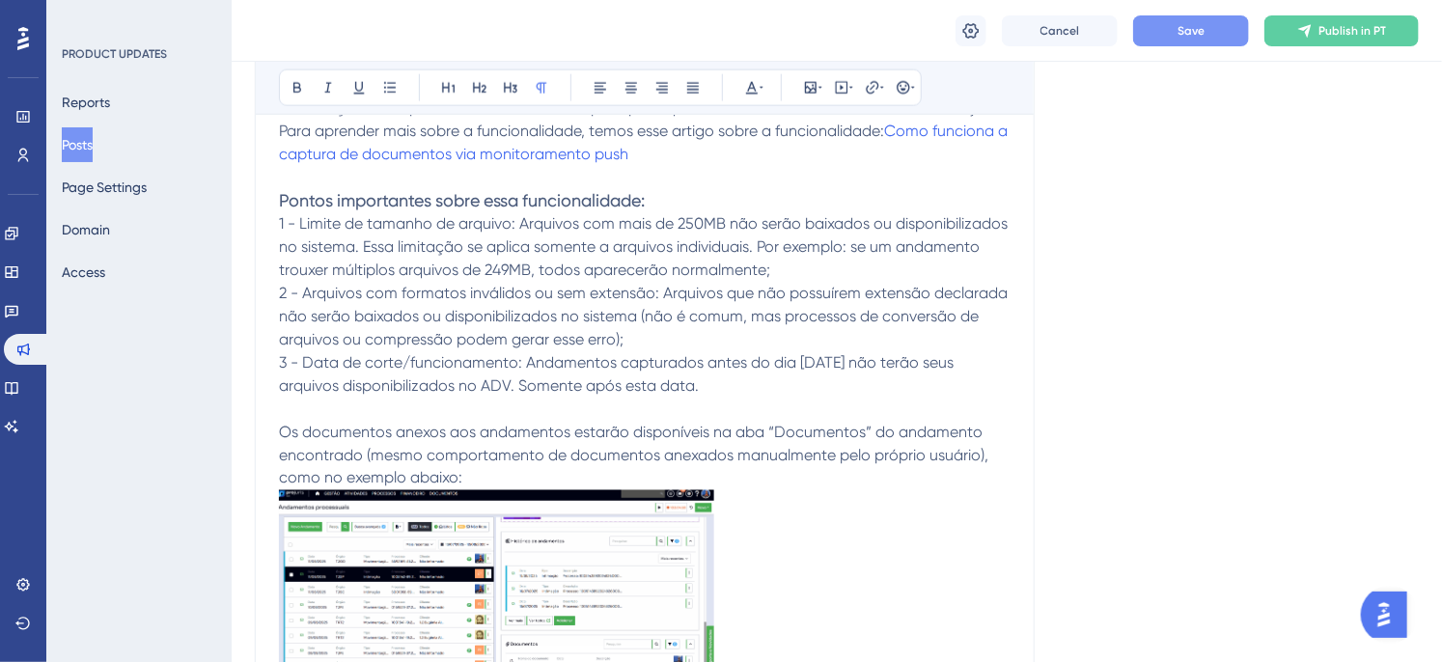
click at [1169, 13] on div "Cancel Save Publish in PT" at bounding box center [837, 31] width 1210 height 62
click at [1174, 26] on button "Save" at bounding box center [1191, 30] width 116 height 31
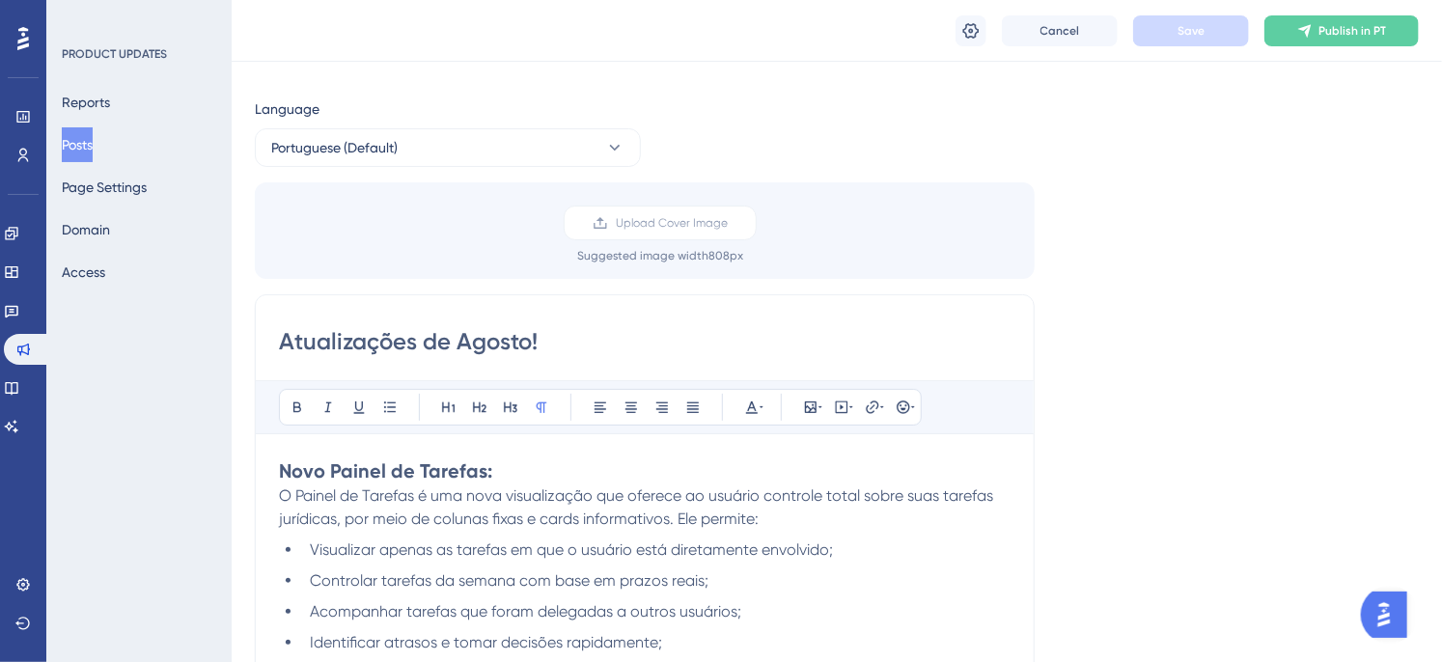
scroll to position [0, 0]
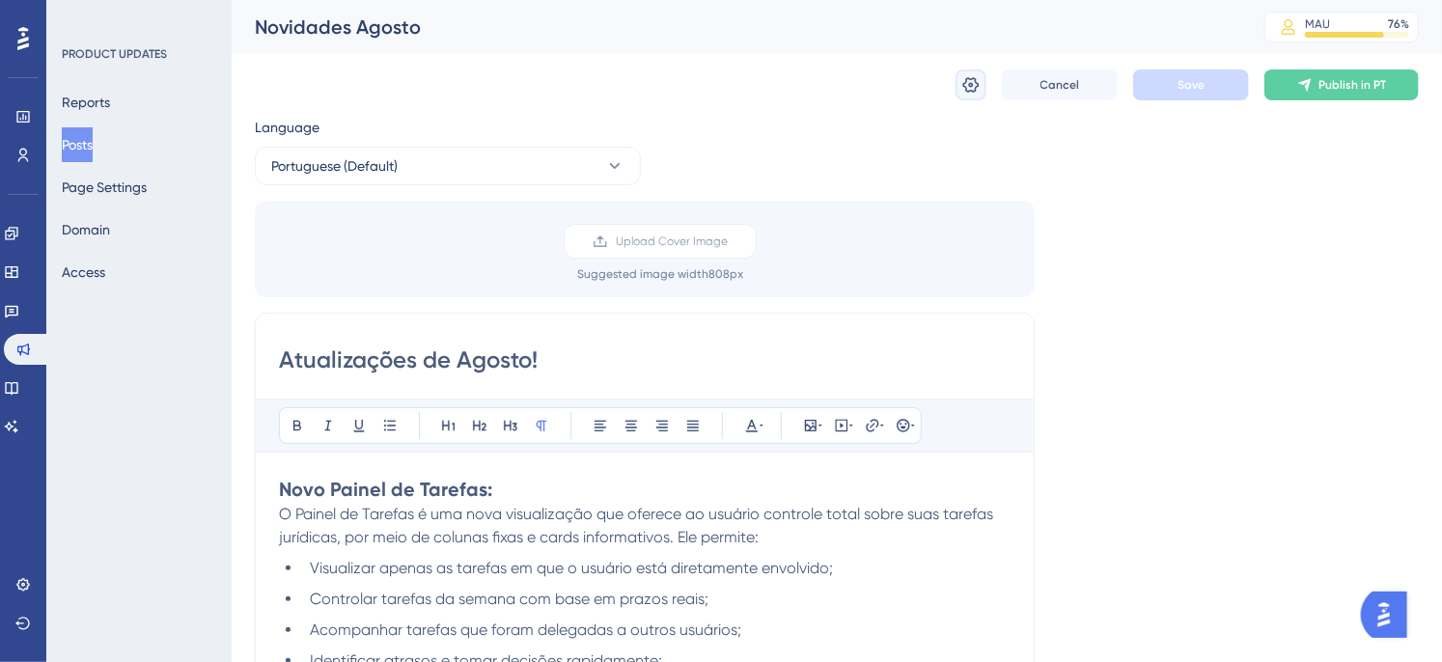
click at [955, 89] on button at bounding box center [970, 84] width 31 height 31
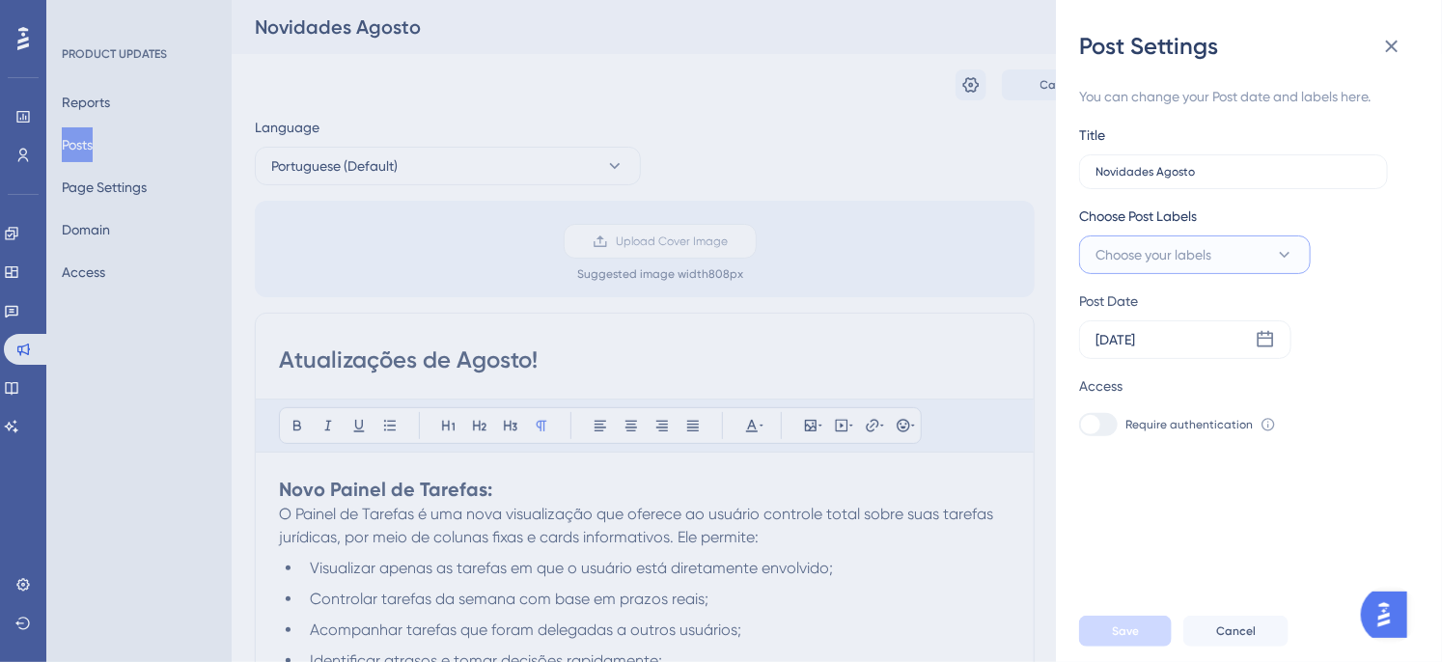
click at [1287, 262] on icon at bounding box center [1284, 254] width 19 height 19
click at [1098, 373] on div at bounding box center [1100, 372] width 15 height 15
checkbox input "true"
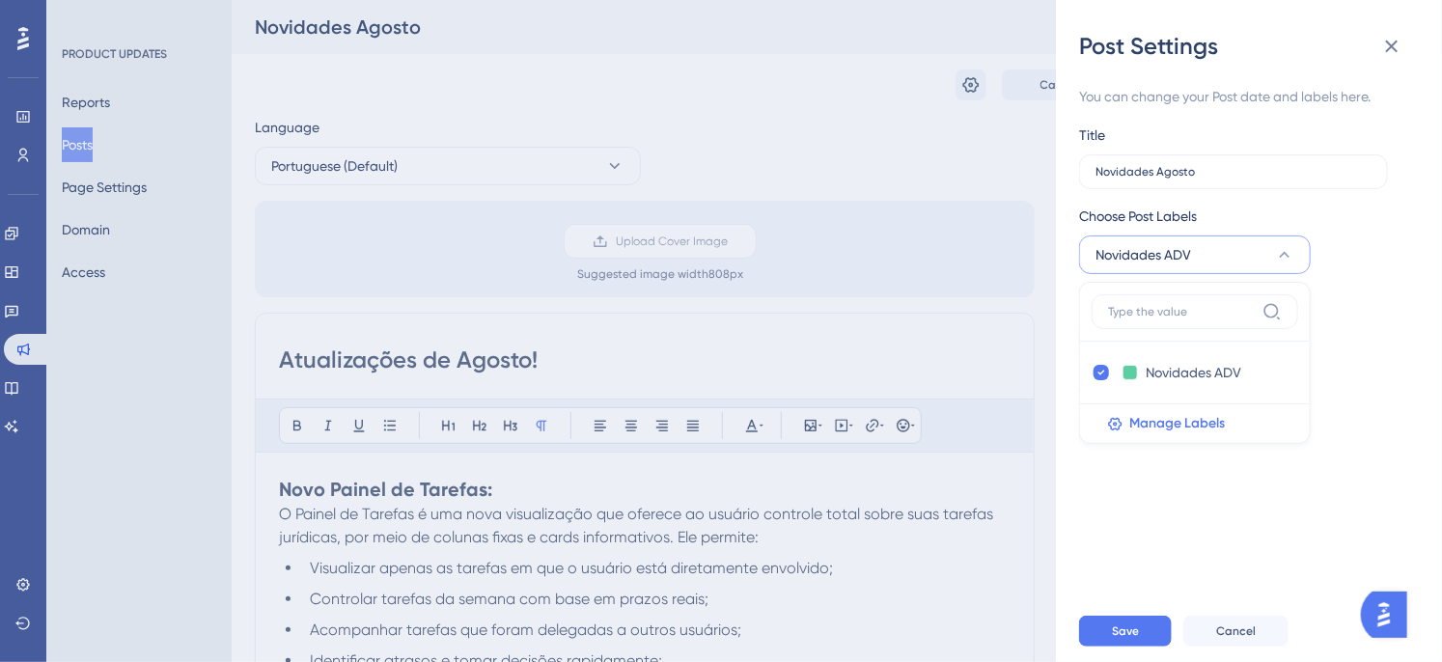
click at [1392, 360] on div "You can change your Post date and labels here. Title Novidades Agosto Choose Po…" at bounding box center [1241, 260] width 324 height 351
click at [1252, 334] on div "Sep 05 2025" at bounding box center [1185, 339] width 212 height 39
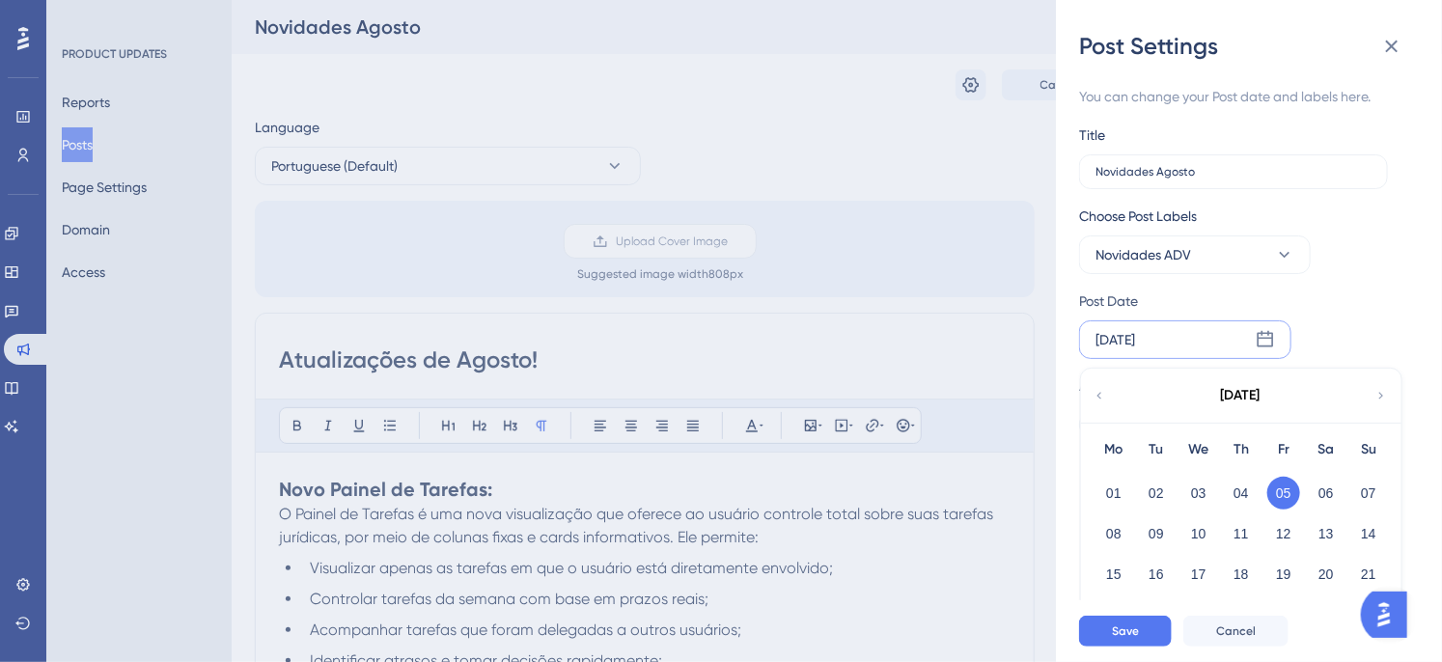
click at [1327, 304] on div "Post Date" at bounding box center [1236, 301] width 315 height 23
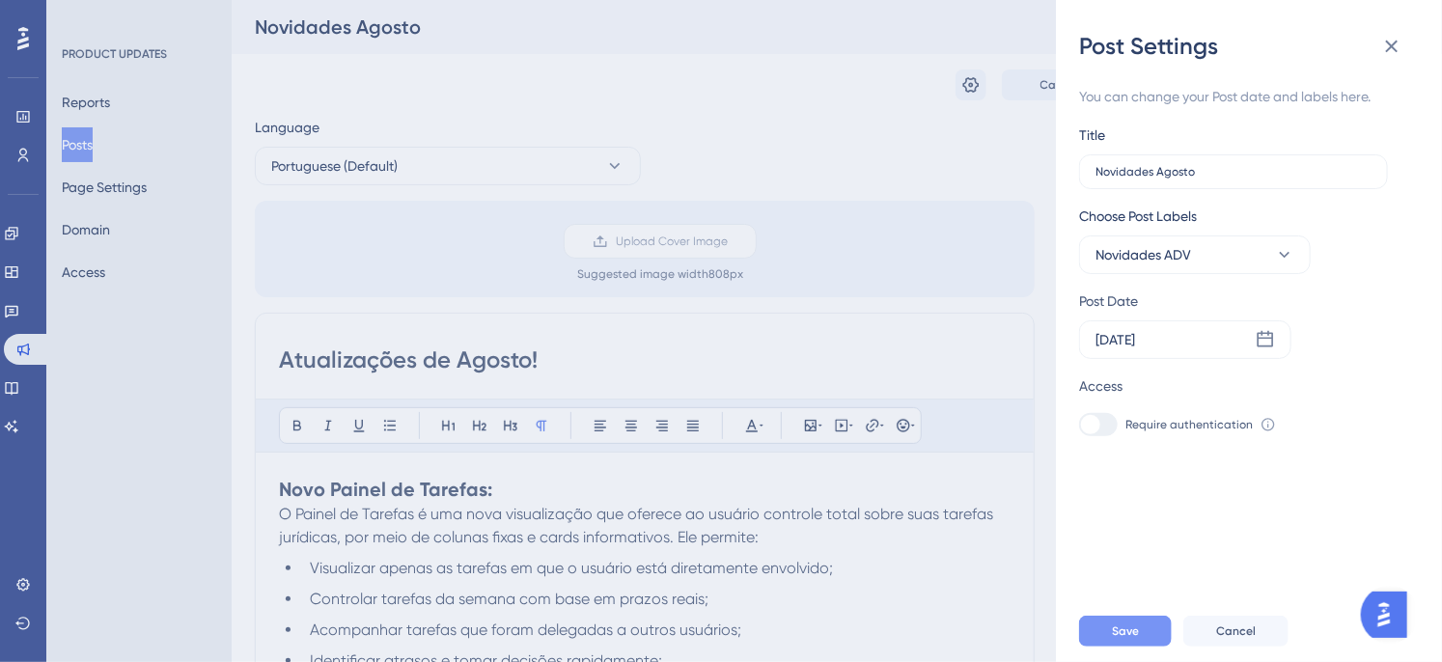
click at [1118, 639] on span "Save" at bounding box center [1125, 630] width 27 height 15
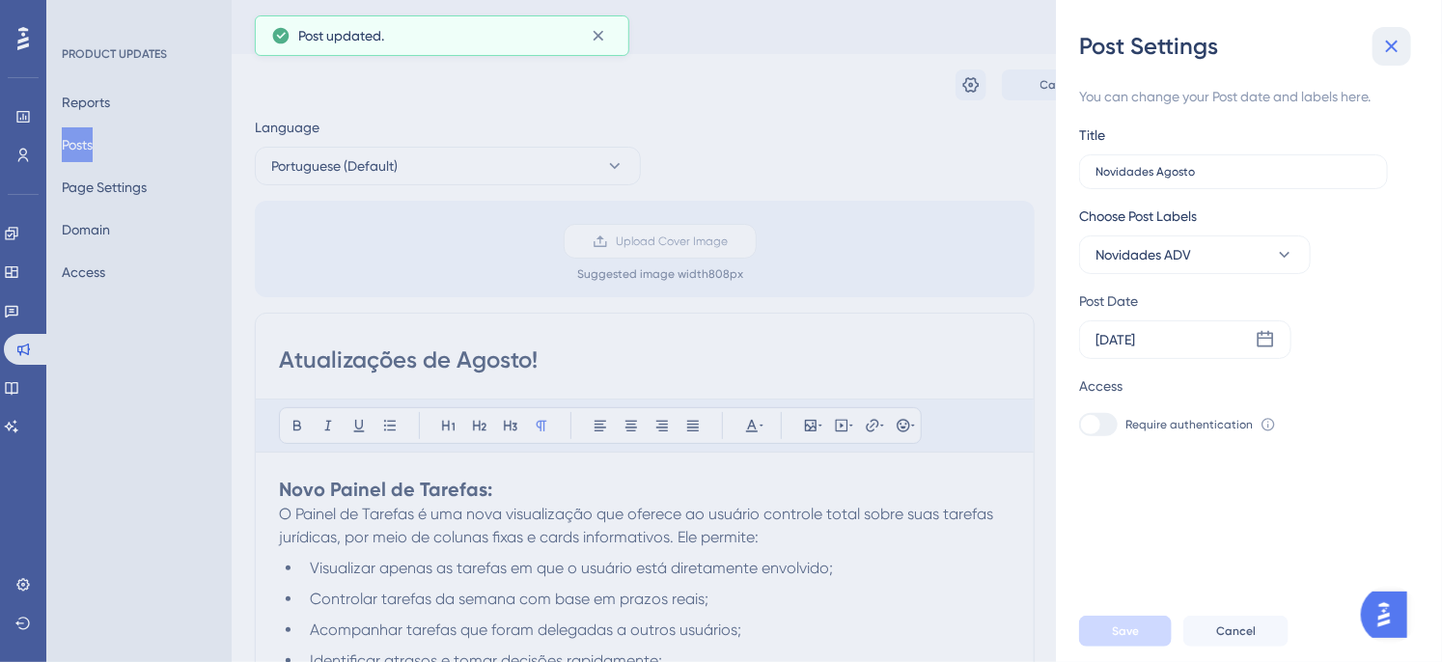
click at [1397, 45] on icon at bounding box center [1391, 46] width 23 height 23
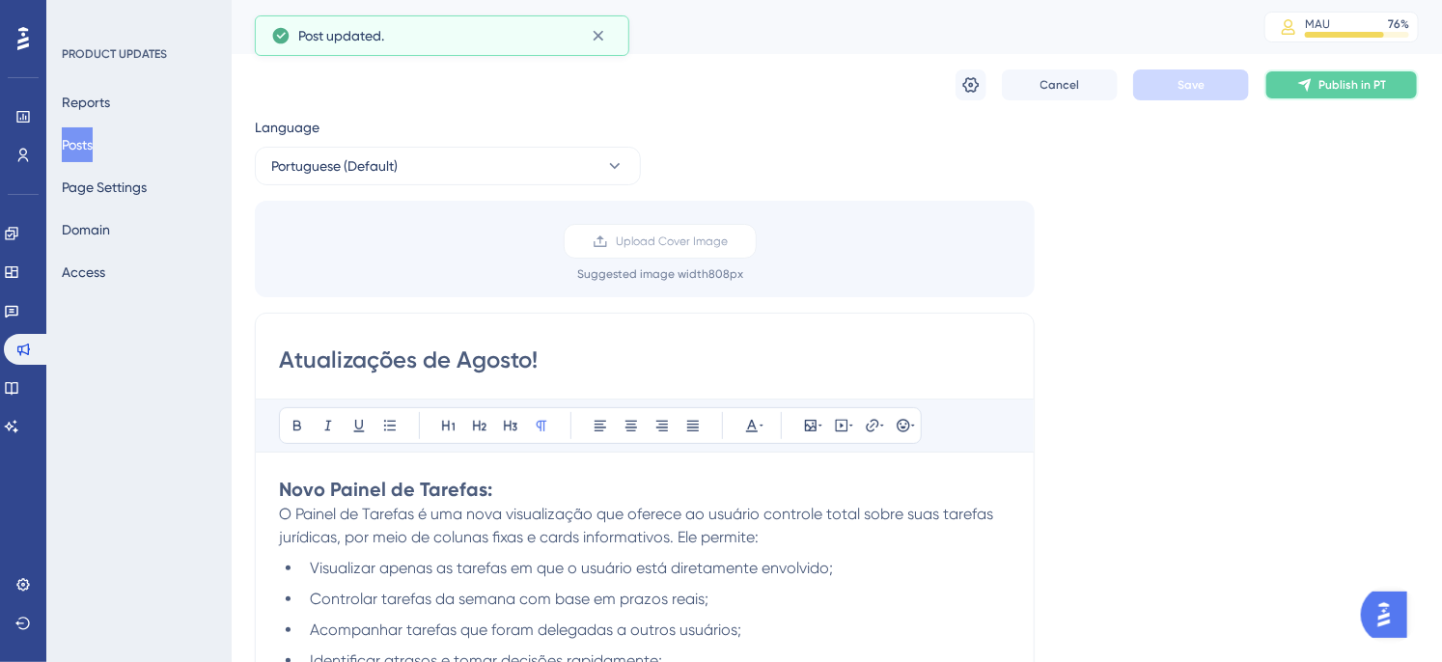
click at [1294, 90] on button "Publish in PT" at bounding box center [1341, 84] width 154 height 31
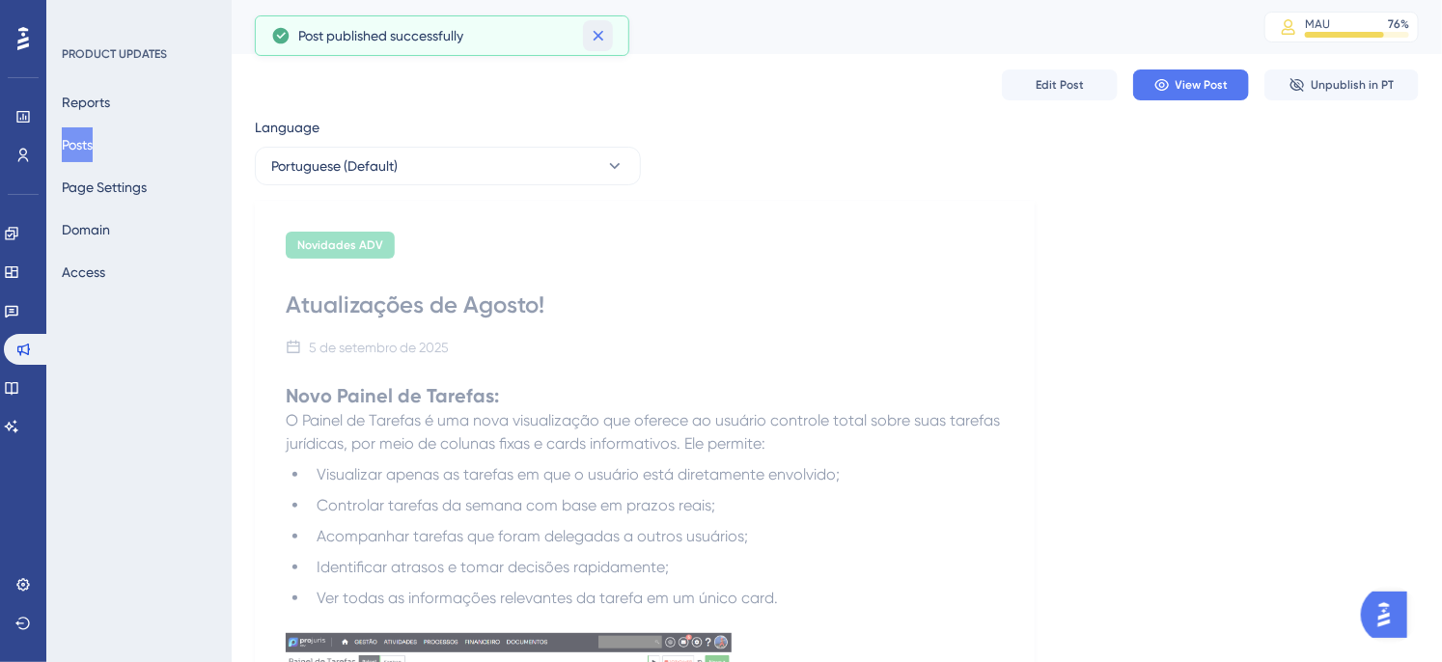
click at [593, 41] on icon at bounding box center [598, 35] width 19 height 19
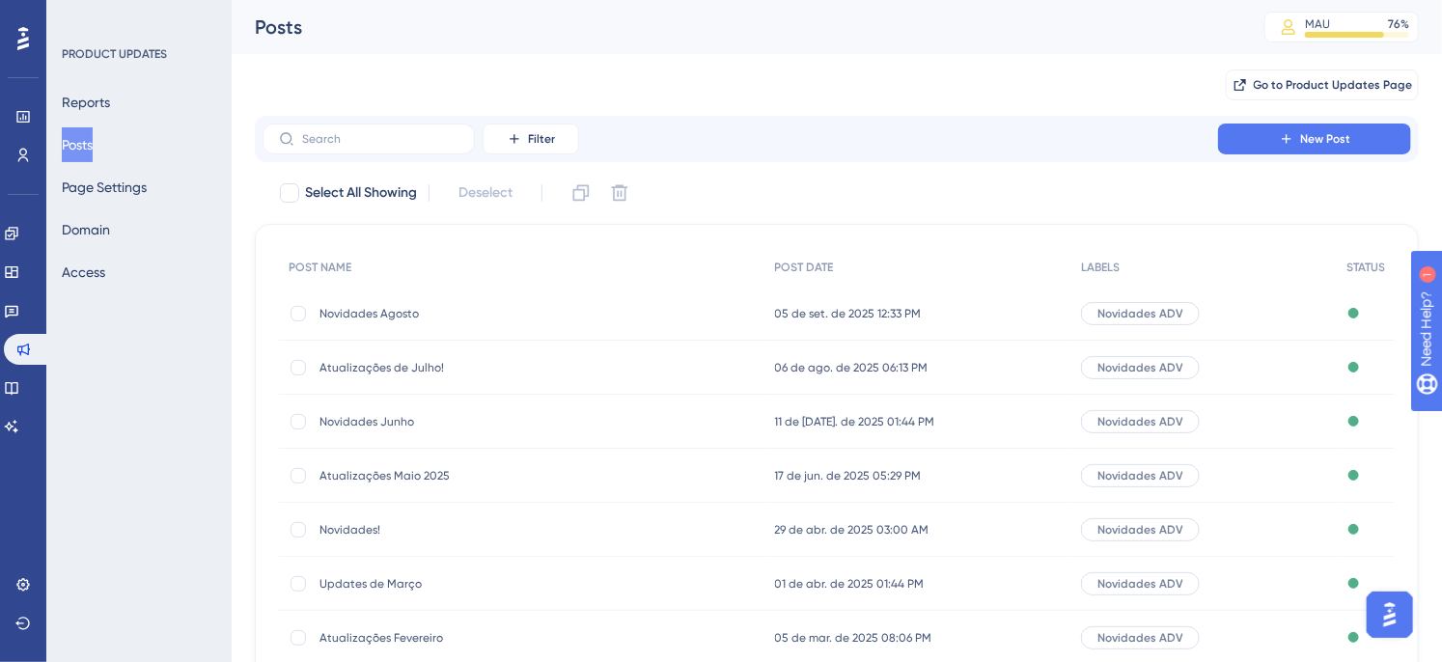
click at [842, 97] on div "Go to Product Updates Page" at bounding box center [837, 85] width 1164 height 62
click at [22, 119] on icon at bounding box center [22, 117] width 13 height 12
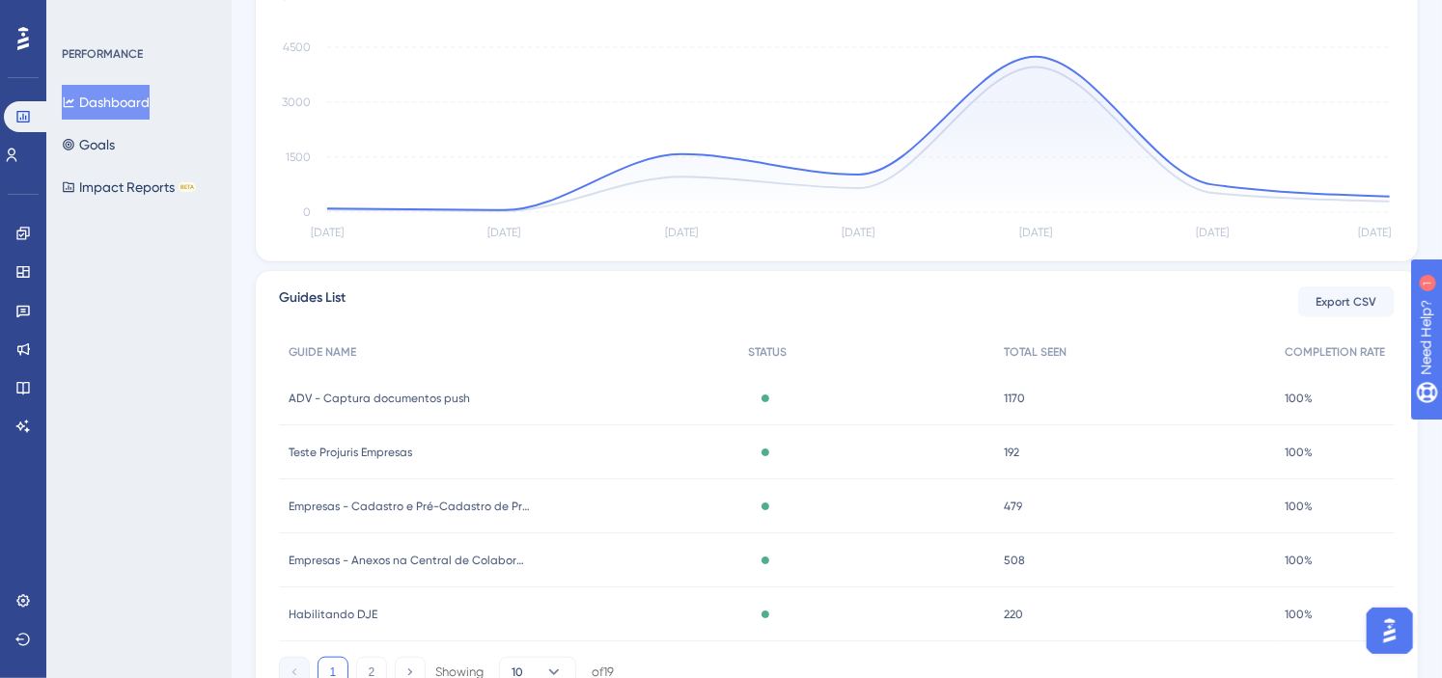
scroll to position [536, 0]
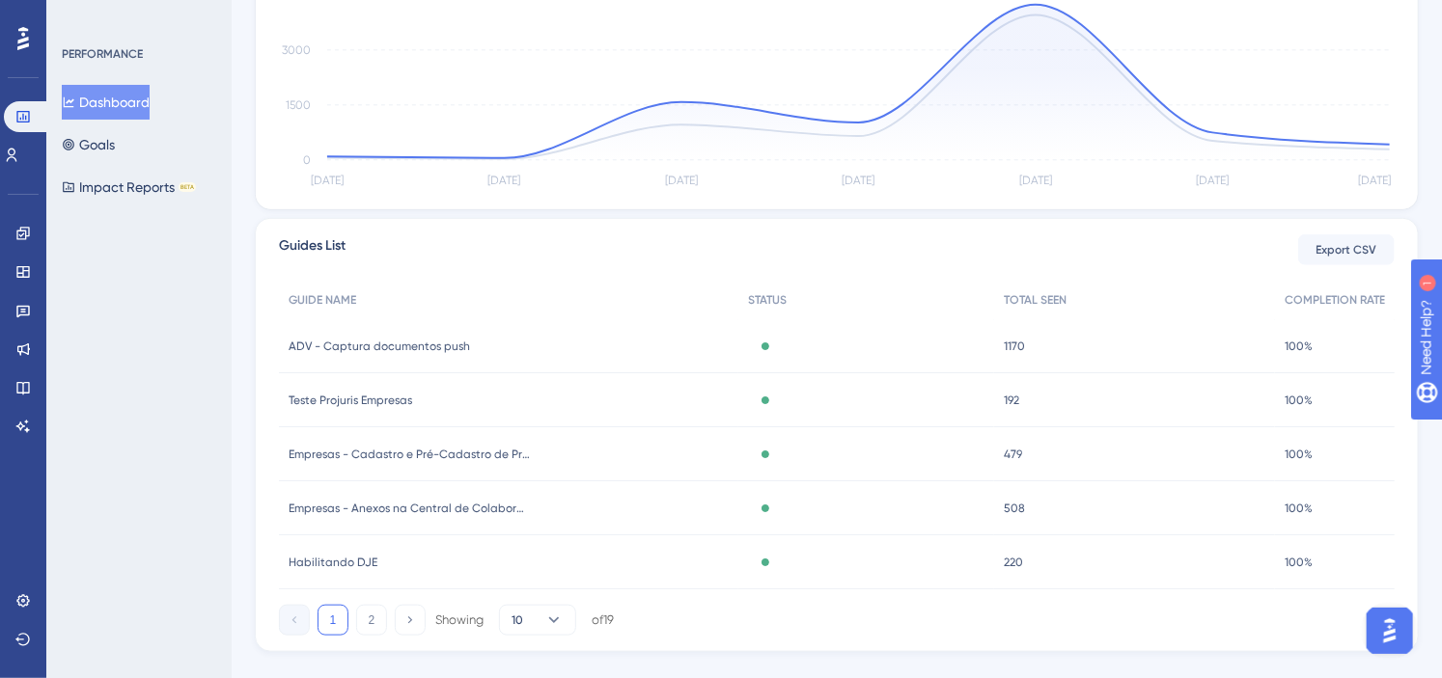
click at [396, 351] on span "ADV - Captura documentos push" at bounding box center [379, 346] width 181 height 15
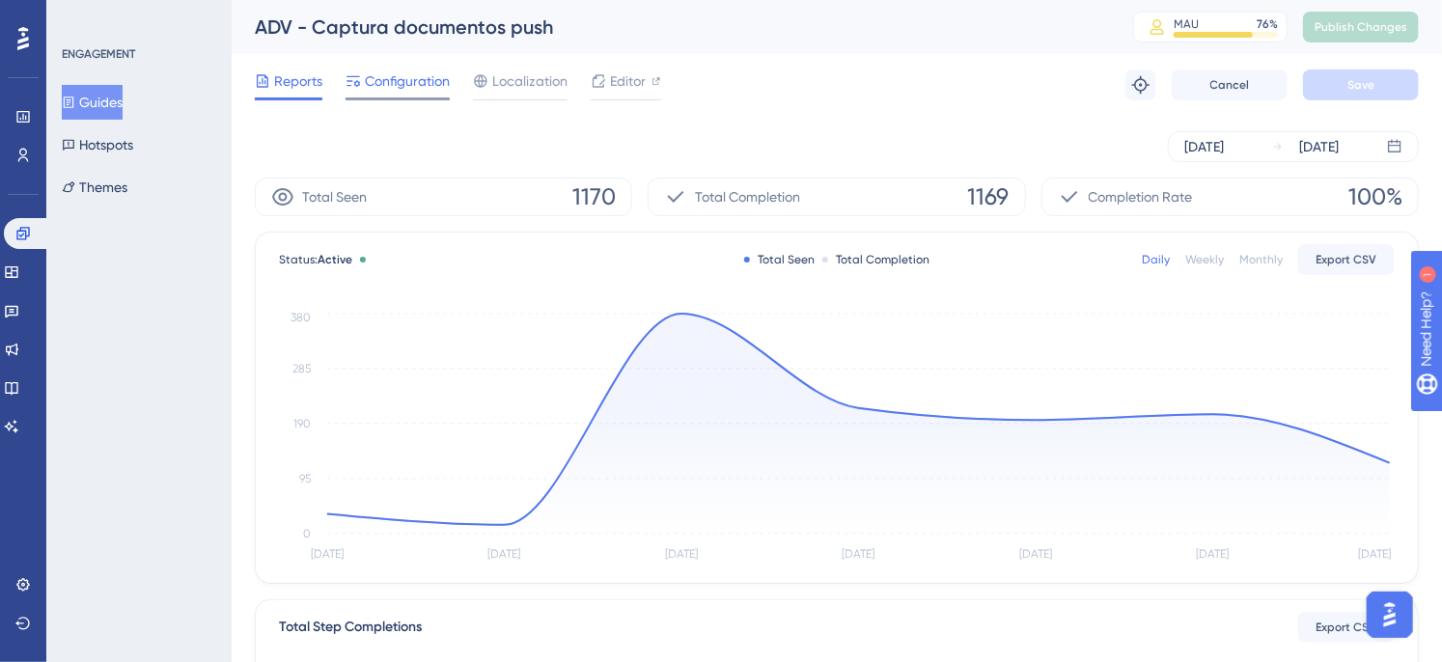
click at [371, 80] on span "Configuration" at bounding box center [407, 80] width 85 height 23
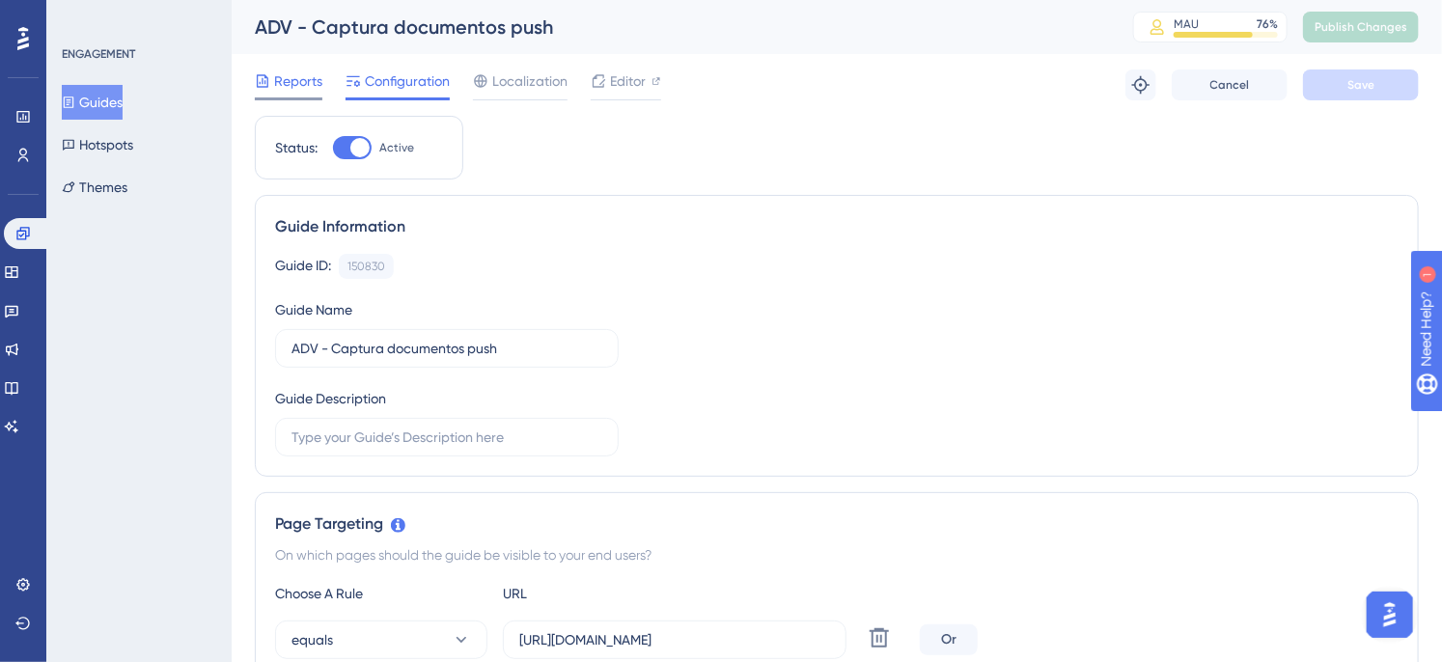
click at [306, 93] on div "Reports" at bounding box center [289, 84] width 68 height 31
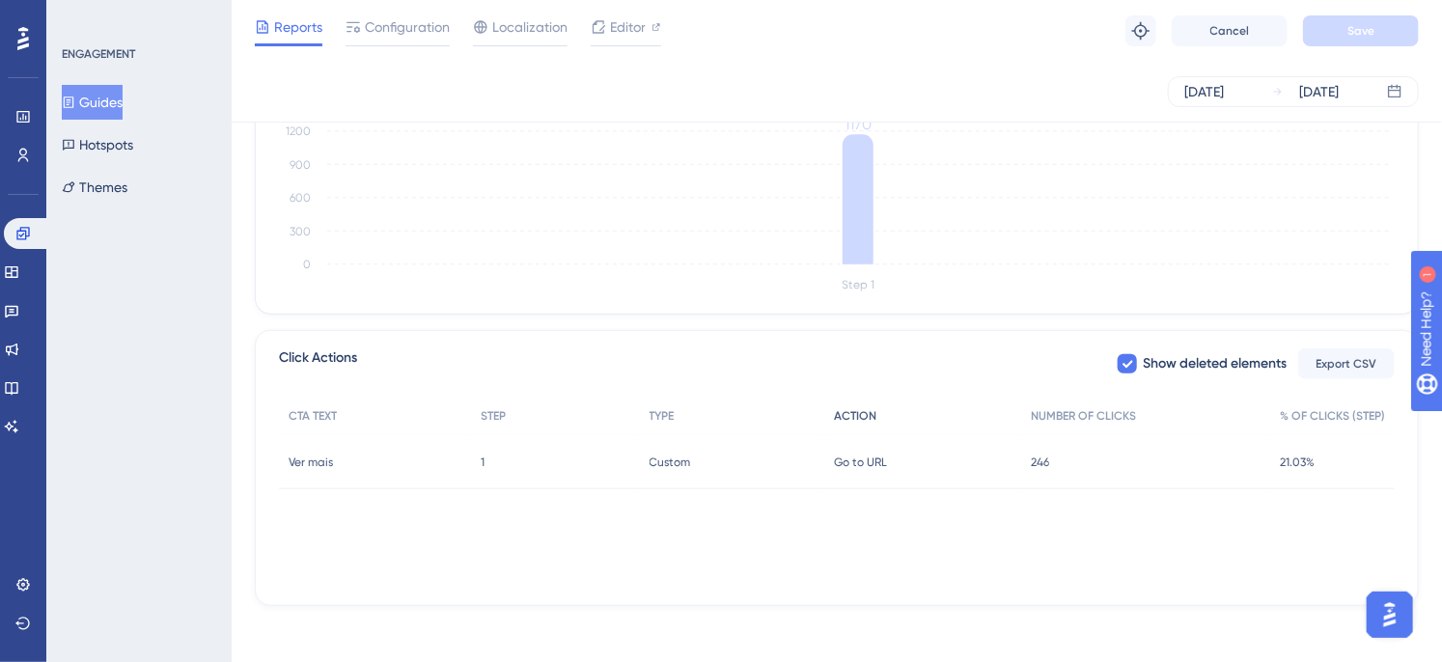
scroll to position [560, 0]
click at [1065, 460] on div "246 246" at bounding box center [1145, 457] width 249 height 54
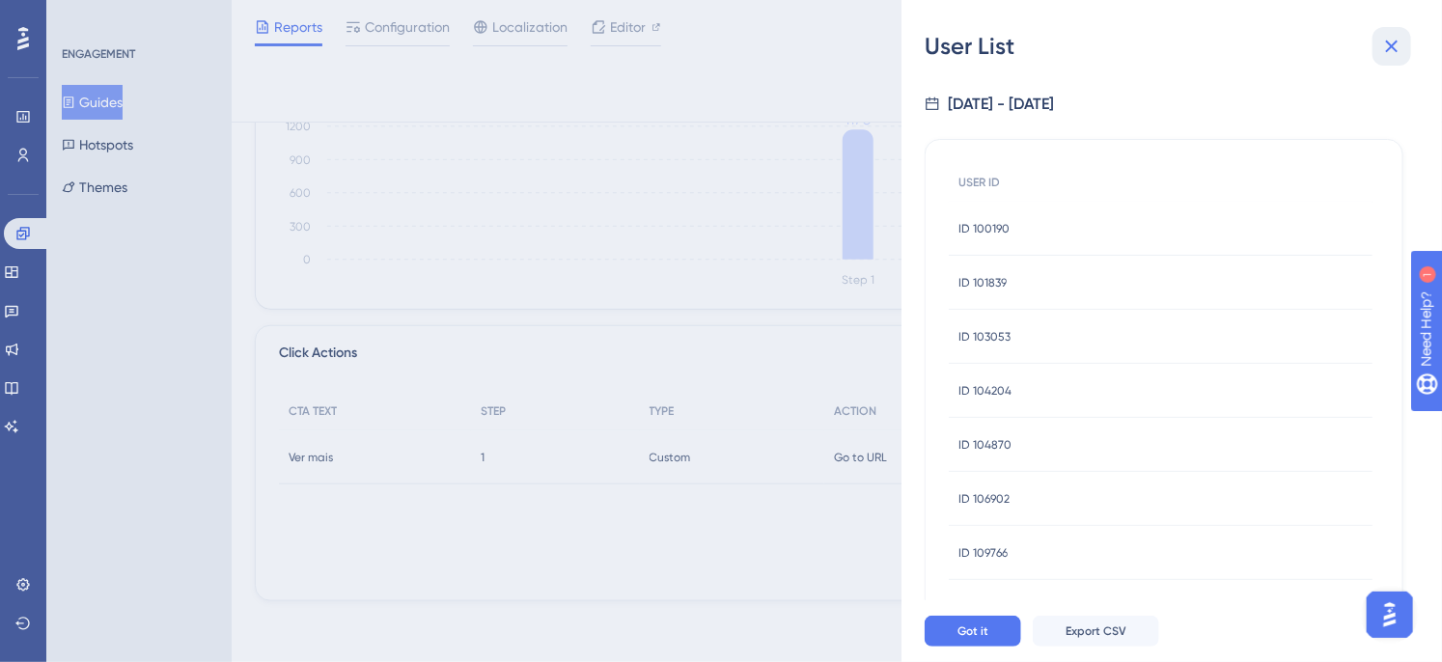
click at [1403, 40] on button at bounding box center [1391, 46] width 39 height 39
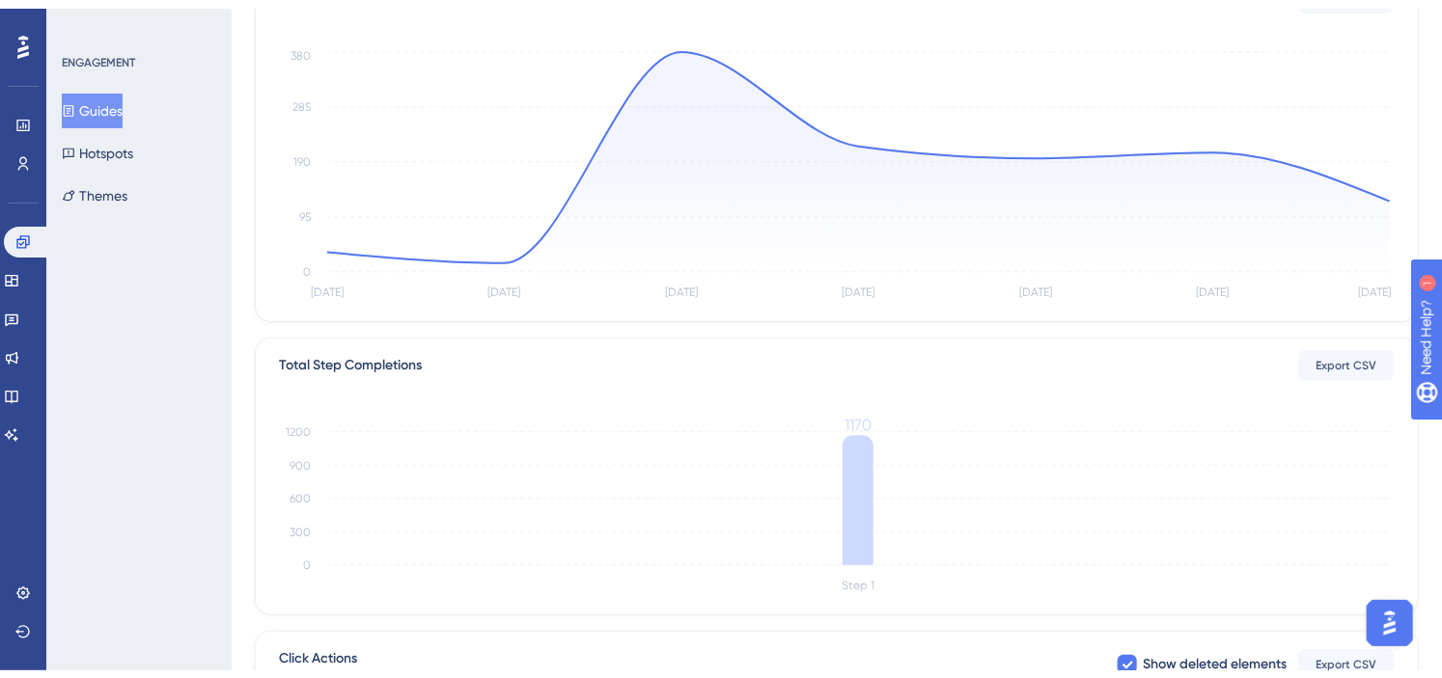
scroll to position [0, 0]
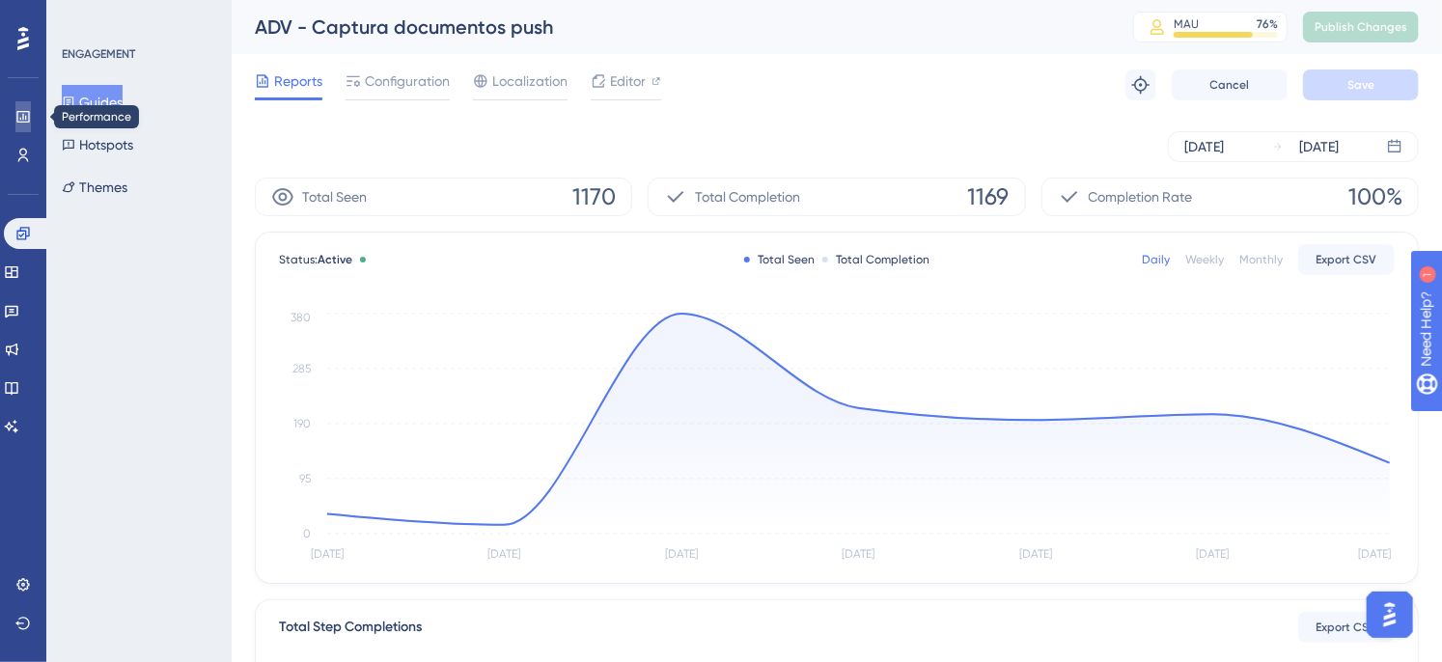
click at [17, 114] on icon at bounding box center [22, 116] width 15 height 15
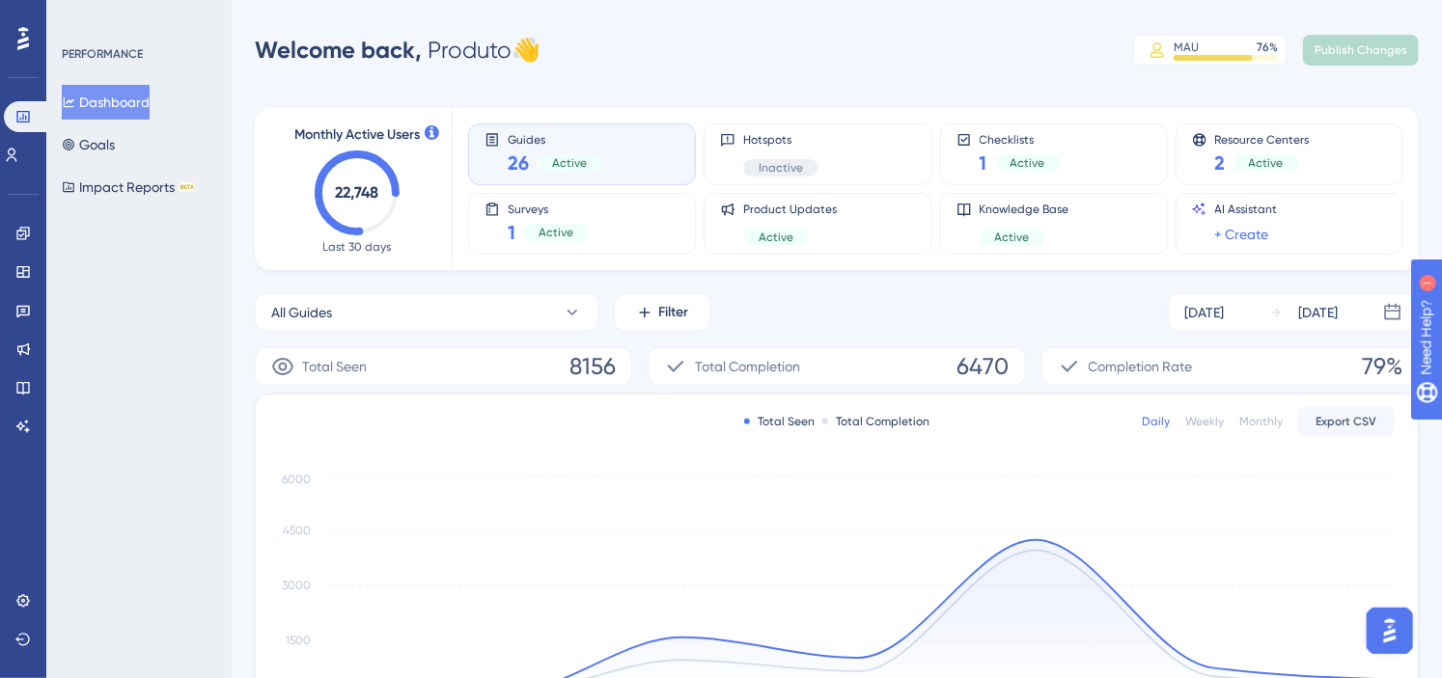
click at [660, 35] on div "Welcome back, Produto 👋 MAU 76 % Click to see add-on and upgrade options Publis…" at bounding box center [837, 50] width 1164 height 39
drag, startPoint x: 632, startPoint y: 64, endPoint x: 249, endPoint y: 59, distance: 383.2
click at [249, 59] on div "Performance Users Engagement Widgets Feedback Product Updates Knowledge Base AI…" at bounding box center [837, 625] width 1210 height 1188
click at [594, 43] on div "Welcome back, Produto 👋 MAU 76 % Click to see add-on and upgrade options Publis…" at bounding box center [837, 50] width 1164 height 39
click at [1197, 40] on div "MAU" at bounding box center [1186, 47] width 25 height 15
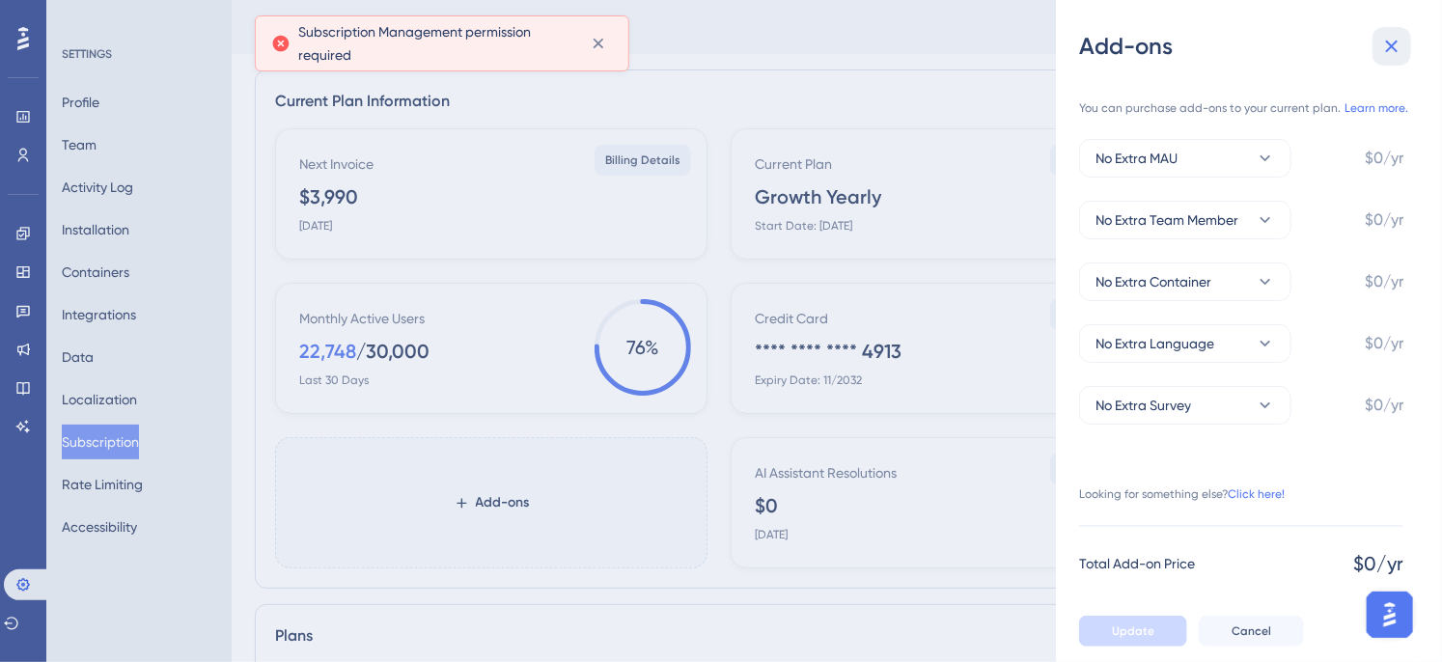
click at [1386, 48] on icon at bounding box center [1391, 46] width 23 height 23
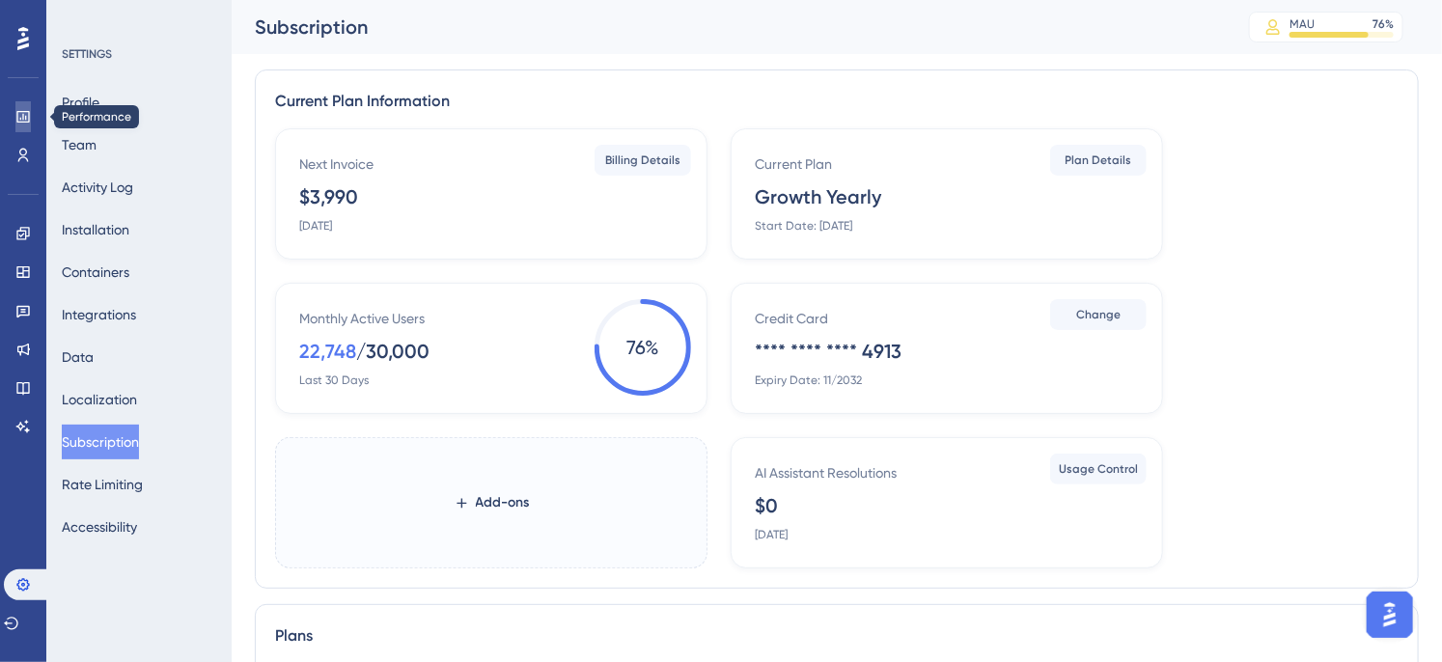
click at [15, 110] on icon at bounding box center [22, 116] width 15 height 15
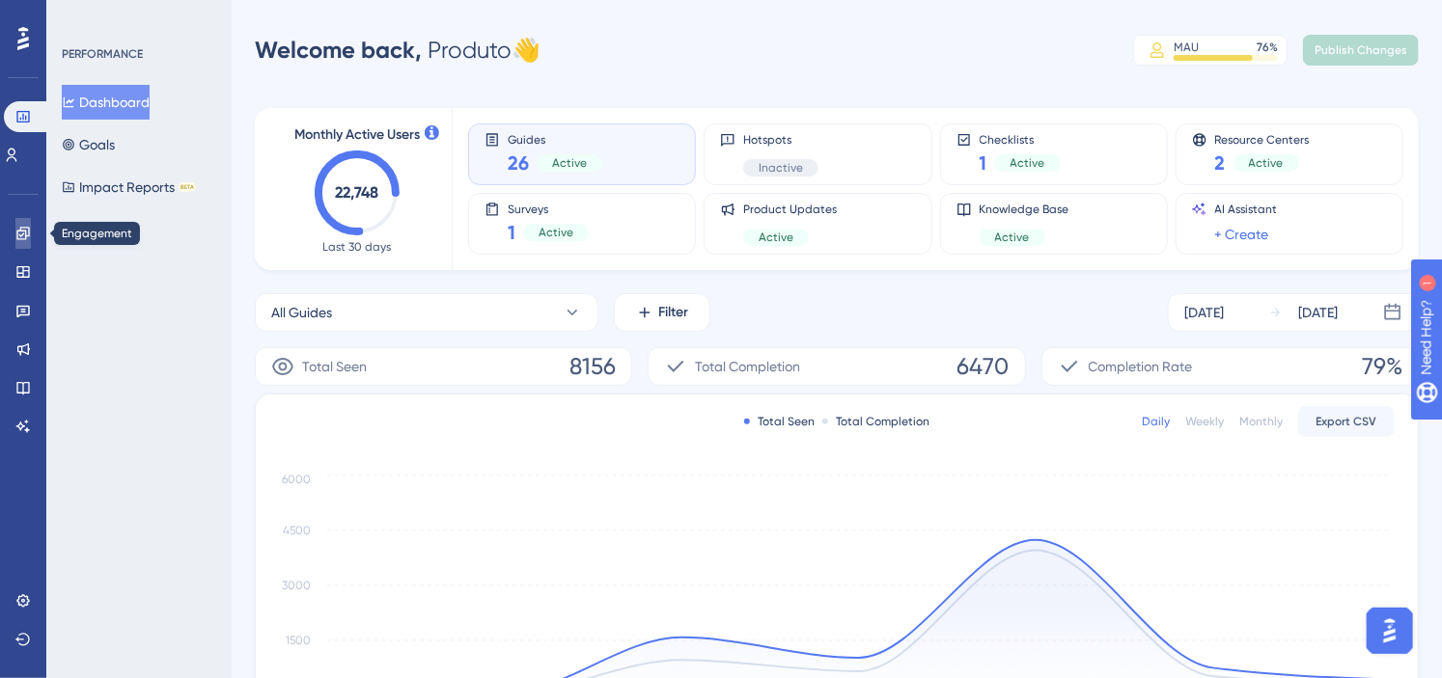
click at [24, 239] on icon at bounding box center [22, 233] width 15 height 15
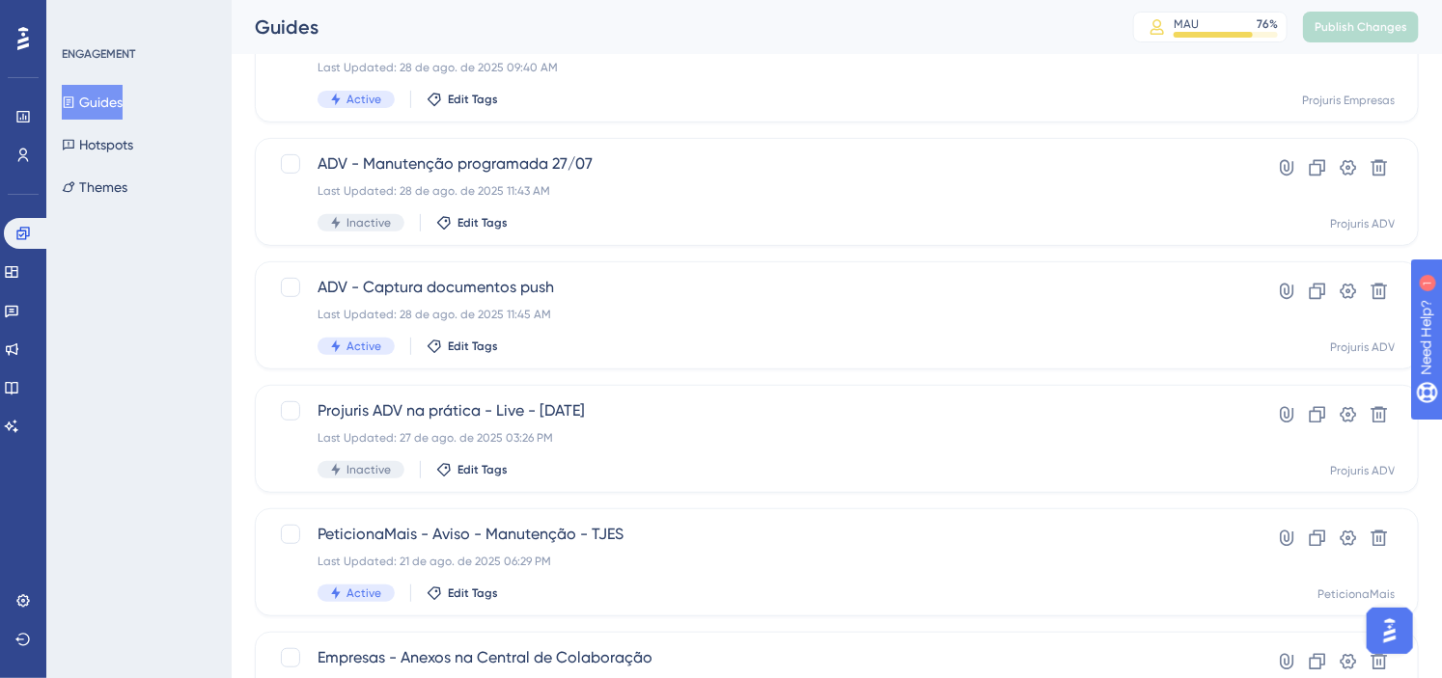
scroll to position [321, 0]
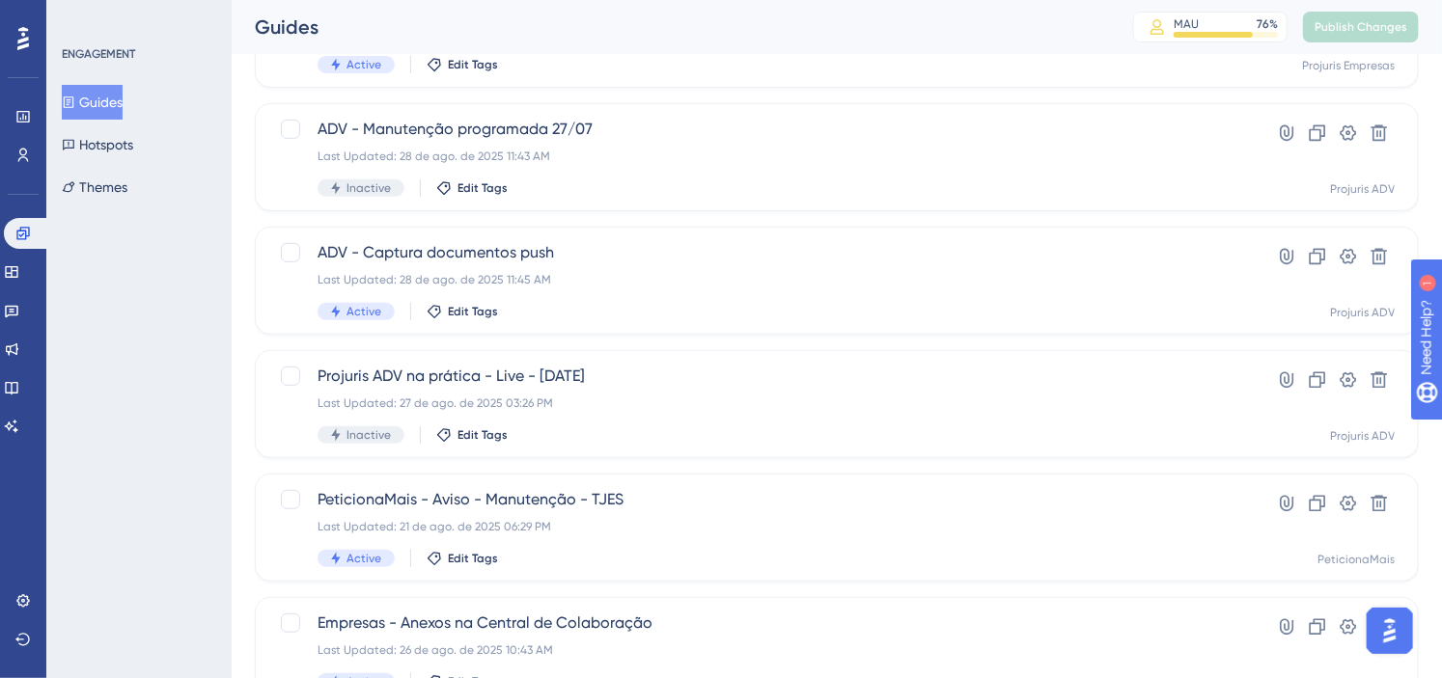
click at [189, 300] on div "ENGAGEMENT Guides Hotspots Themes" at bounding box center [138, 339] width 185 height 678
